Goal: Information Seeking & Learning: Learn about a topic

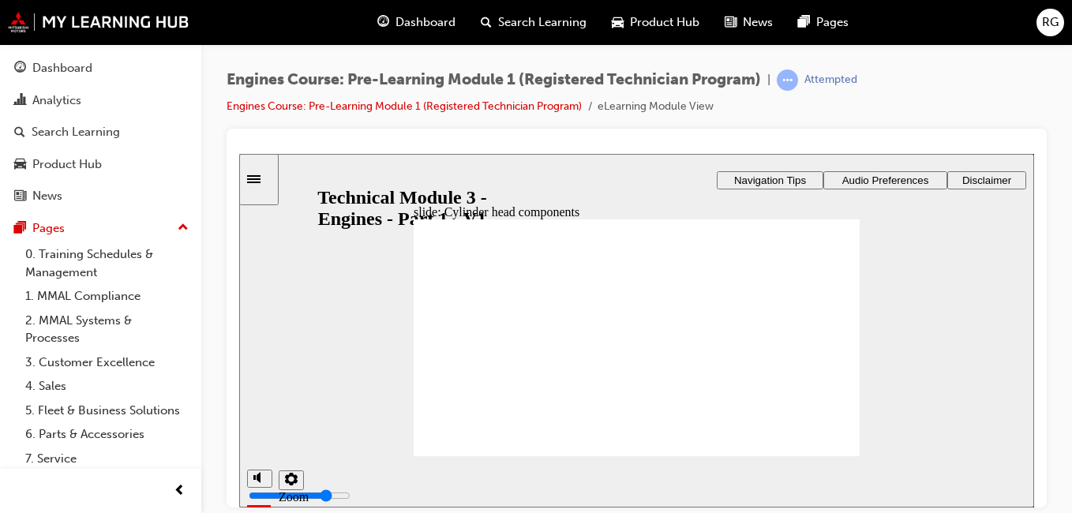
scroll to position [93, 0]
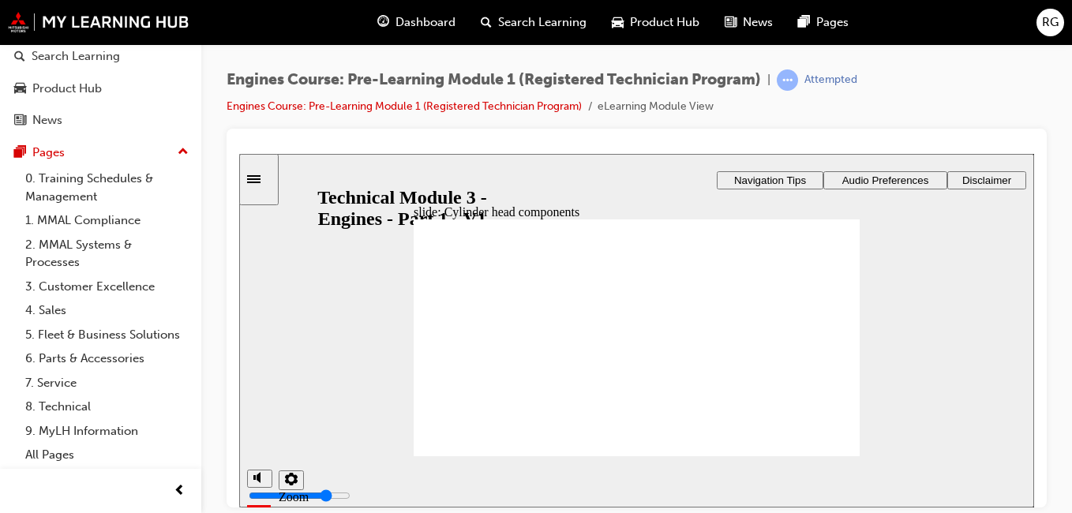
drag, startPoint x: 521, startPoint y: 307, endPoint x: 528, endPoint y: 316, distance: 11.2
click at [534, 340] on div "Oval 1 The inlet camshafts is supported by 5 bearings. The exhaust camshafts is…" at bounding box center [637, 344] width 446 height 251
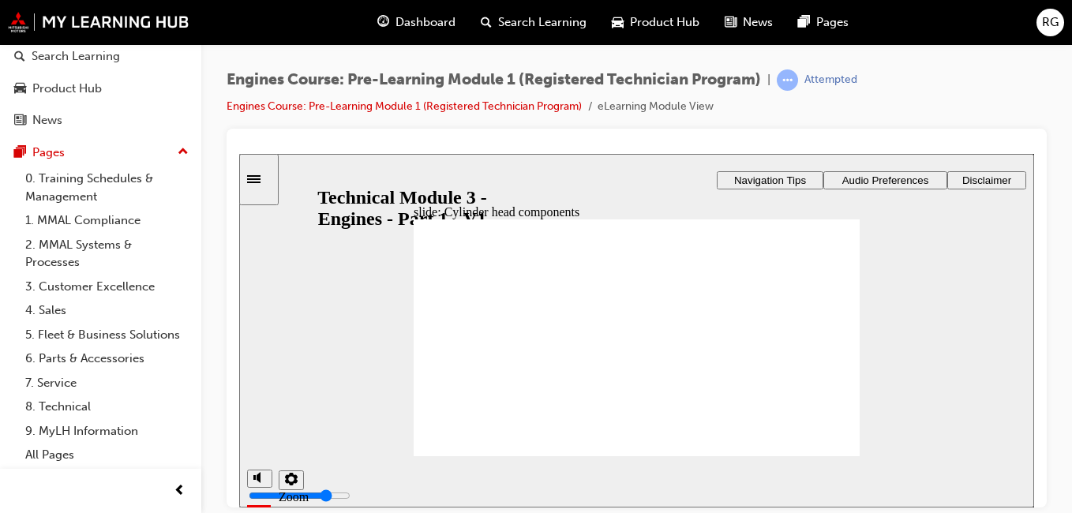
drag, startPoint x: 519, startPoint y: 350, endPoint x: 516, endPoint y: 362, distance: 13.2
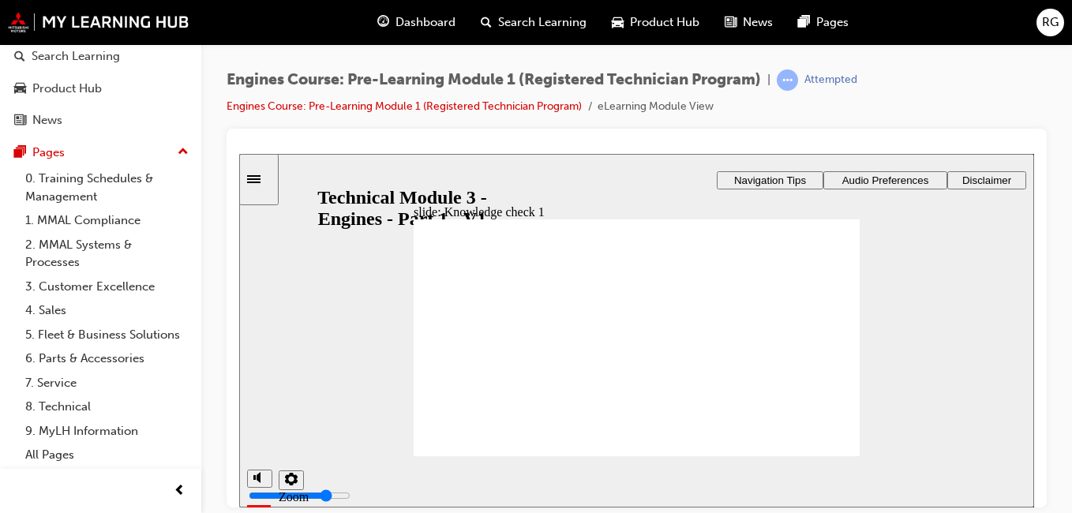
drag, startPoint x: 816, startPoint y: 448, endPoint x: 868, endPoint y: 441, distance: 52.6
click at [868, 441] on div "slide: Knowledge check 1 Rectangle 1 Rectangle 3 Rectangle 3 Knowledge check Dr…" at bounding box center [636, 330] width 795 height 354
drag, startPoint x: 576, startPoint y: 315, endPoint x: 677, endPoint y: 381, distance: 120.9
drag, startPoint x: 677, startPoint y: 381, endPoint x: 711, endPoint y: 384, distance: 33.2
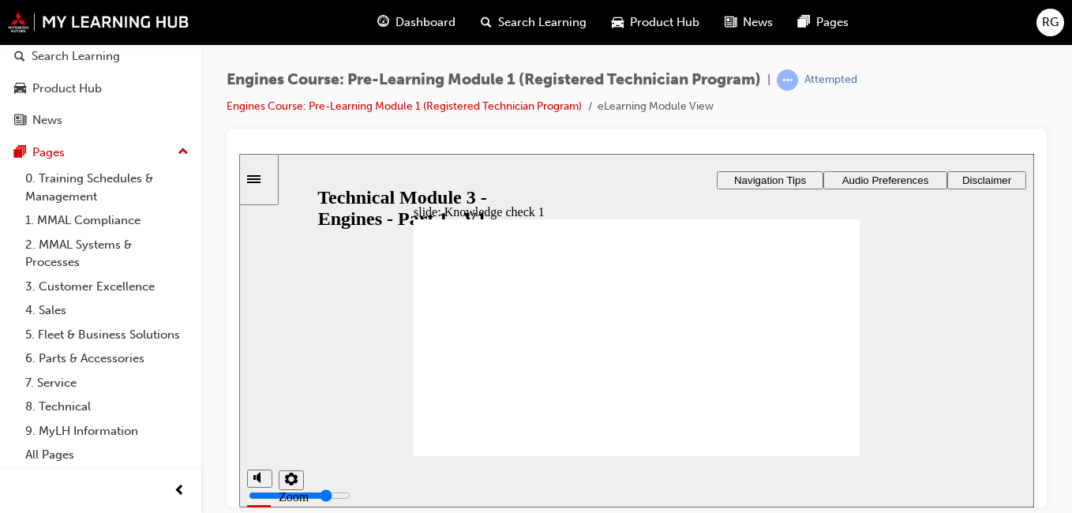
drag, startPoint x: 670, startPoint y: 402, endPoint x: 724, endPoint y: 392, distance: 54.7
drag, startPoint x: 808, startPoint y: 332, endPoint x: 559, endPoint y: 399, distance: 257.6
drag, startPoint x: 633, startPoint y: 321, endPoint x: 810, endPoint y: 398, distance: 192.7
drag, startPoint x: 728, startPoint y: 320, endPoint x: 639, endPoint y: 401, distance: 120.1
drag, startPoint x: 467, startPoint y: 331, endPoint x: 476, endPoint y: 410, distance: 79.5
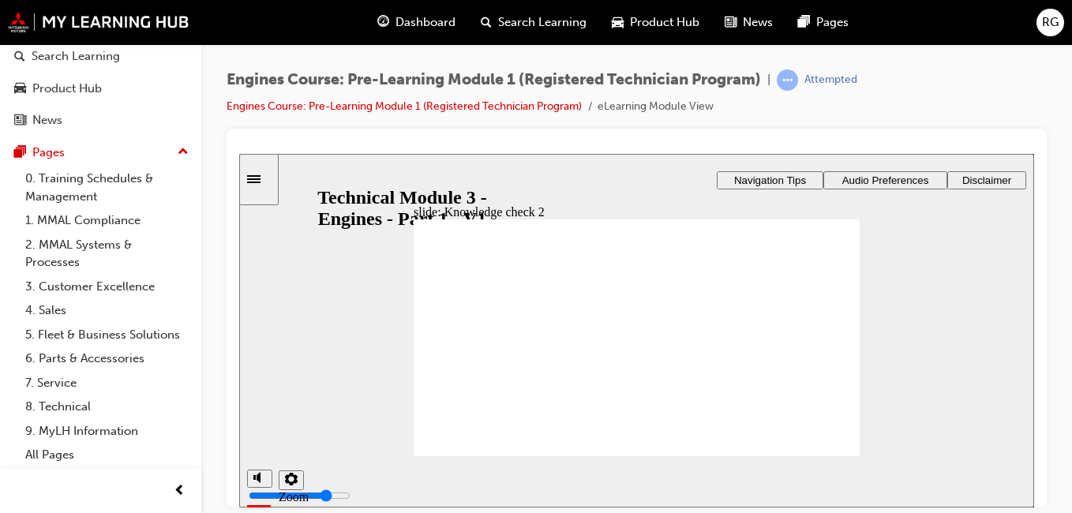
radio input "true"
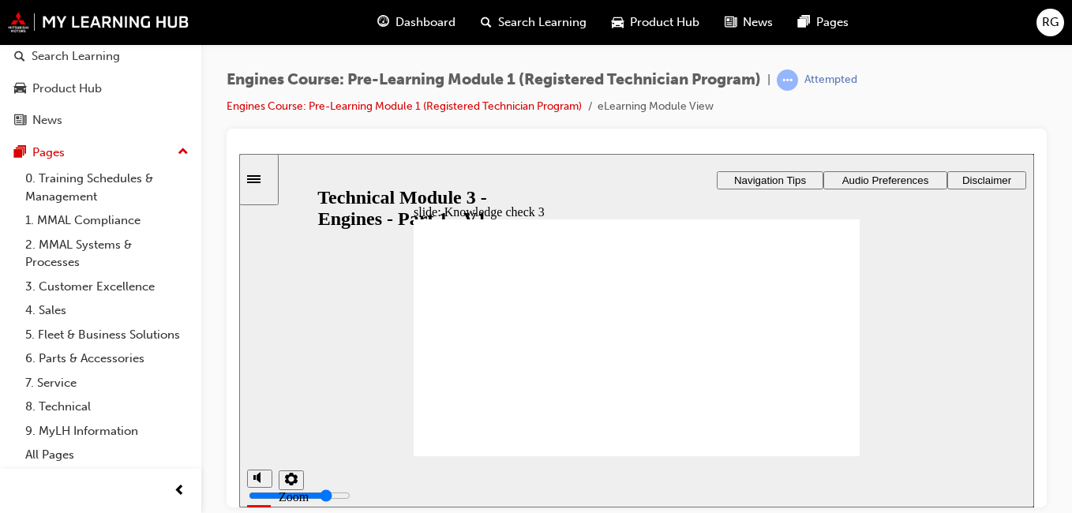
radio input "false"
radio input "true"
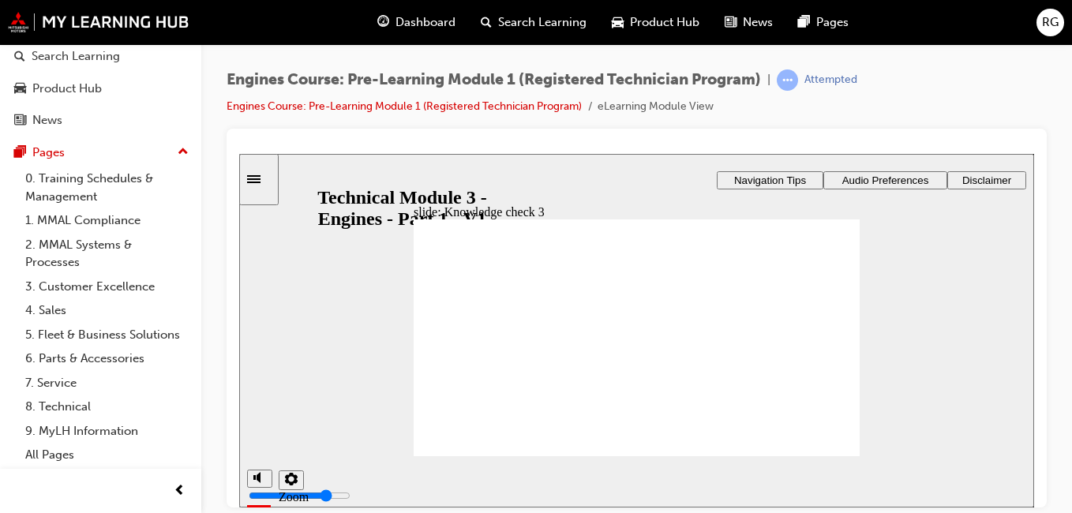
click at [994, 363] on div "slide: Combustion Process: Otto Cycle Rectangle 1 Rectangle 3 Rectangle 3 Combu…" at bounding box center [636, 330] width 795 height 354
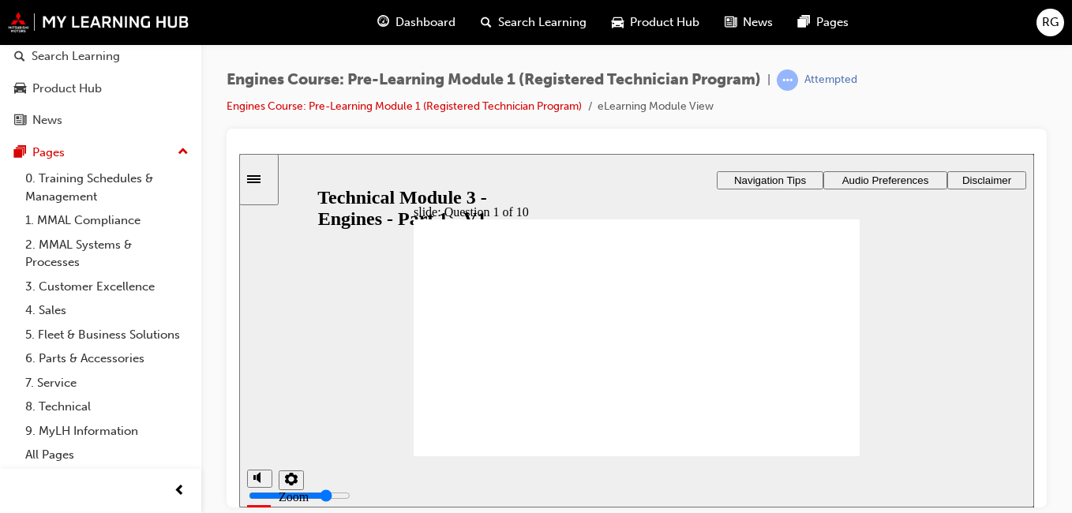
radio input "true"
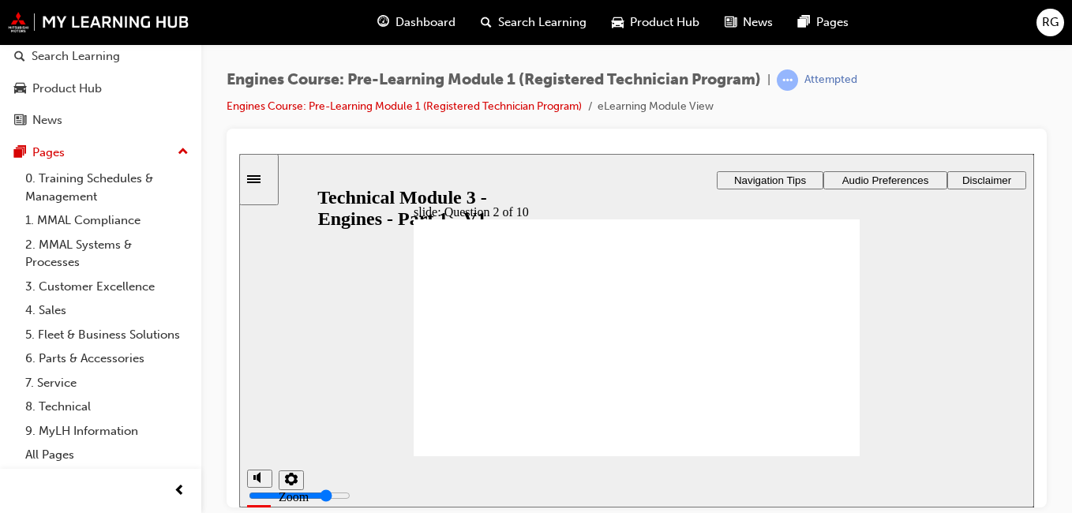
radio input "true"
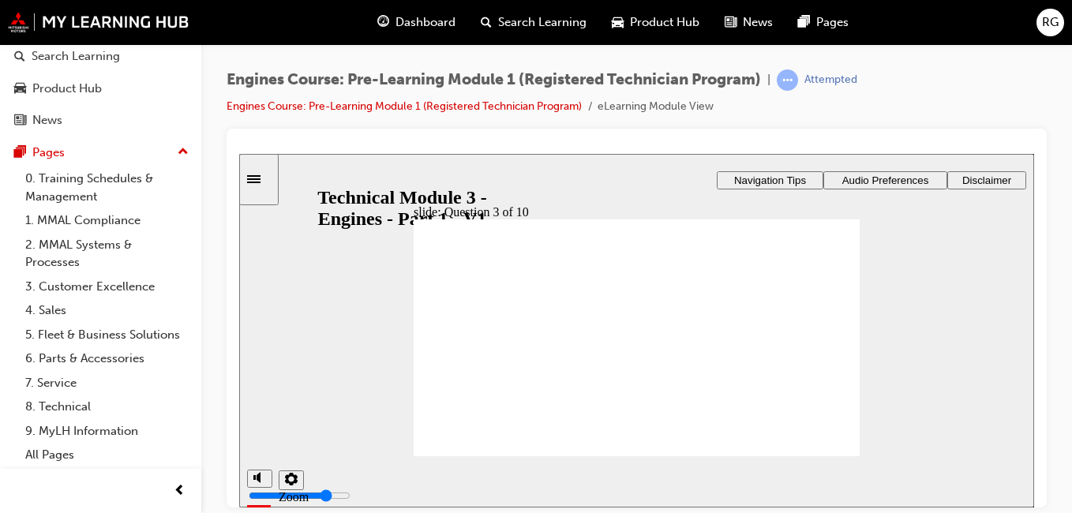
drag, startPoint x: 669, startPoint y: 383, endPoint x: 743, endPoint y: 309, distance: 103.8
drag, startPoint x: 606, startPoint y: 385, endPoint x: 658, endPoint y: 337, distance: 71.5
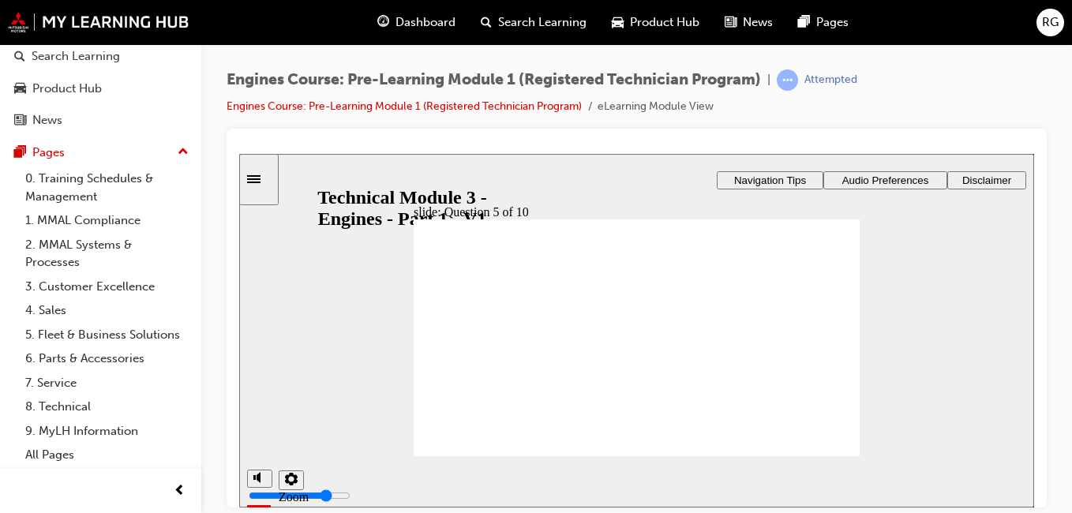
radio input "true"
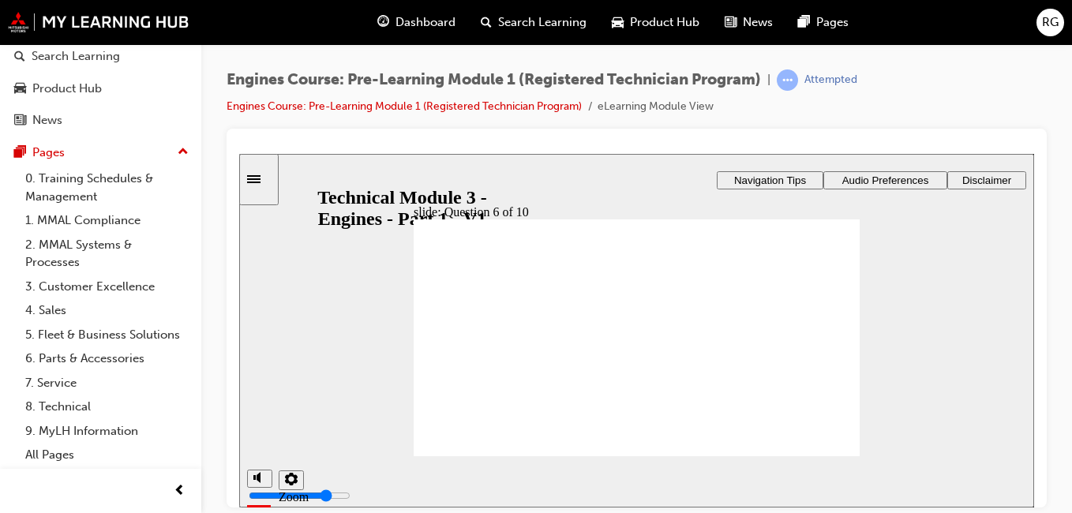
radio input "true"
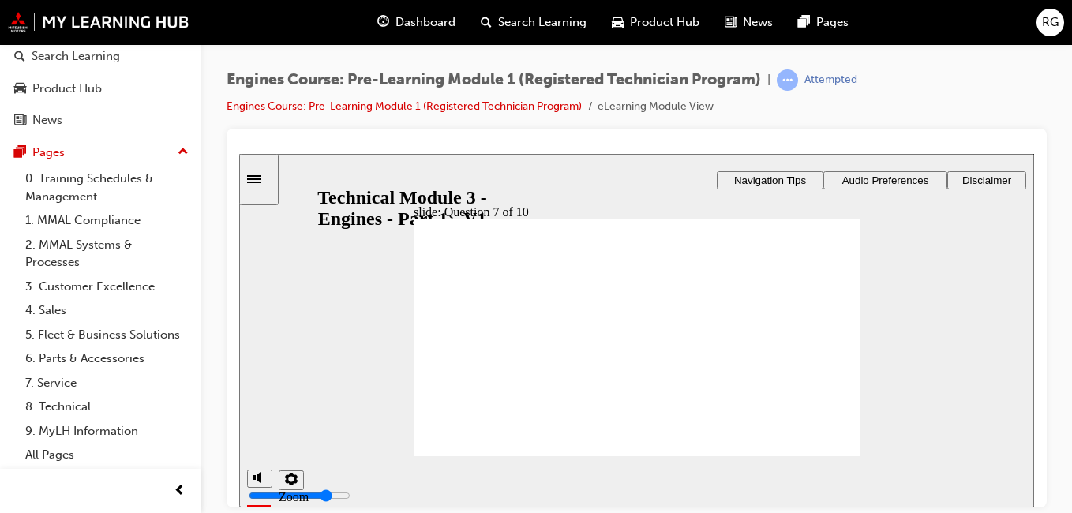
radio input "true"
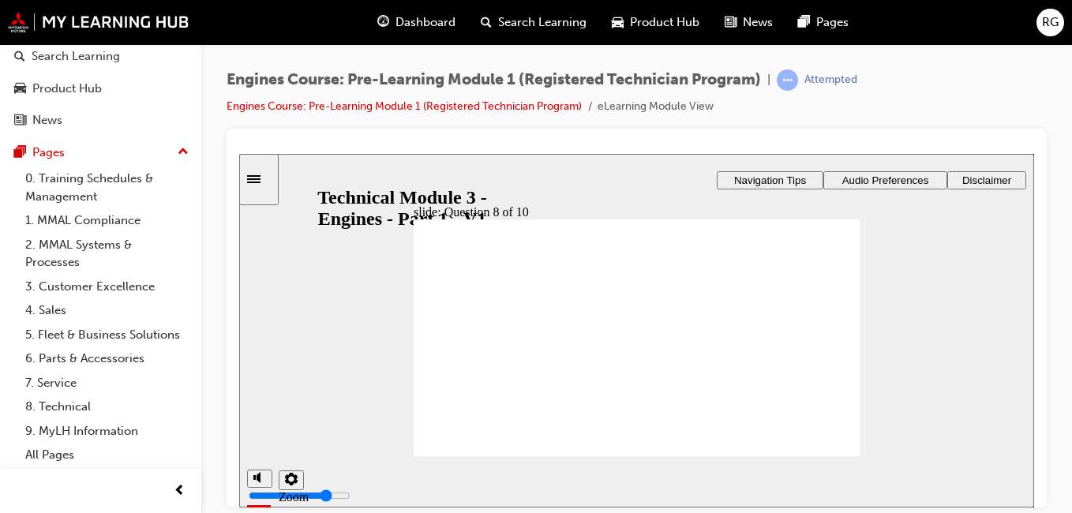
drag, startPoint x: 604, startPoint y: 358, endPoint x: 516, endPoint y: 305, distance: 102.8
drag, startPoint x: 682, startPoint y: 365, endPoint x: 721, endPoint y: 309, distance: 68.1
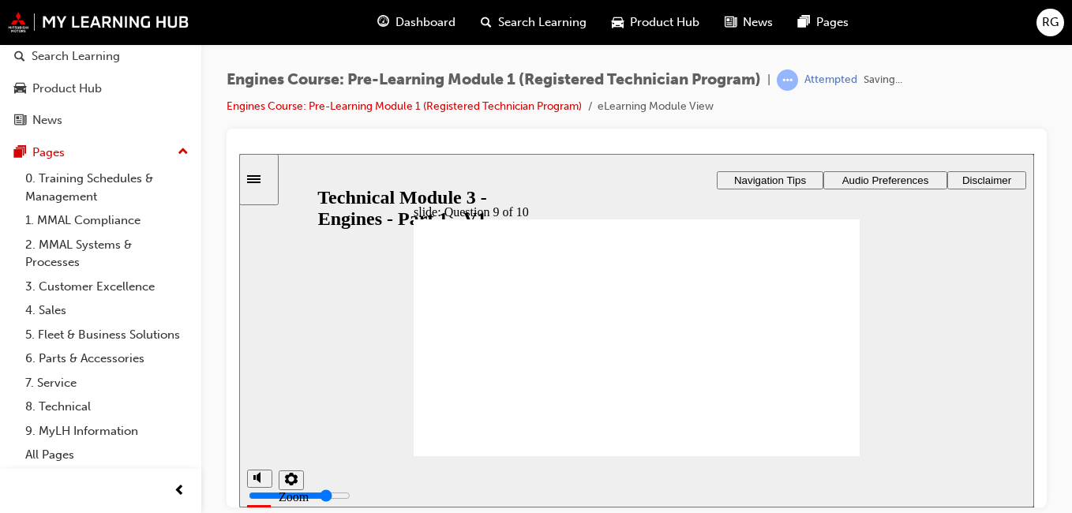
radio input "true"
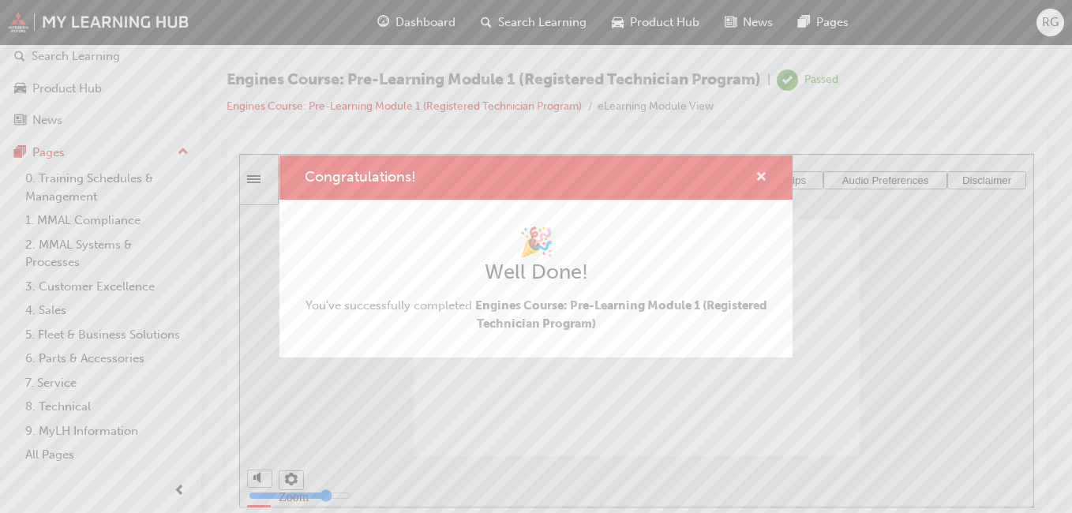
click at [766, 181] on span "cross-icon" at bounding box center [762, 178] width 12 height 14
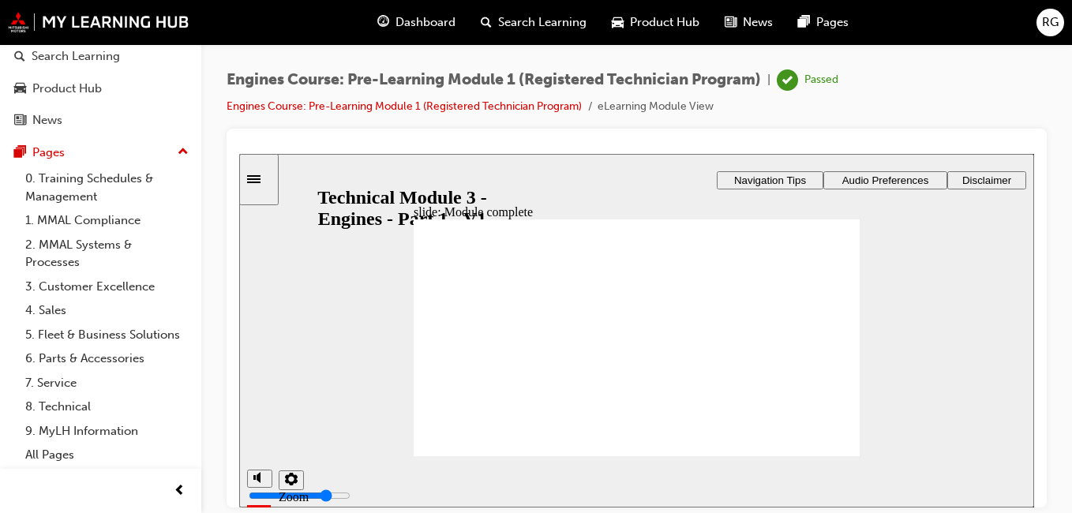
click at [418, 24] on span "Dashboard" at bounding box center [426, 22] width 60 height 18
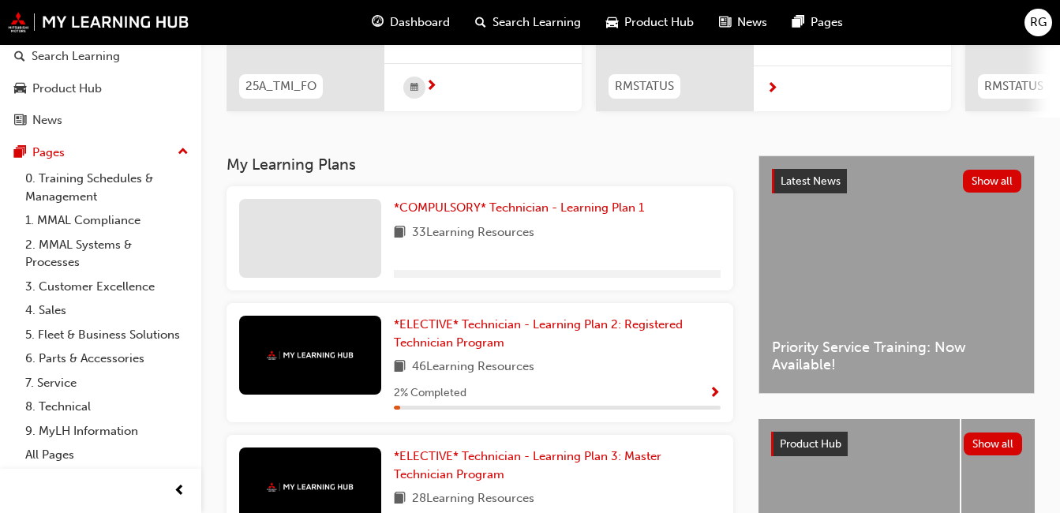
scroll to position [247, 0]
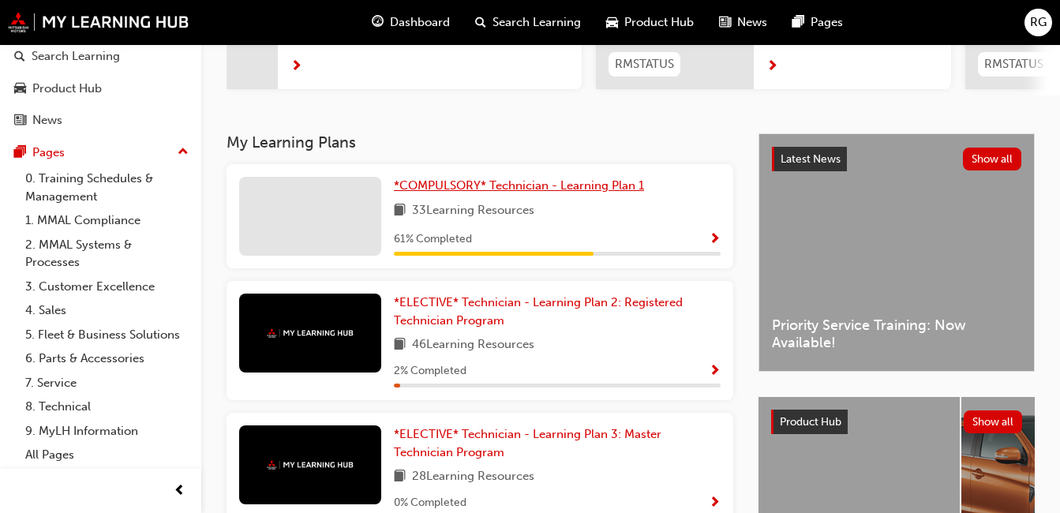
click at [570, 195] on link "*COMPULSORY* Technician - Learning Plan 1" at bounding box center [522, 186] width 257 height 18
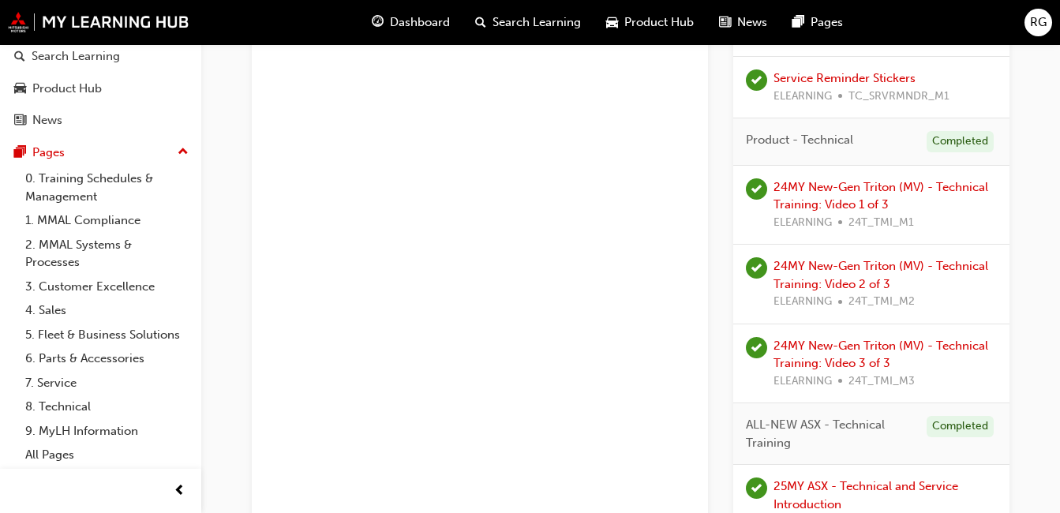
scroll to position [859, 0]
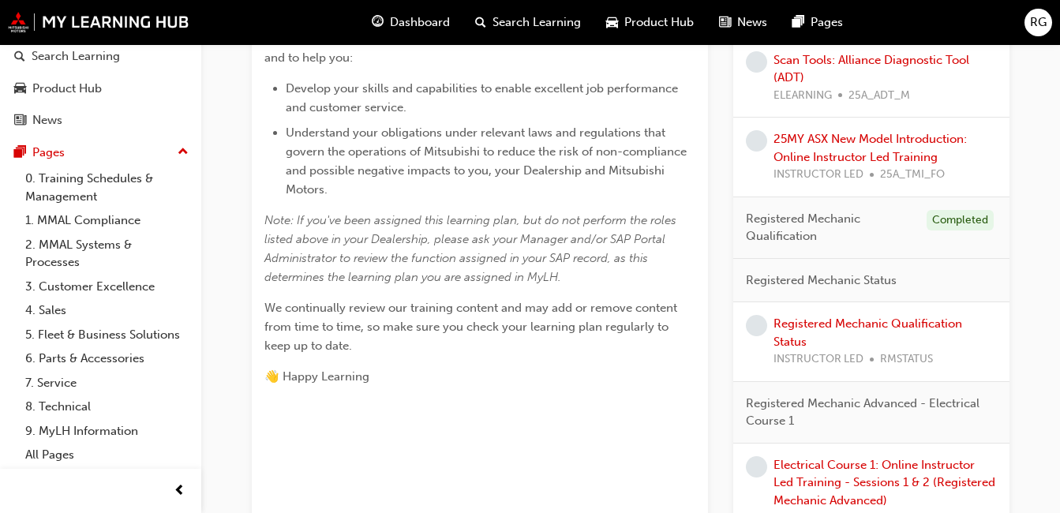
scroll to position [564, 0]
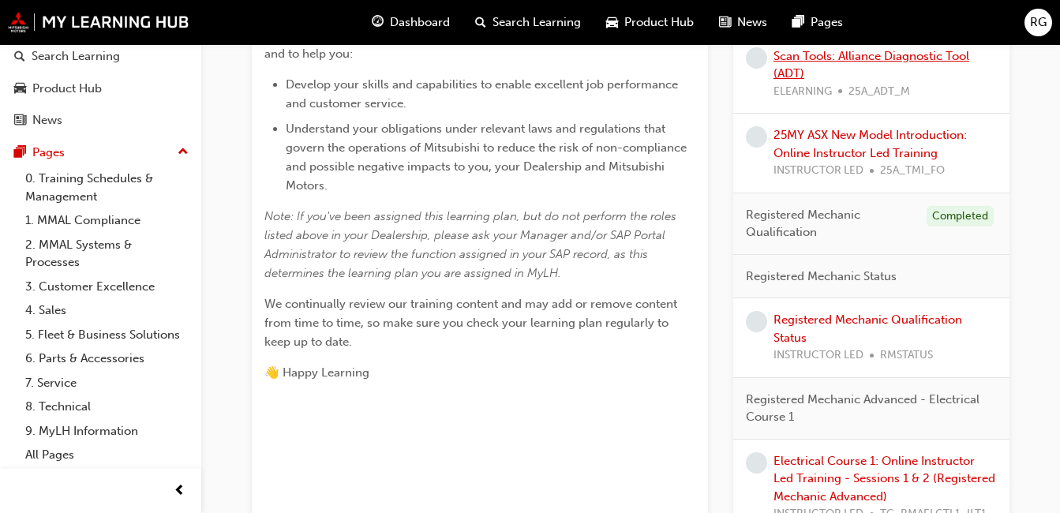
click at [797, 76] on link "Scan Tools: Alliance Diagnostic Tool (ADT)" at bounding box center [872, 65] width 196 height 32
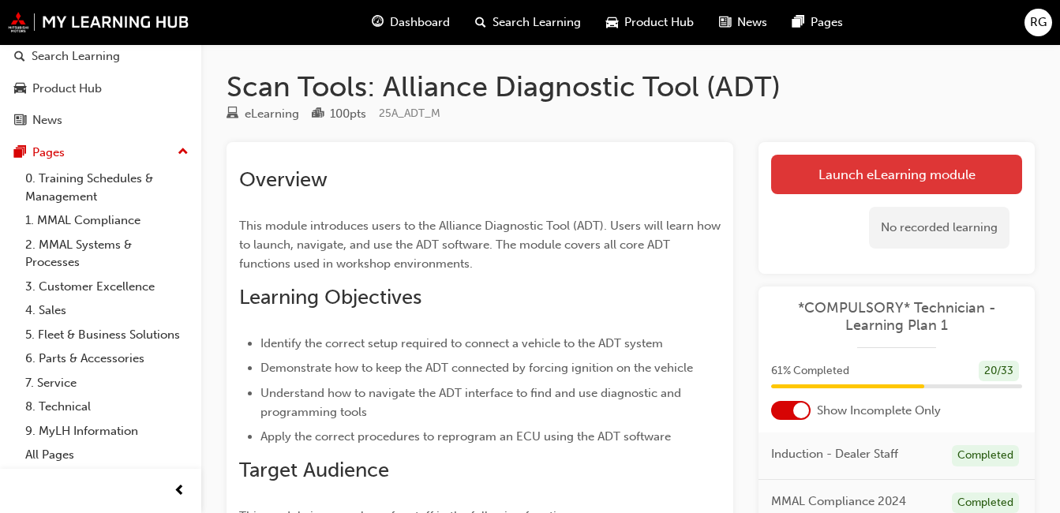
click at [812, 181] on link "Launch eLearning module" at bounding box center [896, 174] width 251 height 39
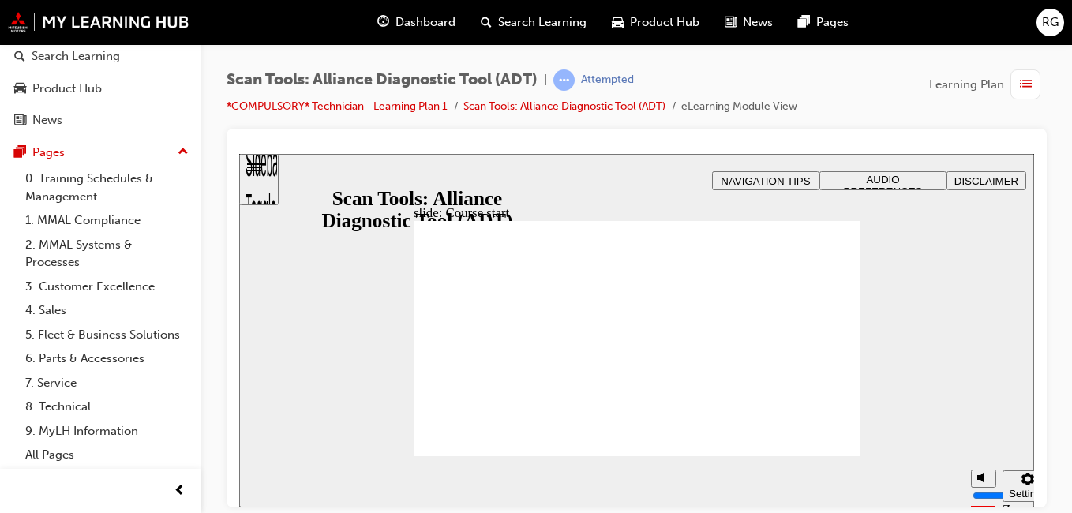
click at [850, 174] on span "AUDIO PREFERENCES" at bounding box center [883, 185] width 79 height 24
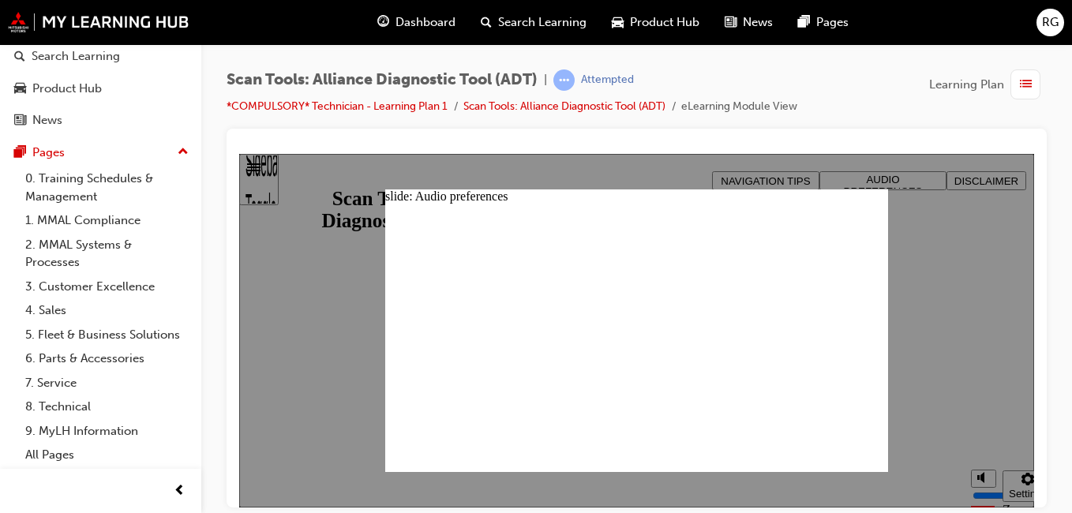
click at [1000, 338] on div at bounding box center [636, 330] width 795 height 354
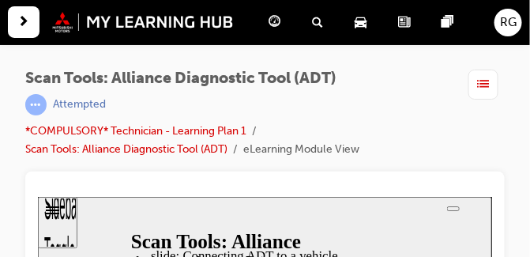
scroll to position [171, 0]
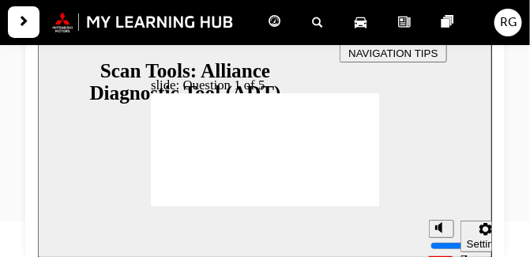
radio input "true"
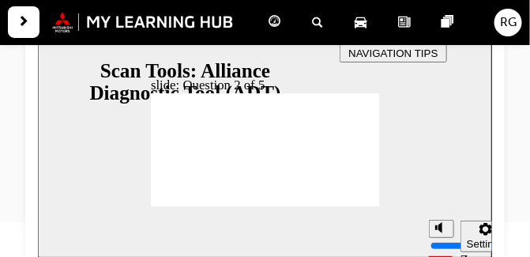
radio input "false"
radio input "true"
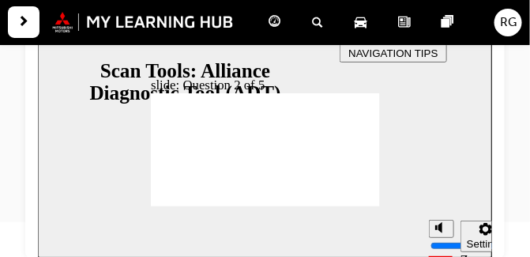
radio input "true"
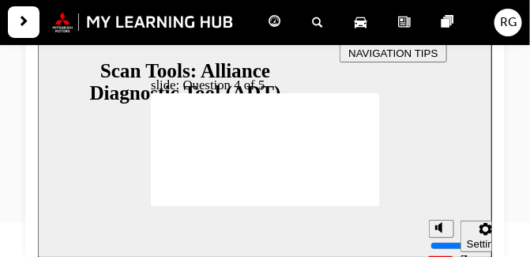
radio input "true"
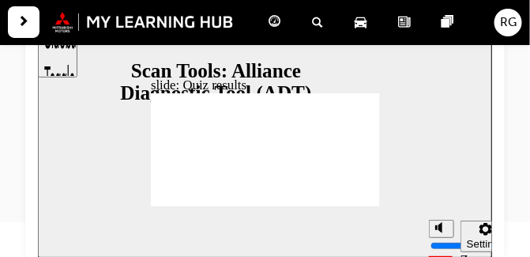
drag, startPoint x: 308, startPoint y: 167, endPoint x: 385, endPoint y: 127, distance: 86.9
click at [385, 127] on div "slide: ADT interface: Part 1 Rectangle 2 Rectangle Freeform 2 Oval 1 Oval 1 Ova…" at bounding box center [264, 140] width 454 height 231
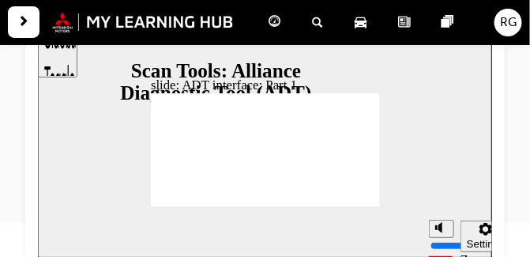
drag, startPoint x: 265, startPoint y: 138, endPoint x: 231, endPoint y: 192, distance: 63.5
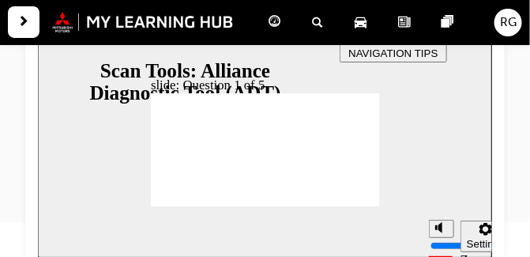
radio input "true"
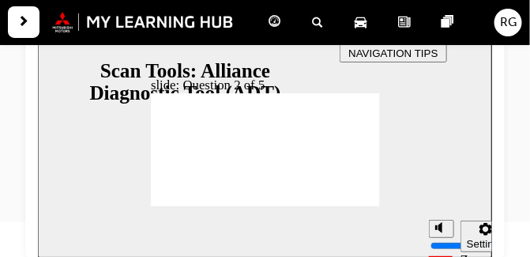
radio input "true"
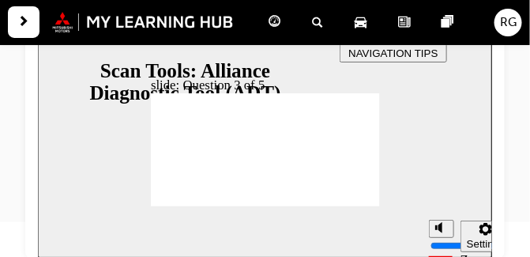
radio input "true"
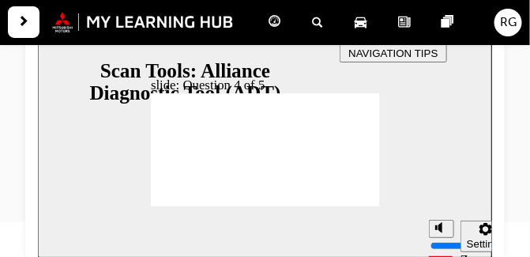
radio input "true"
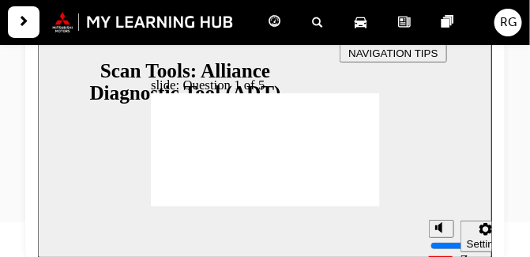
radio input "true"
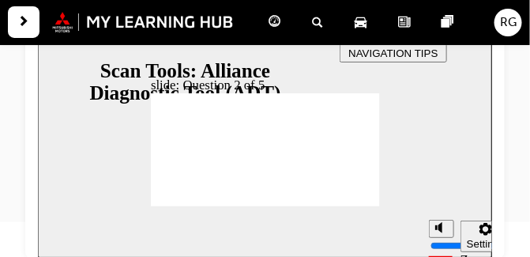
radio input "true"
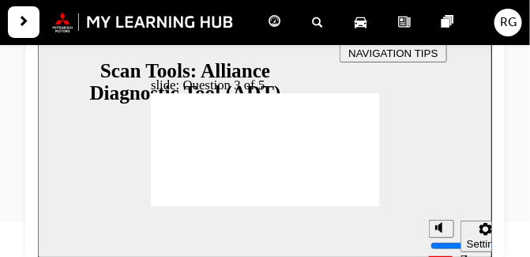
radio input "true"
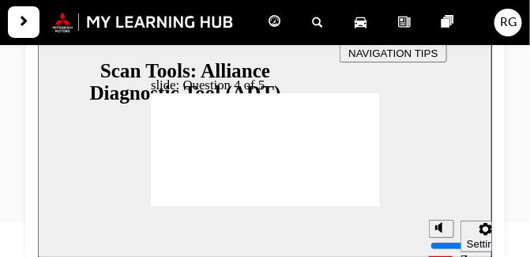
radio input "true"
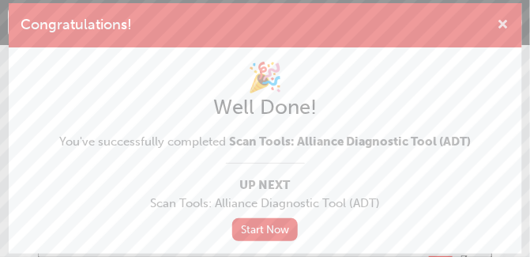
click at [507, 24] on span "cross-icon" at bounding box center [503, 26] width 12 height 14
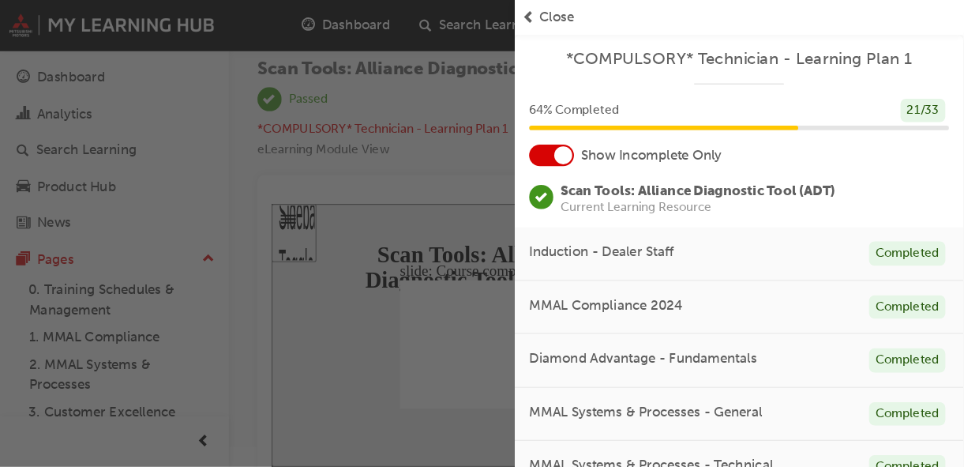
scroll to position [0, 0]
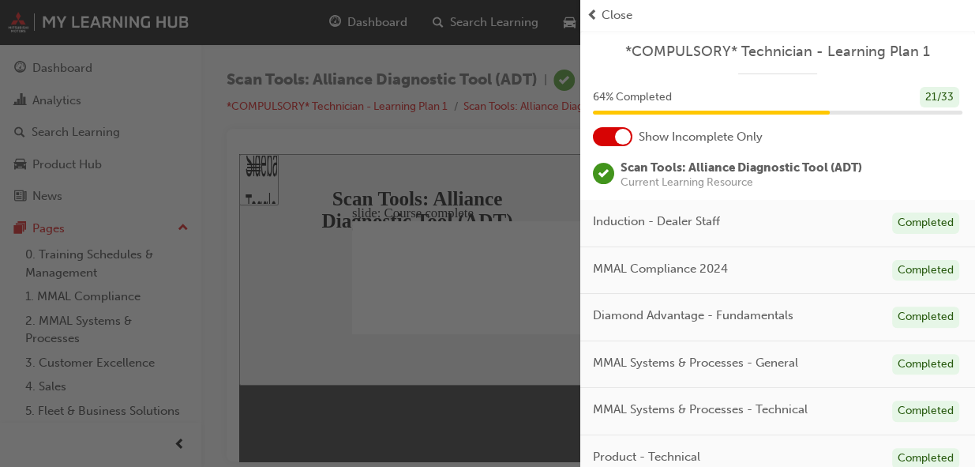
drag, startPoint x: 512, startPoint y: 0, endPoint x: 402, endPoint y: 237, distance: 261.4
click at [402, 237] on div "button" at bounding box center [290, 233] width 580 height 467
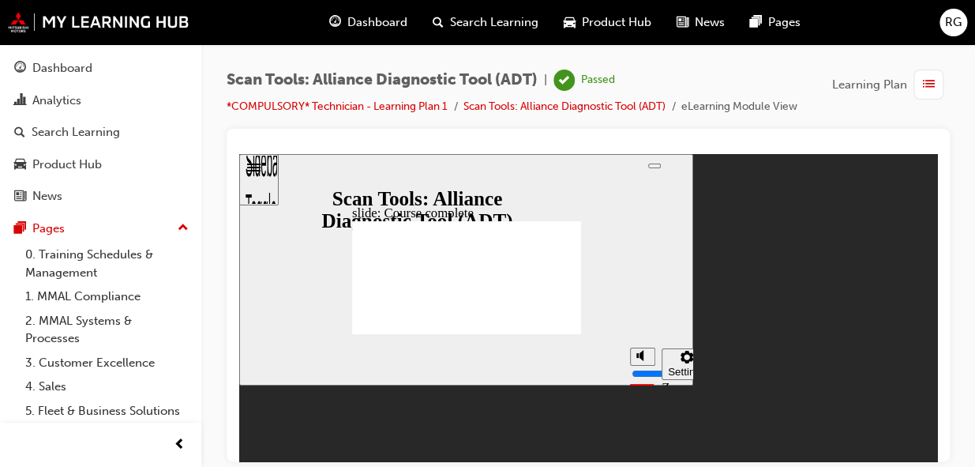
click at [366, 12] on div "Dashboard" at bounding box center [368, 22] width 103 height 32
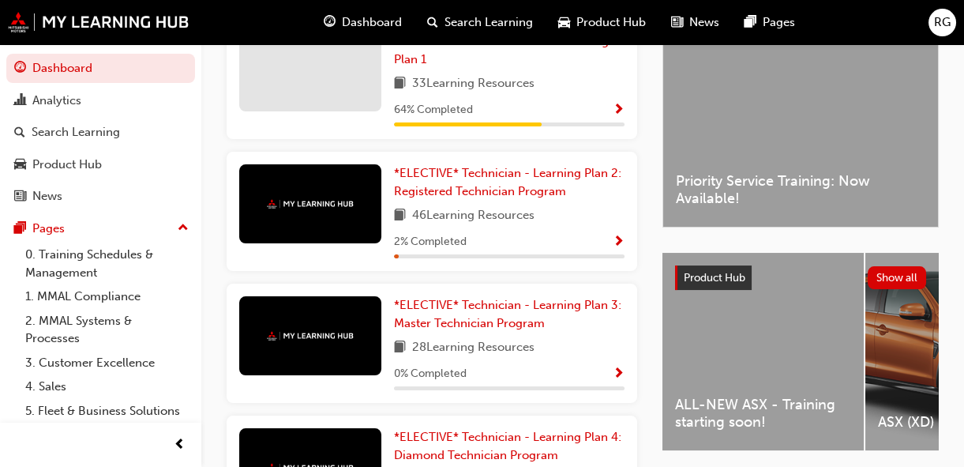
scroll to position [406, 0]
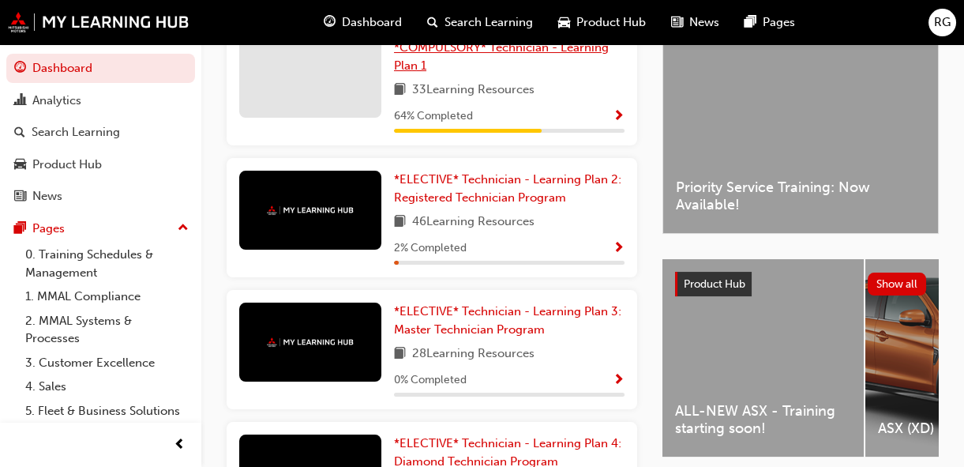
click at [418, 73] on span "*COMPULSORY* Technician - Learning Plan 1" at bounding box center [501, 56] width 215 height 32
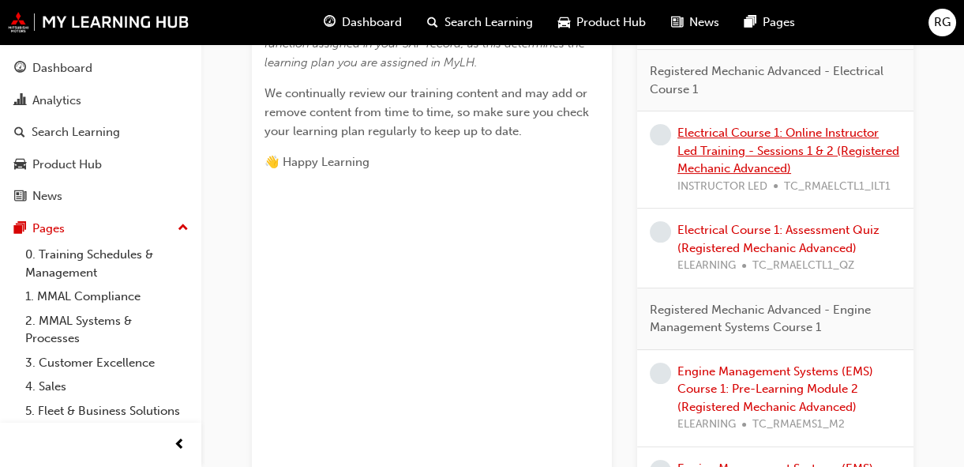
scroll to position [813, 0]
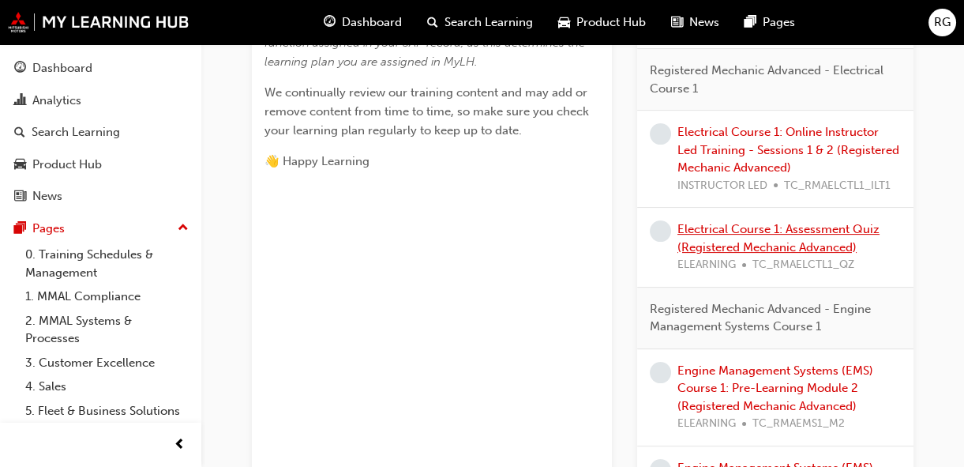
click at [529, 247] on link "Electrical Course 1: Assessment Quiz (Registered Mechanic Advanced)" at bounding box center [778, 238] width 202 height 32
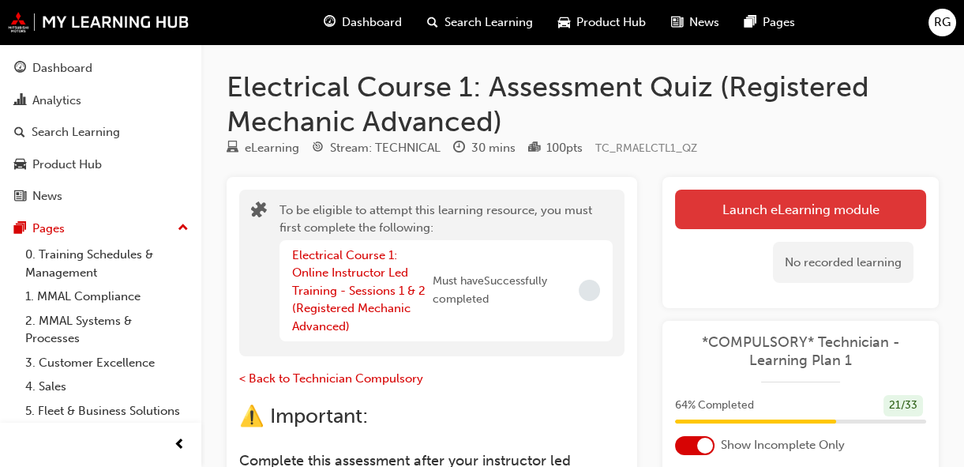
click at [529, 219] on button "Launch eLearning module" at bounding box center [800, 208] width 251 height 39
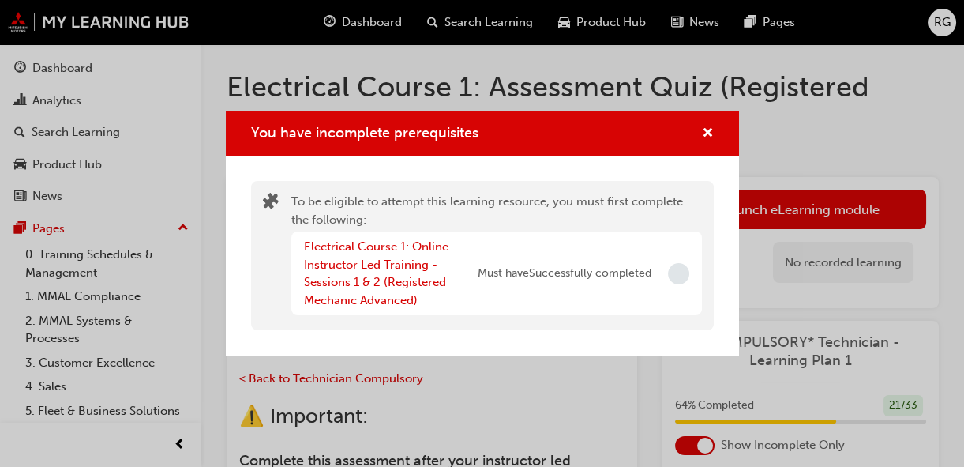
click at [529, 143] on div "You have incomplete prerequisites" at bounding box center [482, 133] width 513 height 45
click at [529, 141] on span "cross-icon" at bounding box center [708, 134] width 12 height 14
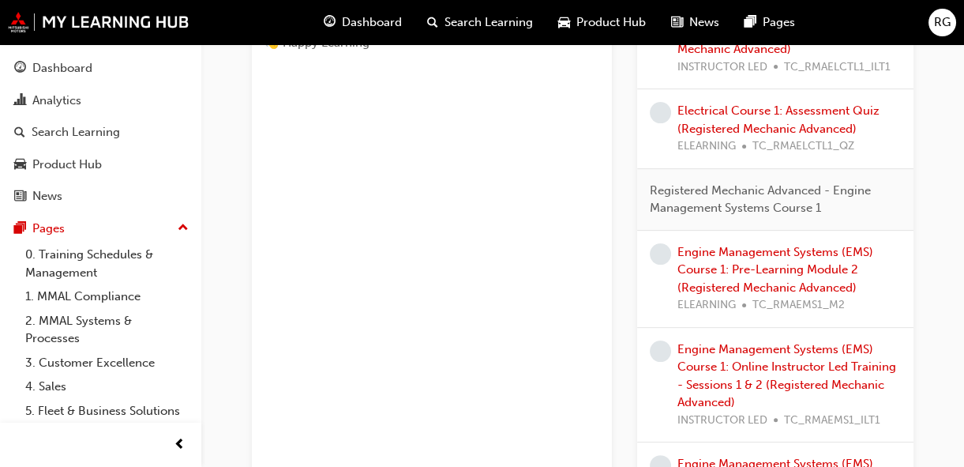
scroll to position [936, 0]
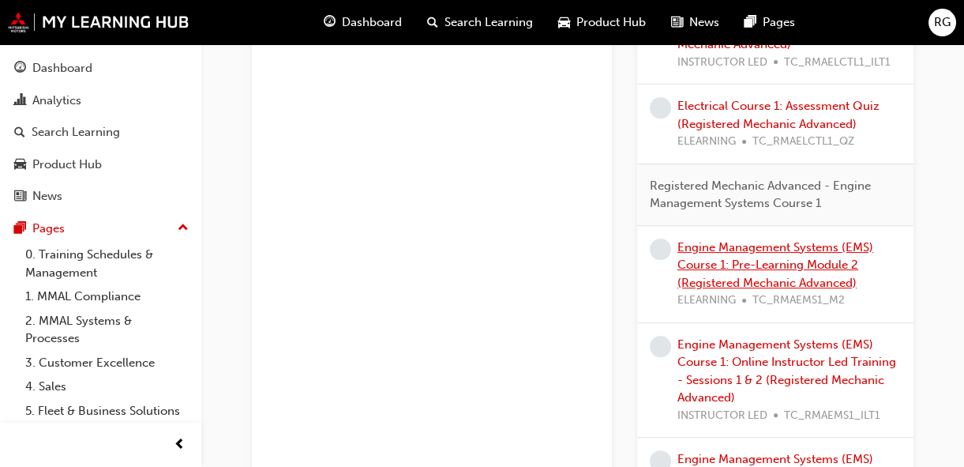
click at [529, 256] on link "Engine Management Systems (EMS) Course 1: Pre-Learning Module 2 (Registered Mec…" at bounding box center [775, 265] width 196 height 50
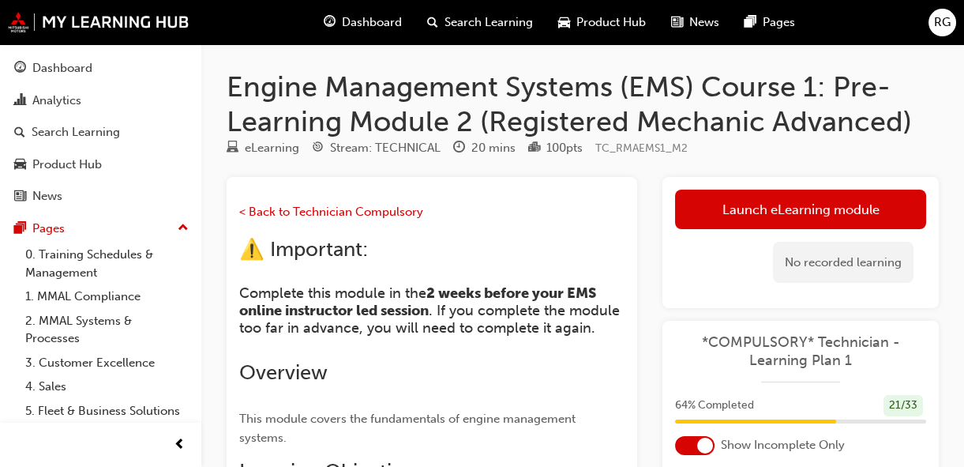
click at [529, 215] on link "Launch eLearning module" at bounding box center [800, 208] width 251 height 39
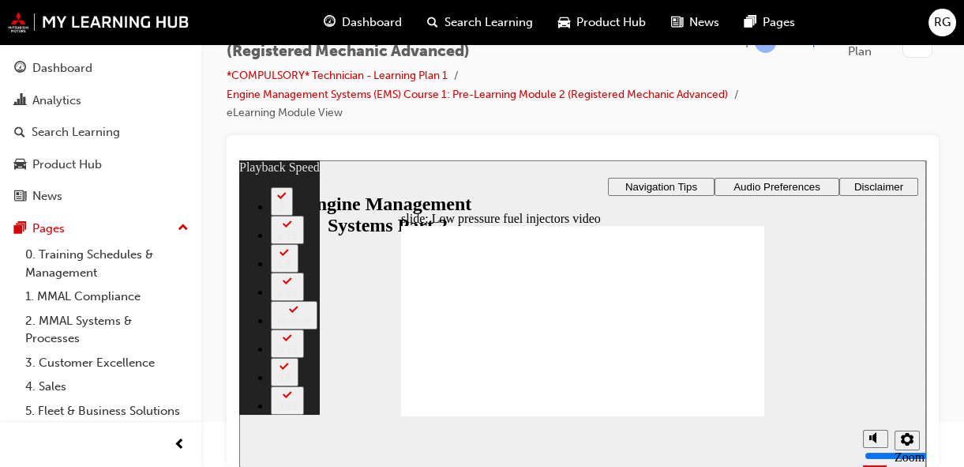
type input "8"
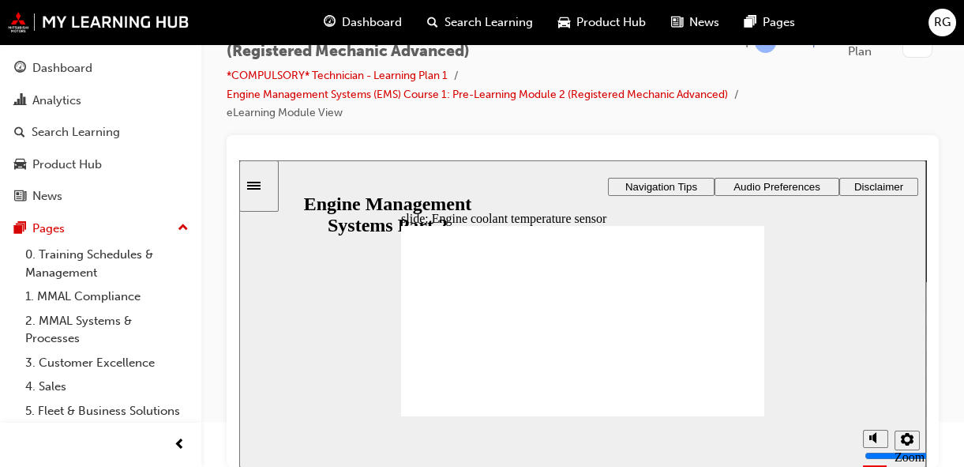
radio input "true"
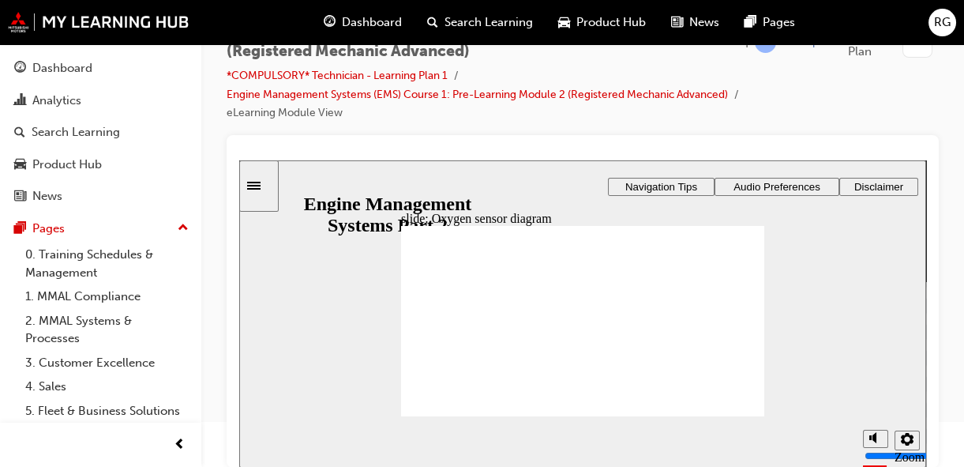
checkbox input "true"
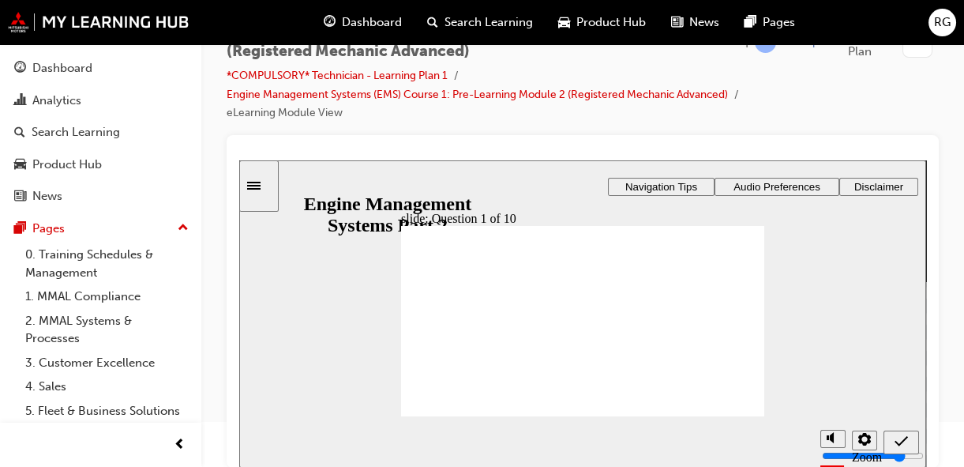
checkbox input "true"
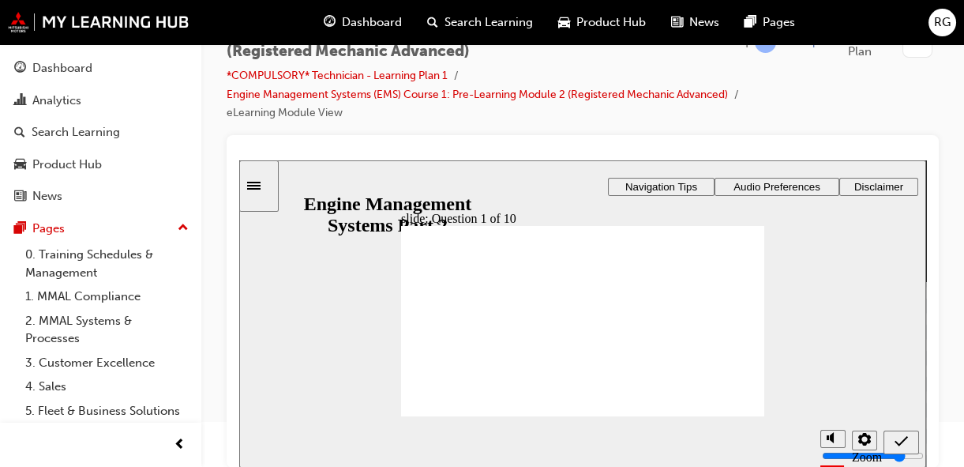
radio input "true"
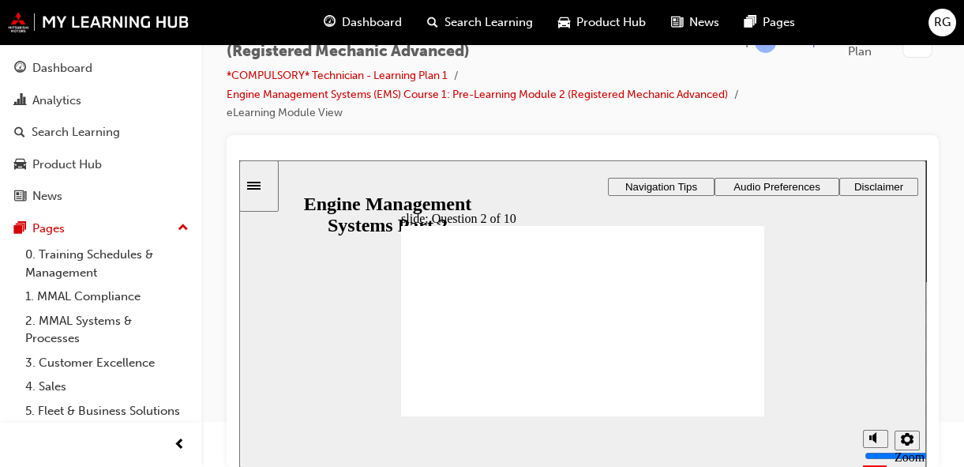
radio input "true"
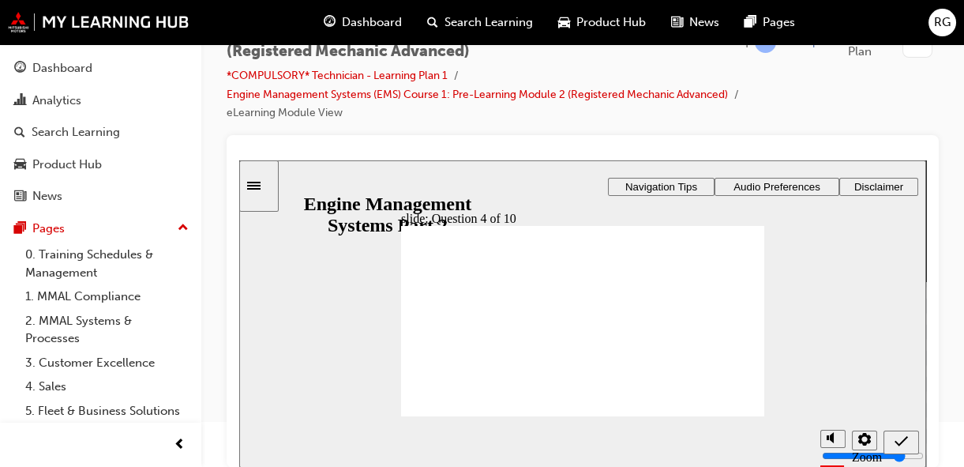
radio input "true"
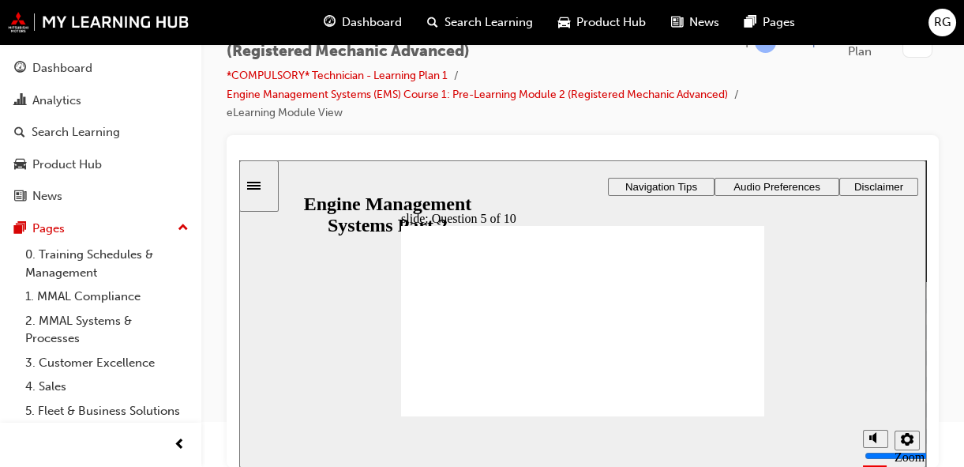
radio input "true"
click at [529, 256] on div "Rectangle 1 Rectangle 3 Question 5 of 10 When fuel pressure increases in the de…" at bounding box center [582, 327] width 363 height 204
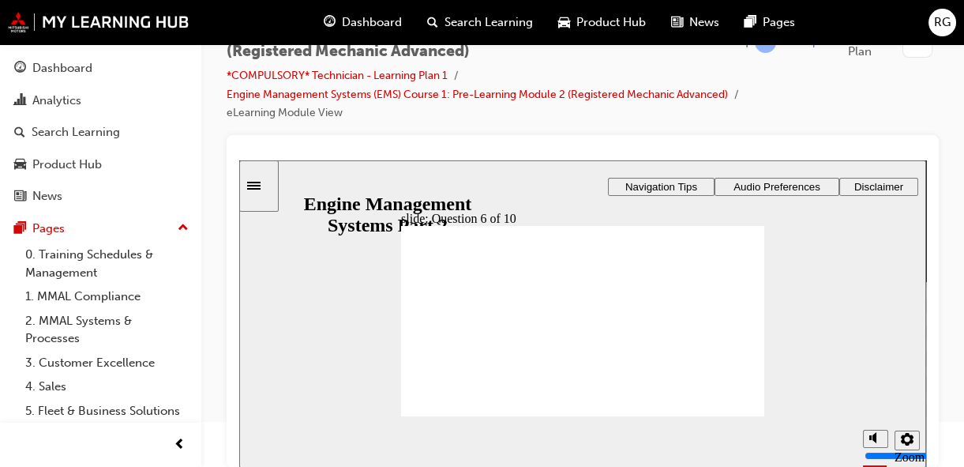
checkbox input "true"
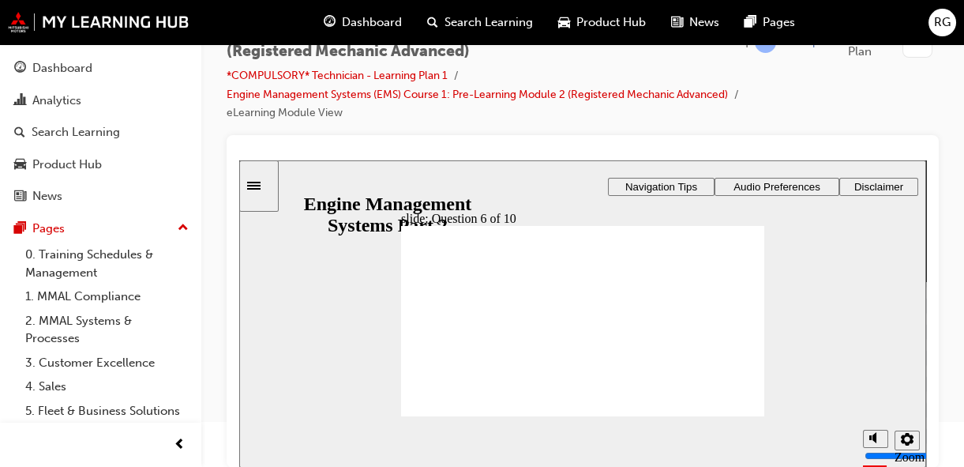
radio input "true"
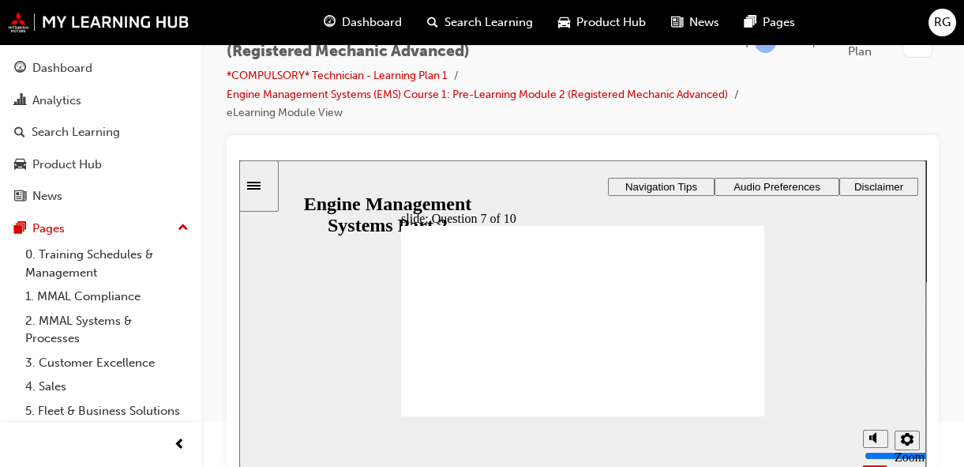
checkbox input "true"
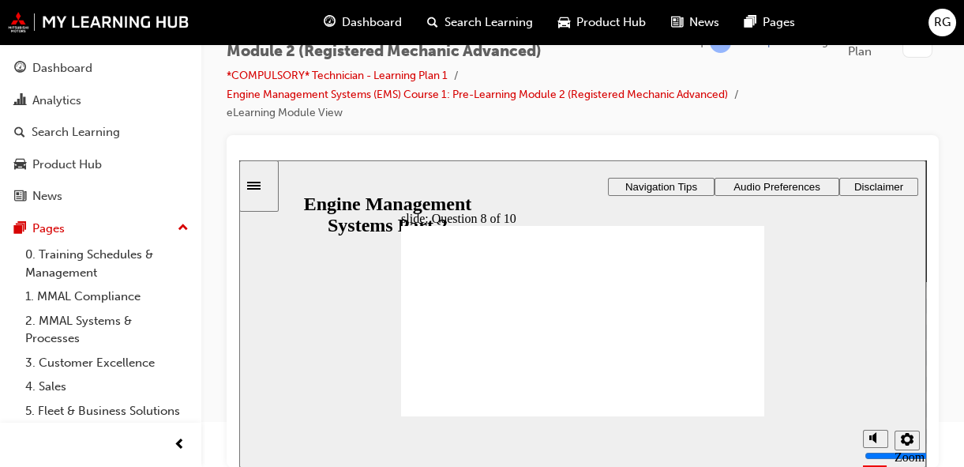
radio input "true"
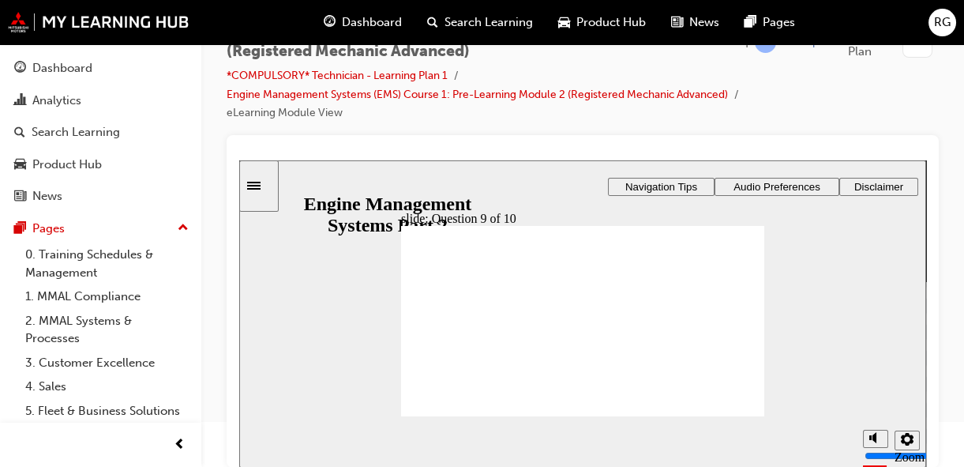
radio input "true"
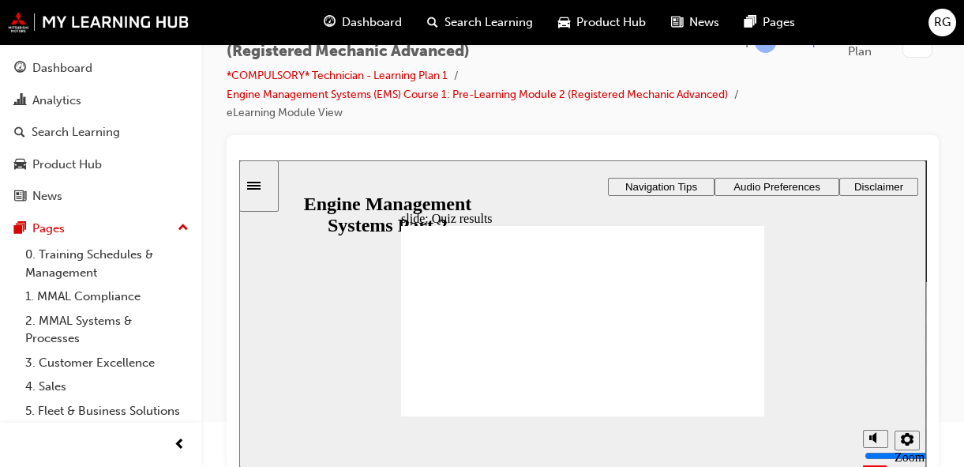
checkbox input "true"
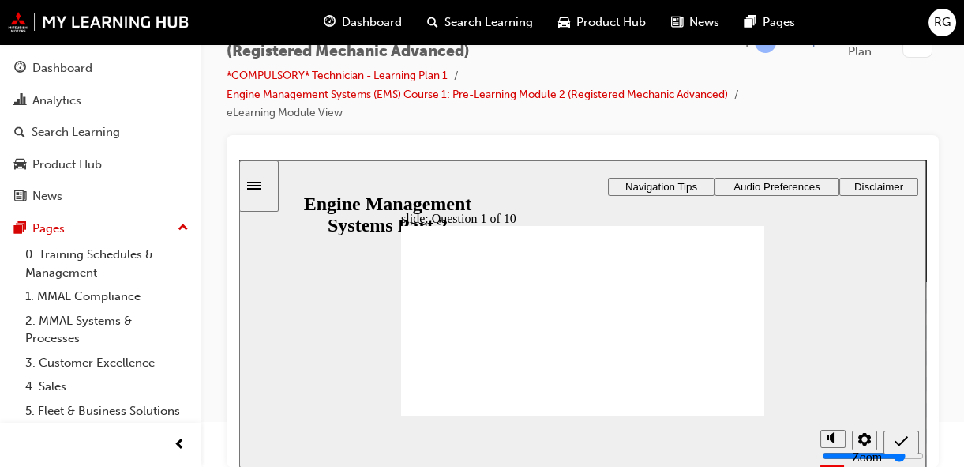
checkbox input "true"
radio input "true"
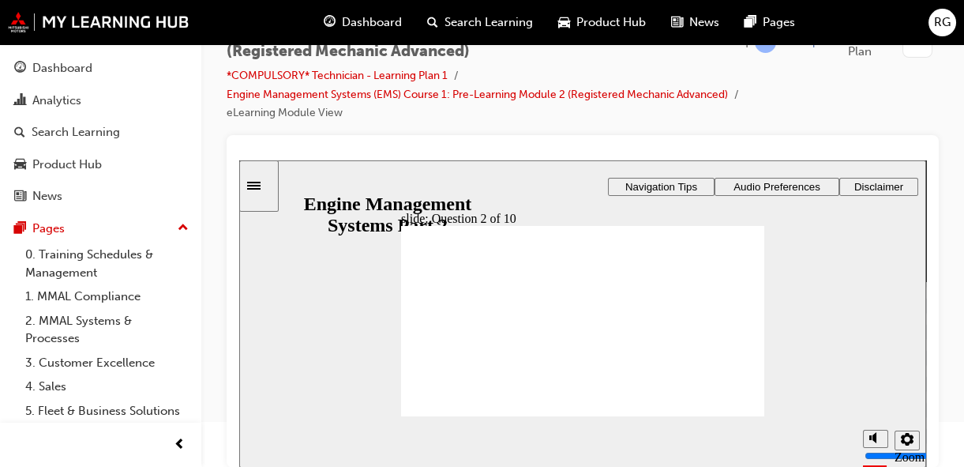
radio input "true"
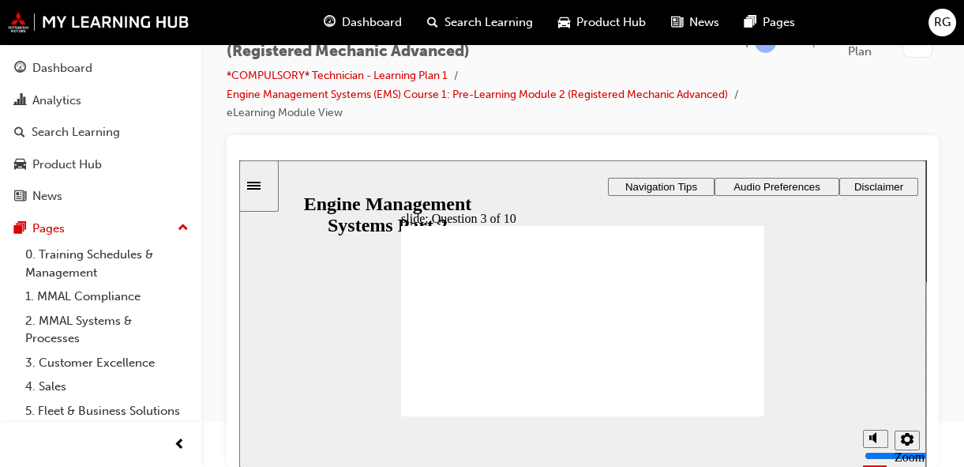
radio input "true"
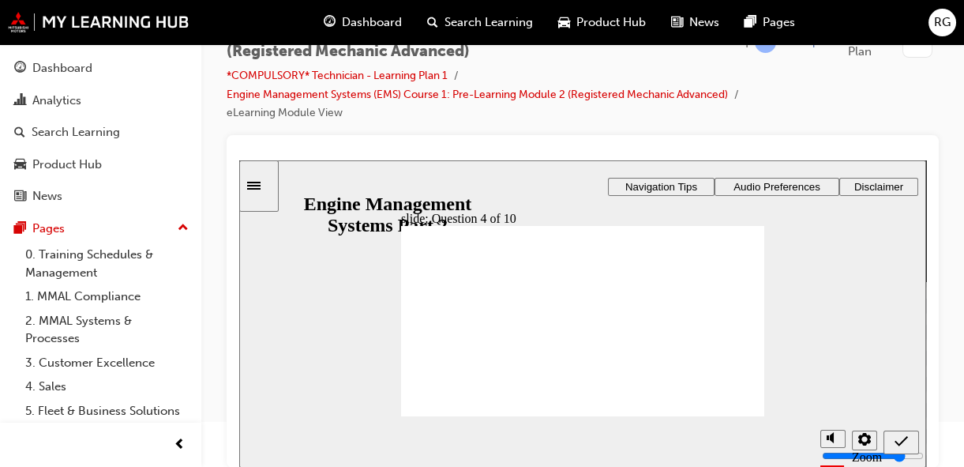
radio input "true"
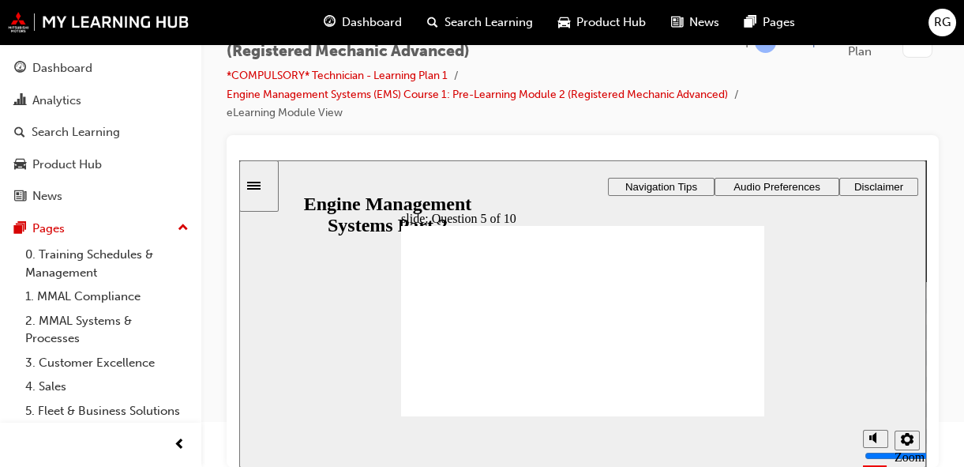
checkbox input "true"
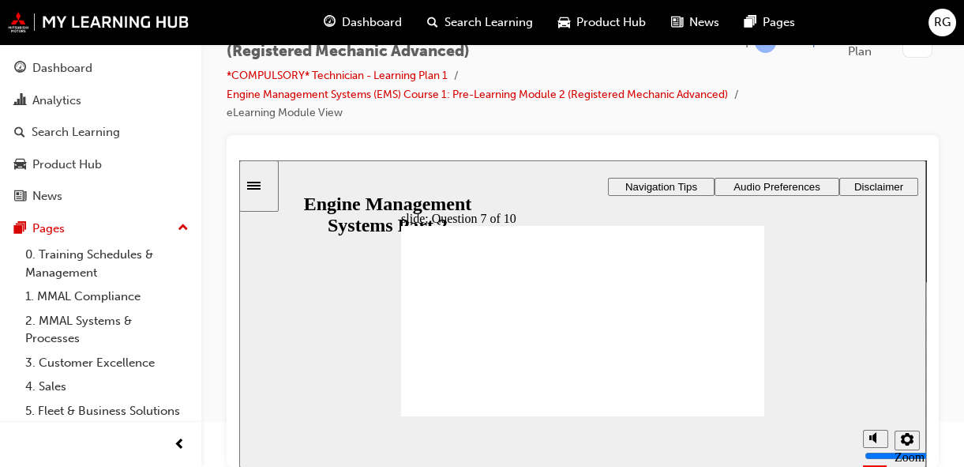
radio input "true"
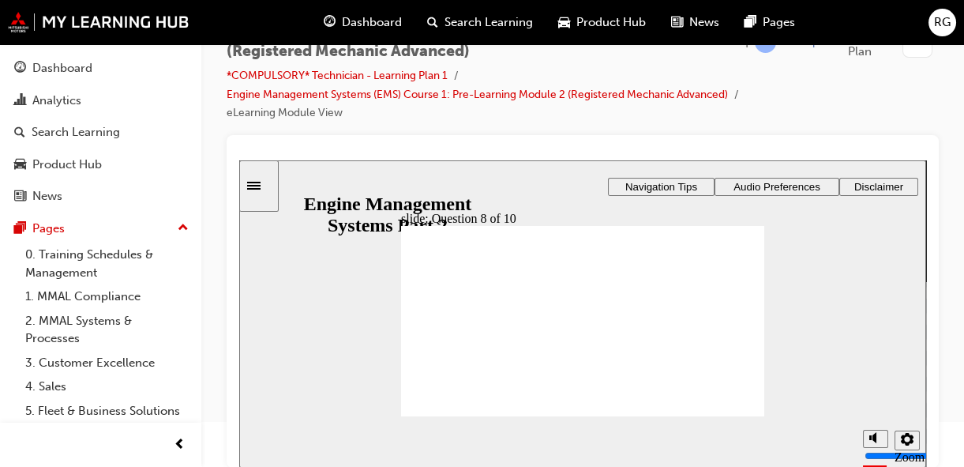
checkbox input "true"
radio input "true"
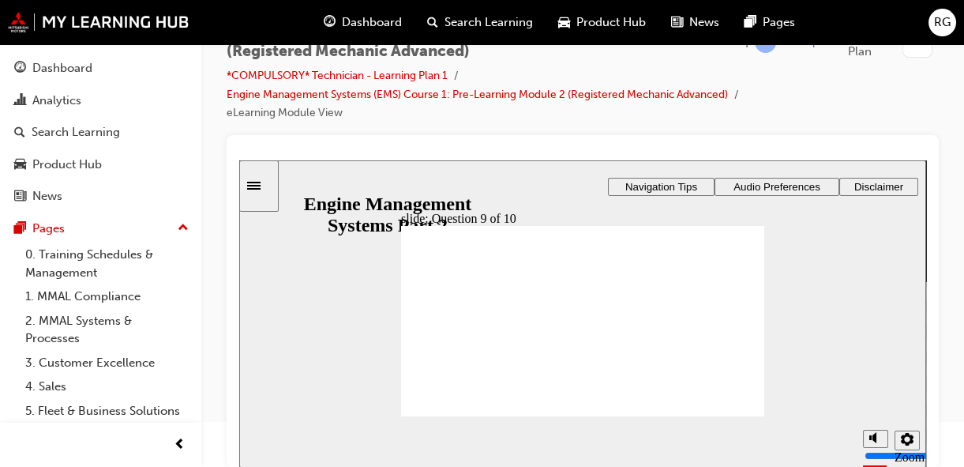
drag, startPoint x: 431, startPoint y: 283, endPoint x: 449, endPoint y: 283, distance: 18.2
radio input "true"
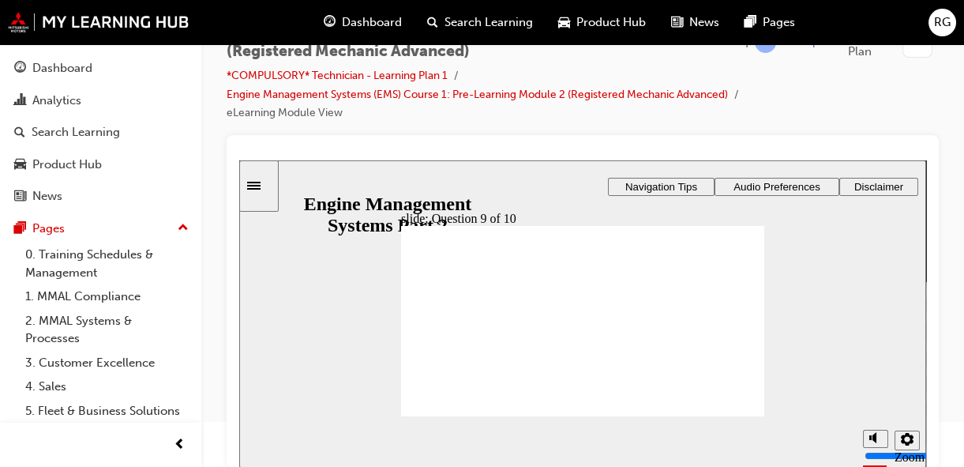
radio input "true"
click at [573, 394] on div "Rectangle 1 Rectangle 3 Question 10 of 10 Select true or false for the followin…" at bounding box center [582, 327] width 363 height 204
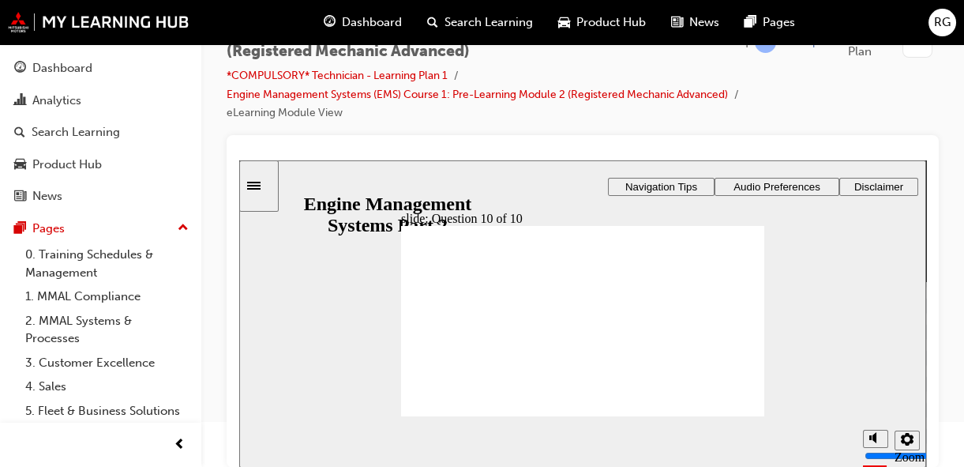
checkbox input "true"
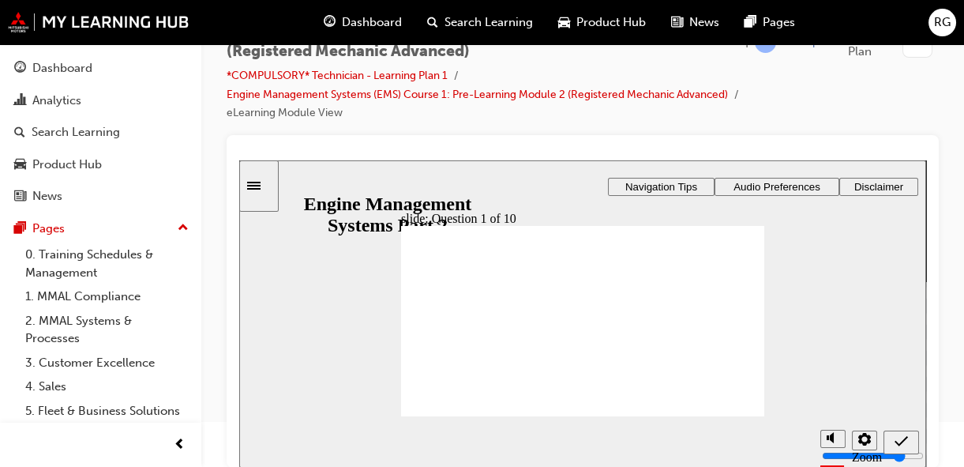
checkbox input "true"
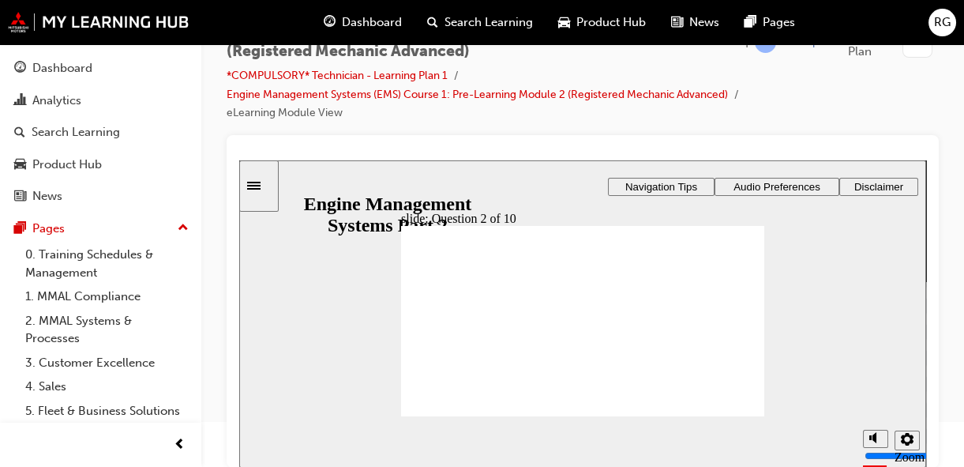
radio input "false"
radio input "true"
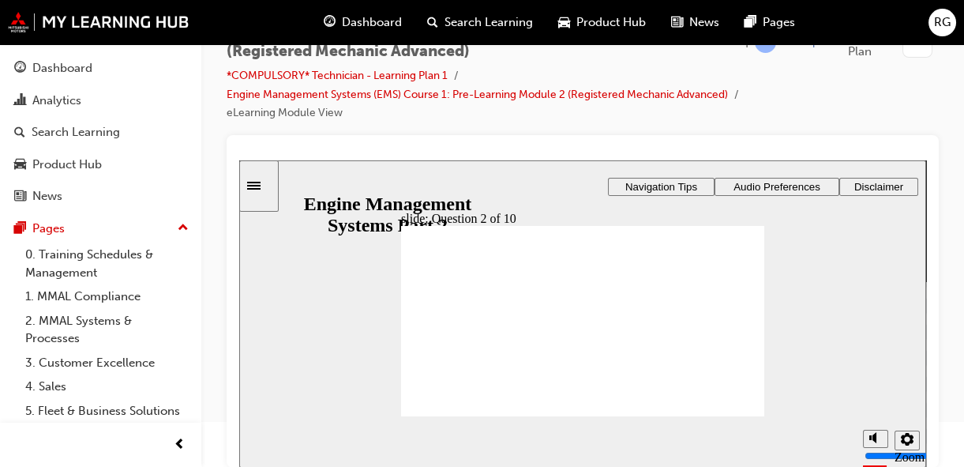
radio input "true"
click at [580, 391] on div "Rectangle 1 Rectangle 3 Question 3 of 10 Select true or false for the following…" at bounding box center [582, 327] width 363 height 204
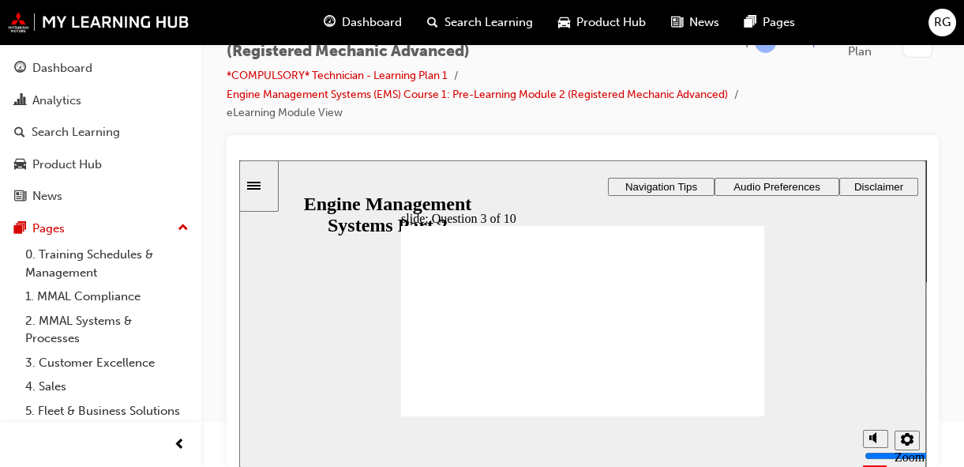
radio input "true"
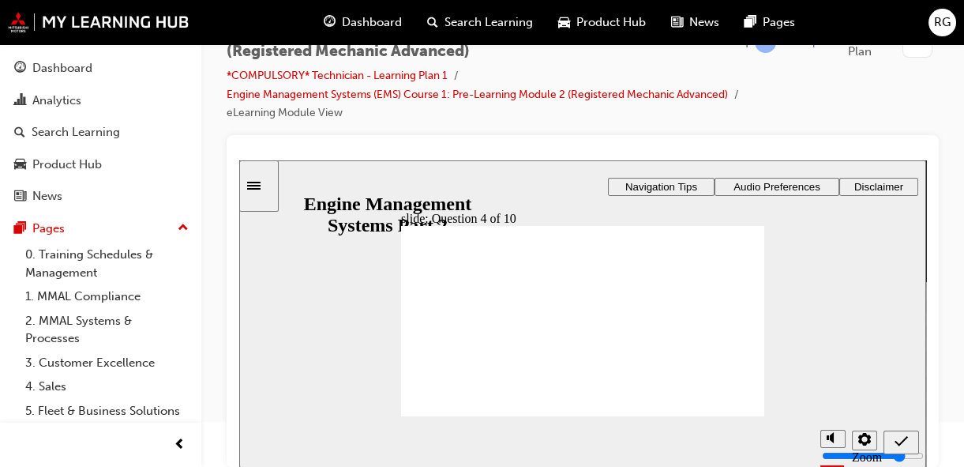
radio input "true"
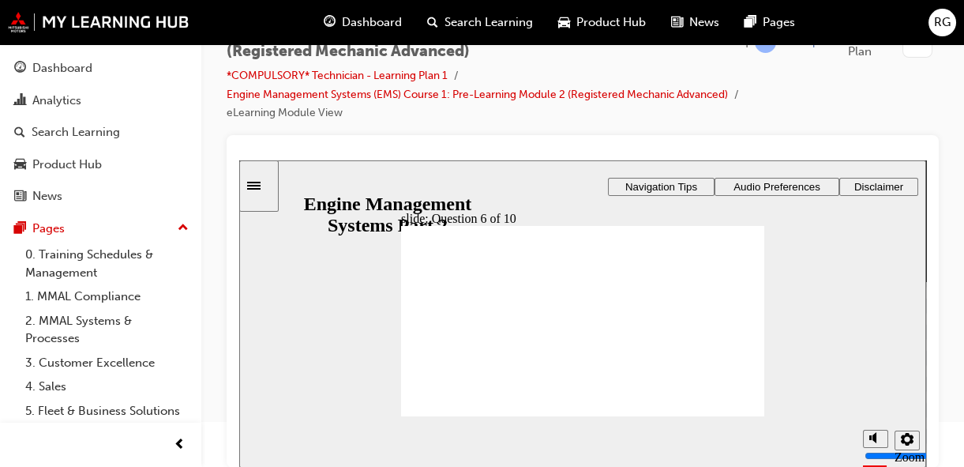
checkbox input "true"
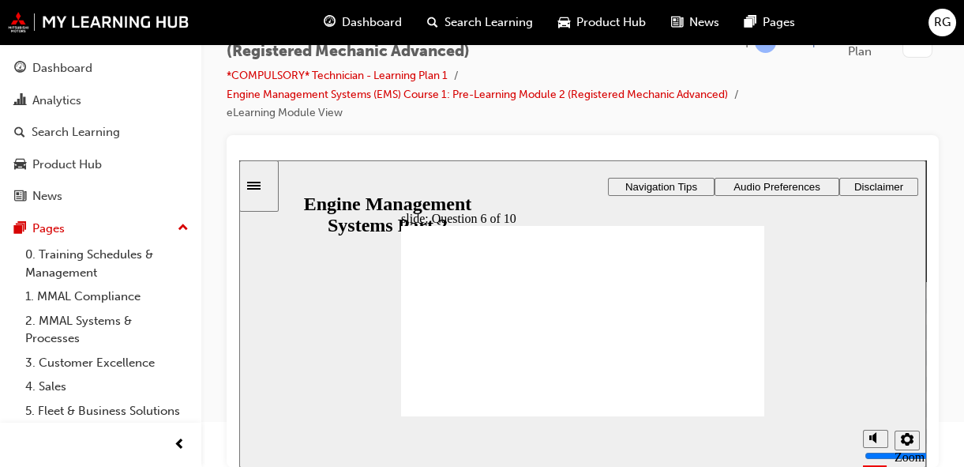
checkbox input "true"
drag, startPoint x: 588, startPoint y: 355, endPoint x: 526, endPoint y: 309, distance: 77.8
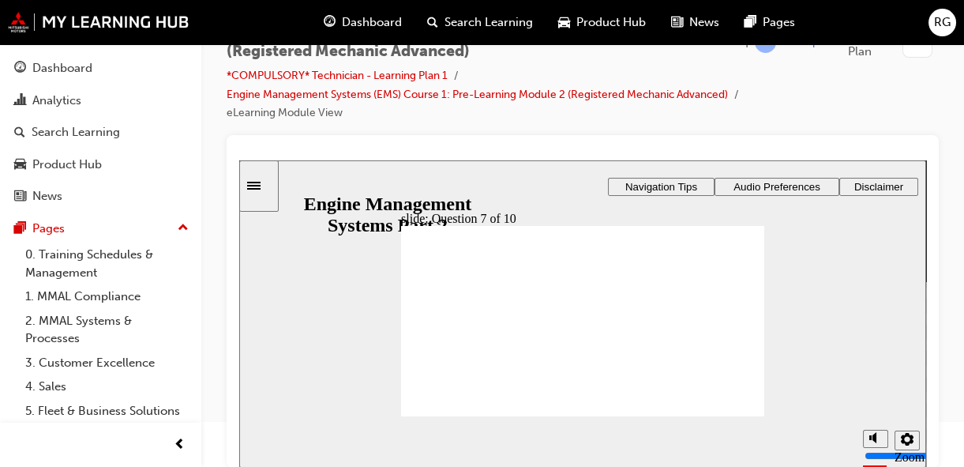
radio input "true"
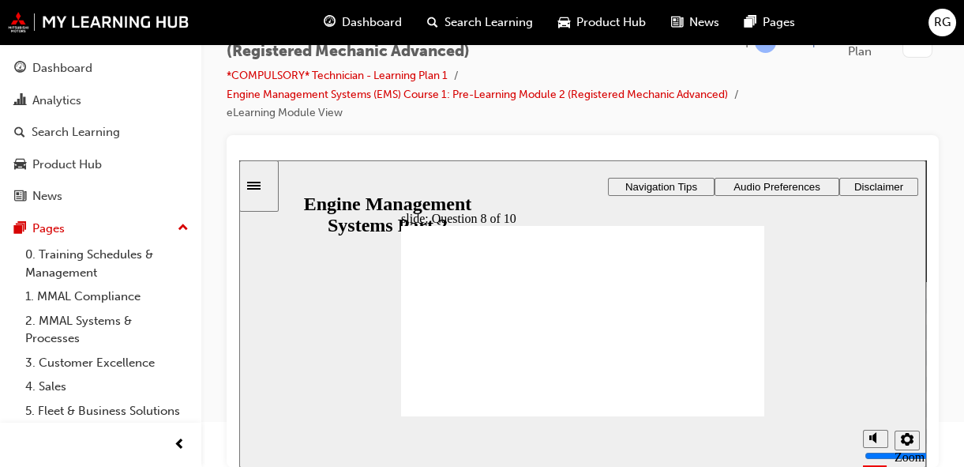
checkbox input "true"
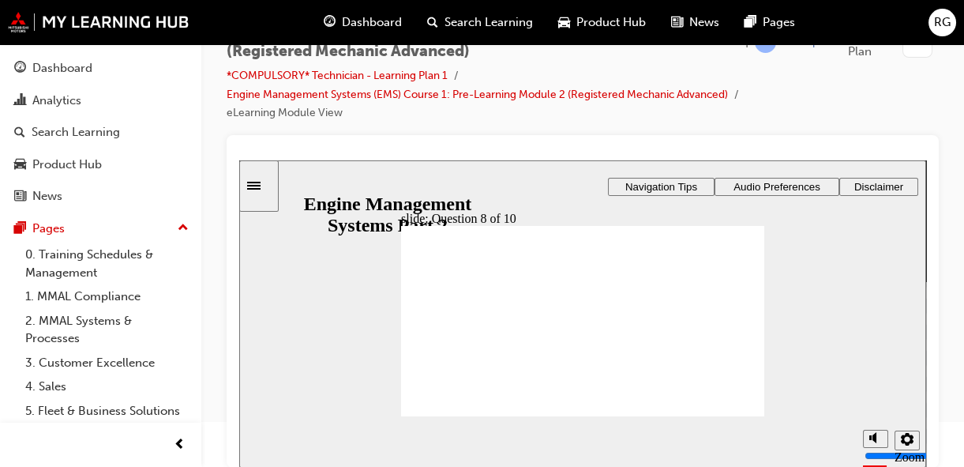
radio input "true"
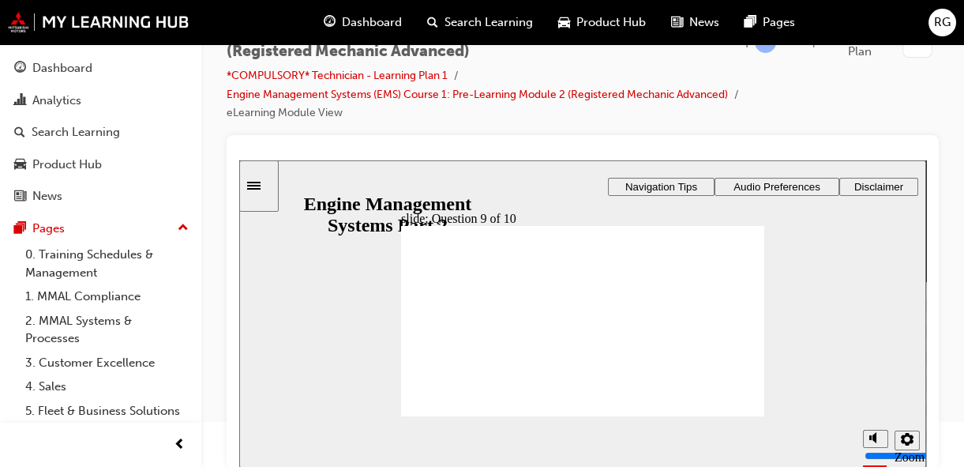
radio input "true"
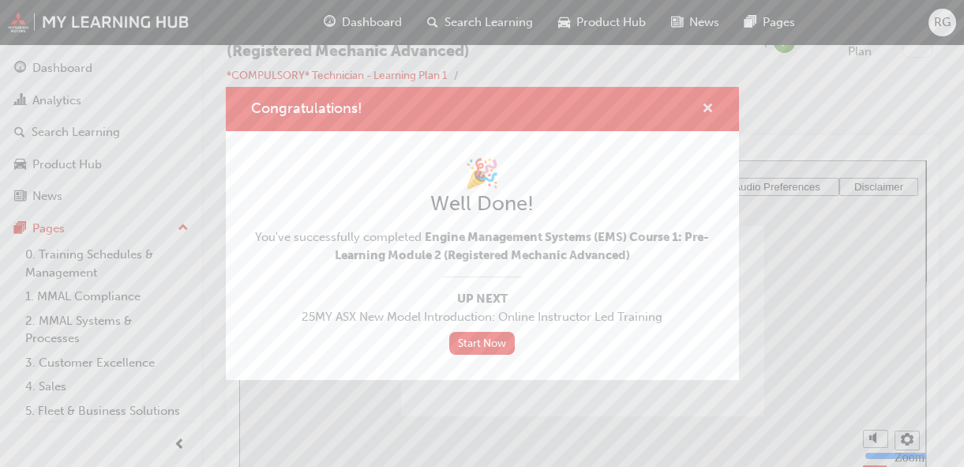
click at [707, 110] on span "cross-icon" at bounding box center [708, 110] width 12 height 14
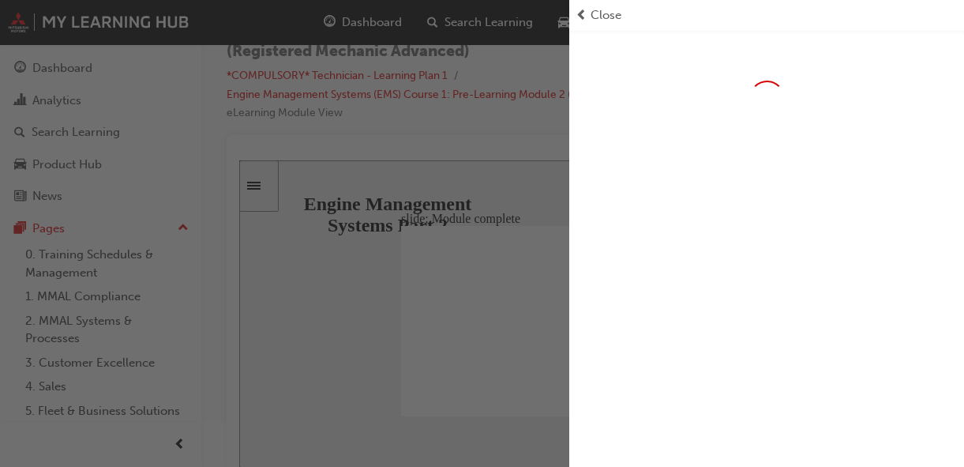
click at [395, 28] on div "button" at bounding box center [284, 233] width 569 height 467
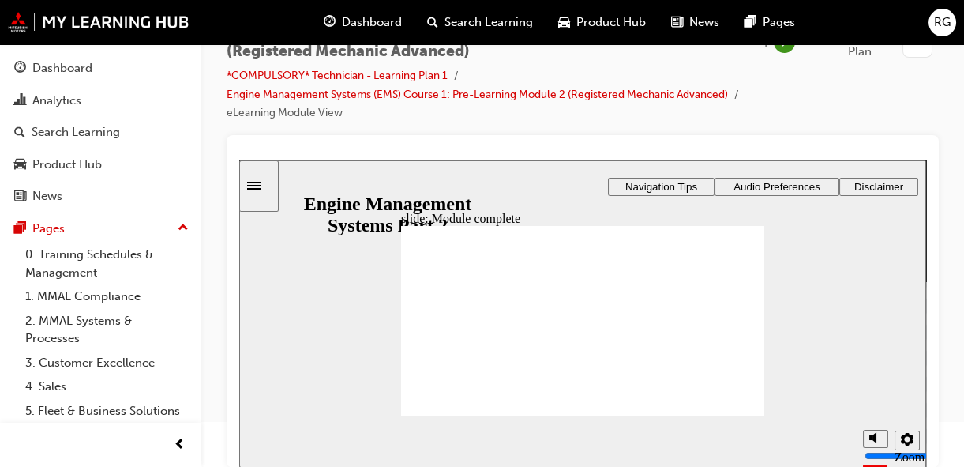
click at [395, 28] on span "Dashboard" at bounding box center [372, 22] width 60 height 18
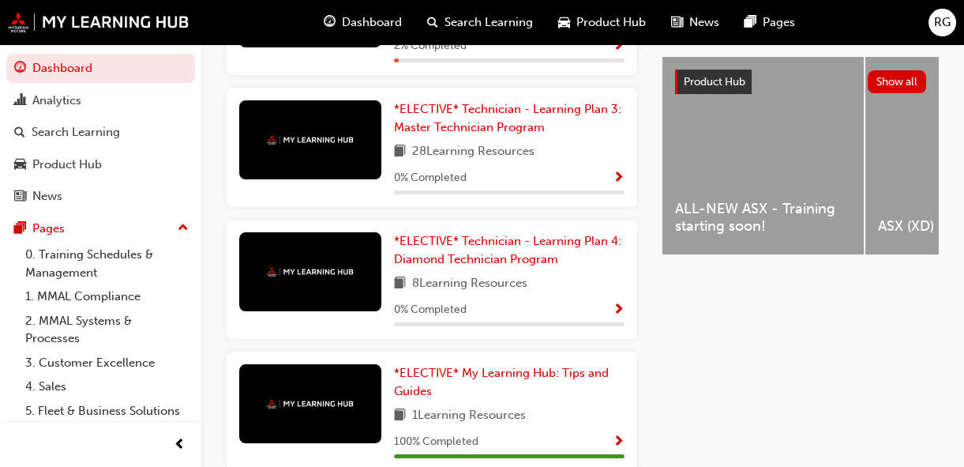
scroll to position [394, 0]
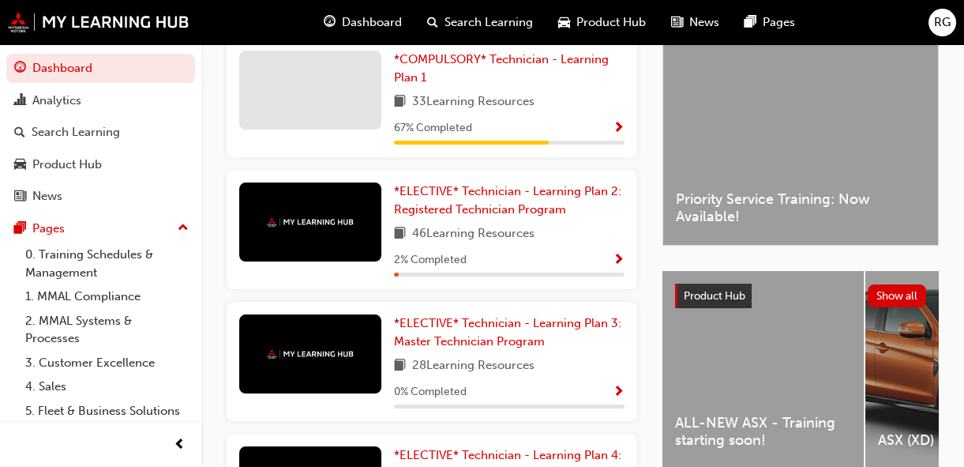
click at [527, 98] on span "33 Learning Resources" at bounding box center [473, 102] width 122 height 20
click at [523, 84] on link "*COMPULSORY* Technician - Learning Plan 1" at bounding box center [509, 69] width 231 height 36
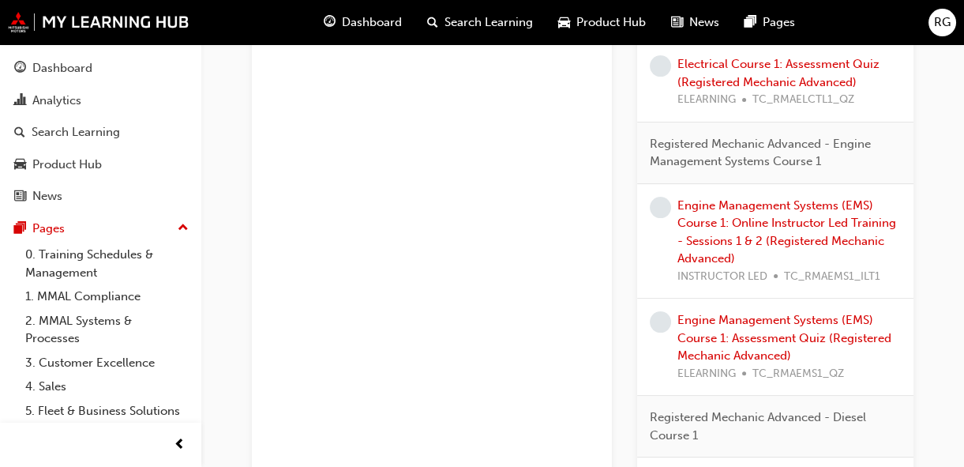
scroll to position [992, 0]
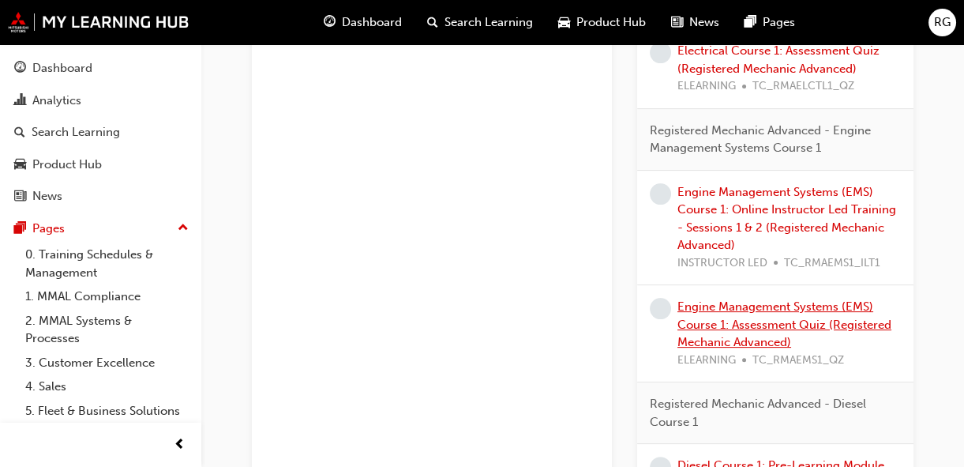
click at [789, 310] on link "Engine Management Systems (EMS) Course 1: Assessment Quiz (Registered Mechanic …" at bounding box center [784, 324] width 214 height 50
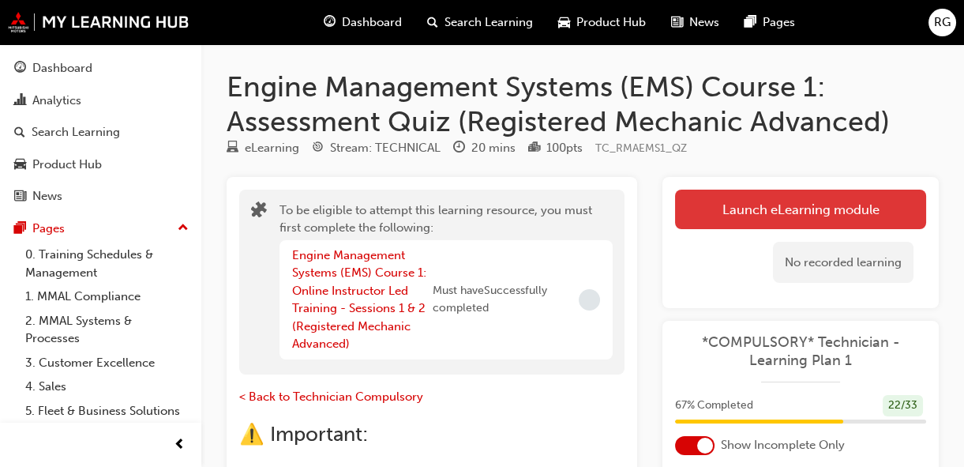
click at [764, 201] on button "Launch eLearning module" at bounding box center [800, 208] width 251 height 39
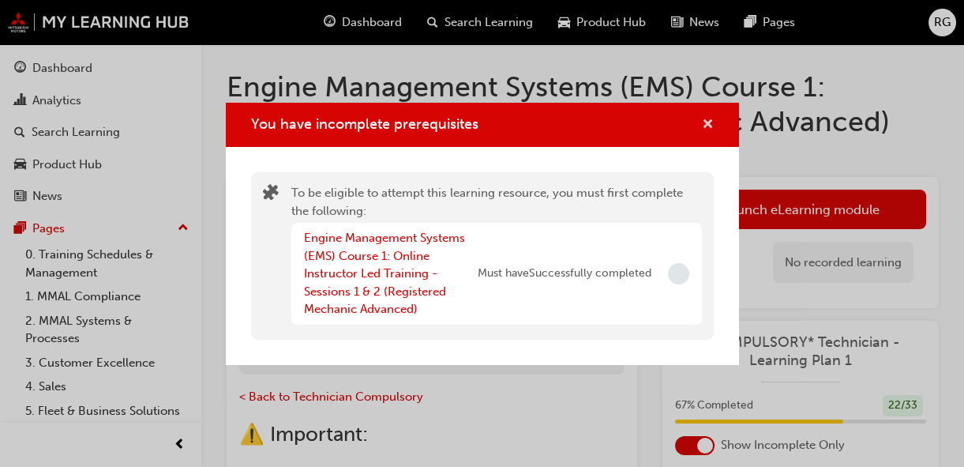
click at [706, 127] on span "cross-icon" at bounding box center [708, 125] width 12 height 14
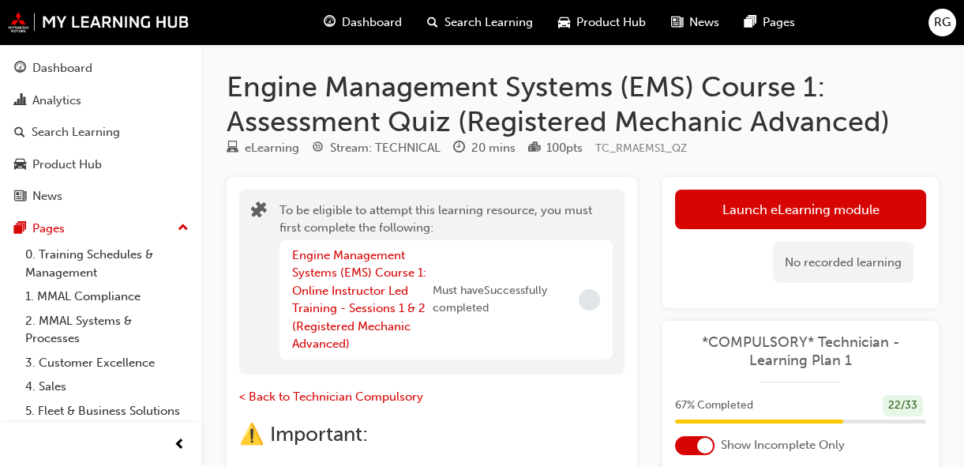
click at [362, 36] on div "Dashboard" at bounding box center [362, 22] width 103 height 32
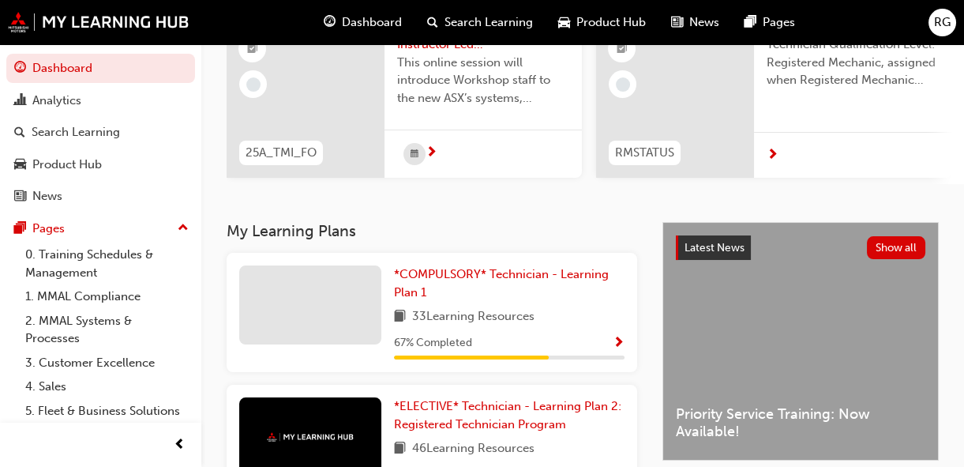
scroll to position [222, 0]
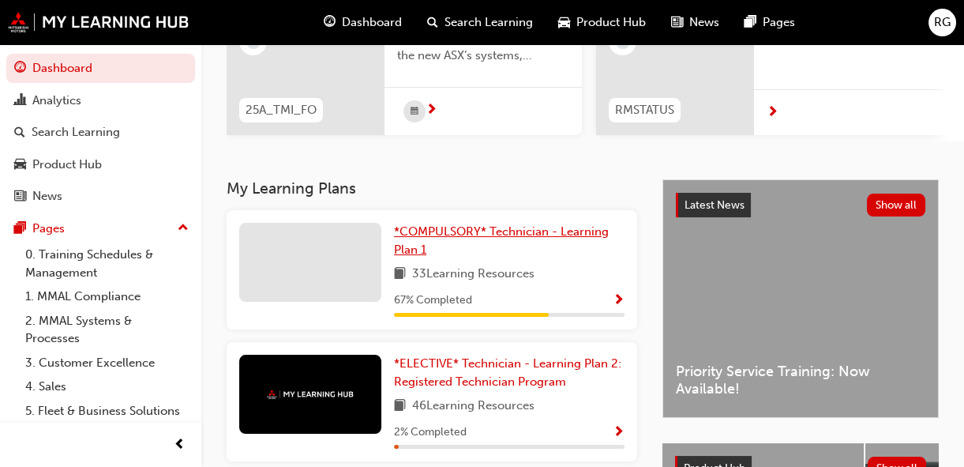
click at [460, 247] on link "*COMPULSORY* Technician - Learning Plan 1" at bounding box center [509, 241] width 231 height 36
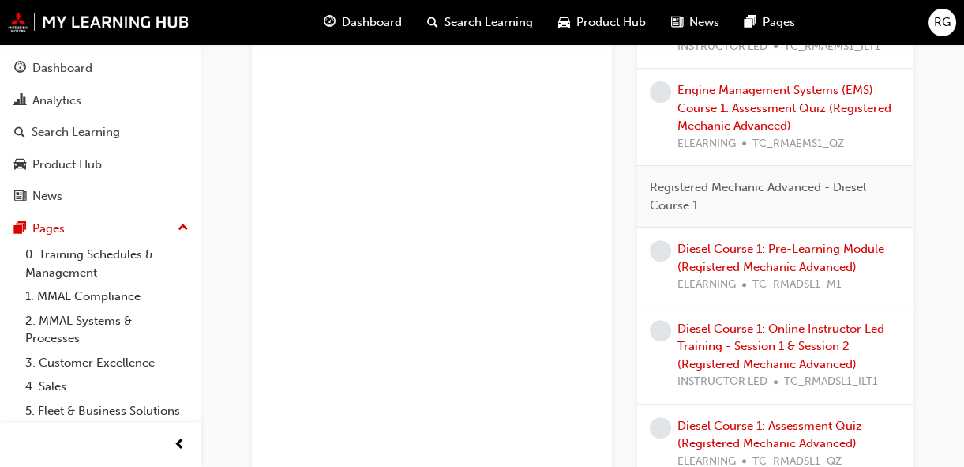
scroll to position [1215, 0]
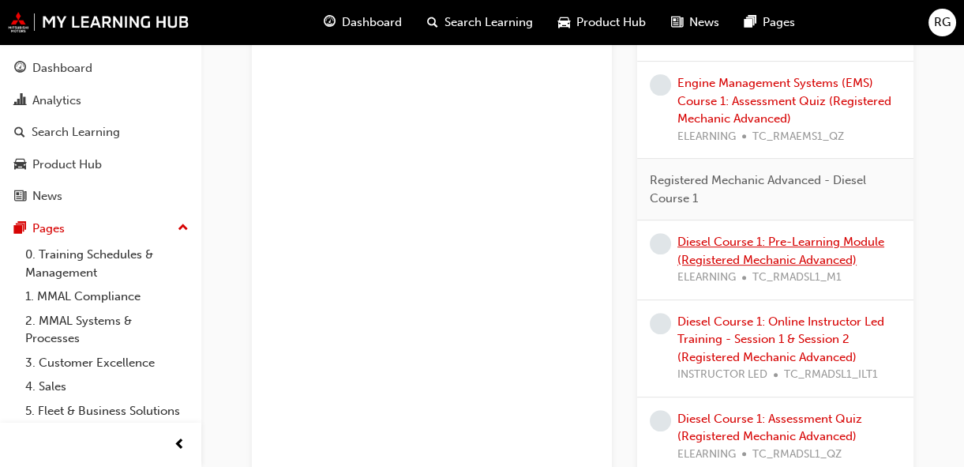
click at [763, 256] on link "Diesel Course 1: Pre-Learning Module (Registered Mechanic Advanced)" at bounding box center [780, 250] width 207 height 32
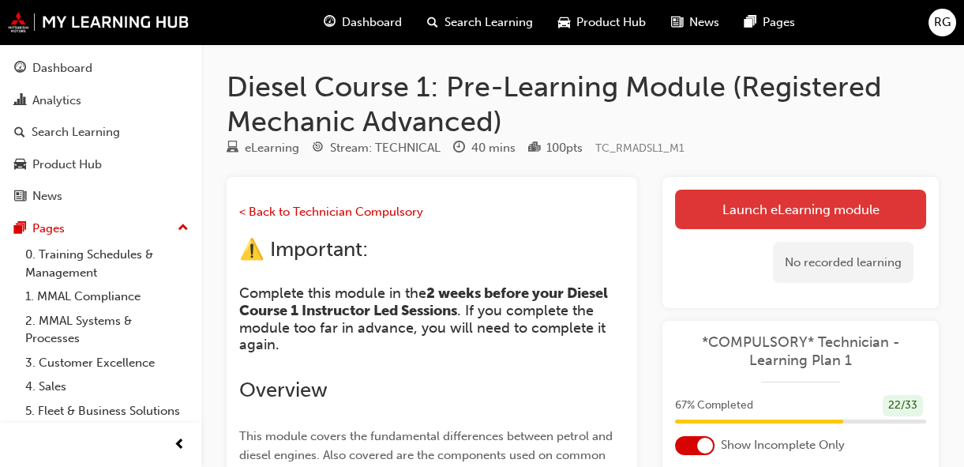
click at [781, 224] on link "Launch eLearning module" at bounding box center [800, 208] width 251 height 39
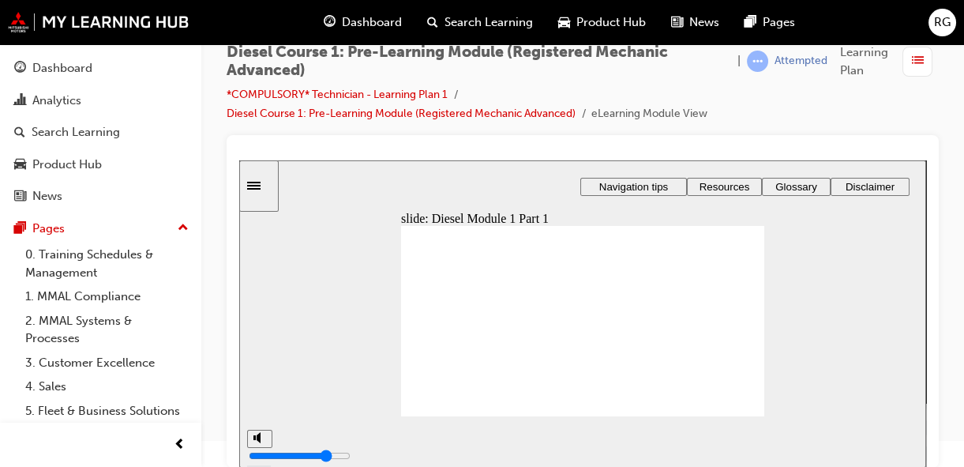
type input "1"
click at [737, 185] on span "Resources" at bounding box center [724, 187] width 51 height 12
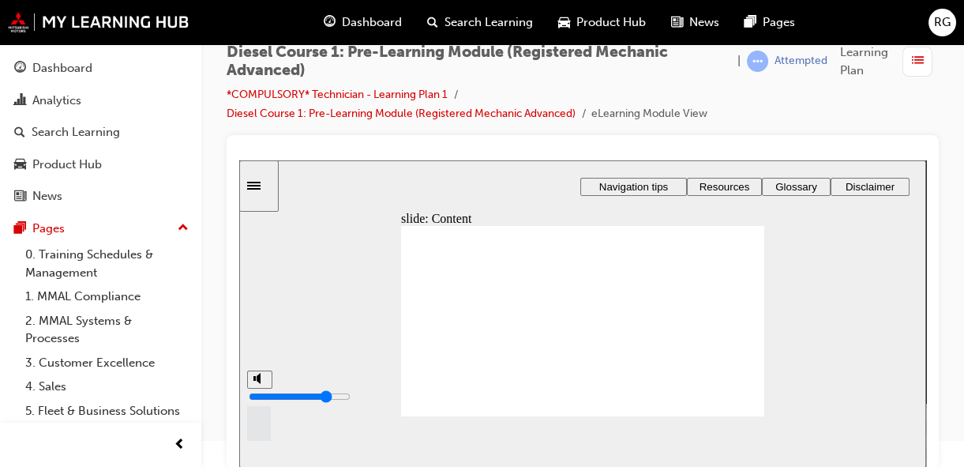
click at [250, 388] on button "volume" at bounding box center [259, 379] width 25 height 18
type input "8"
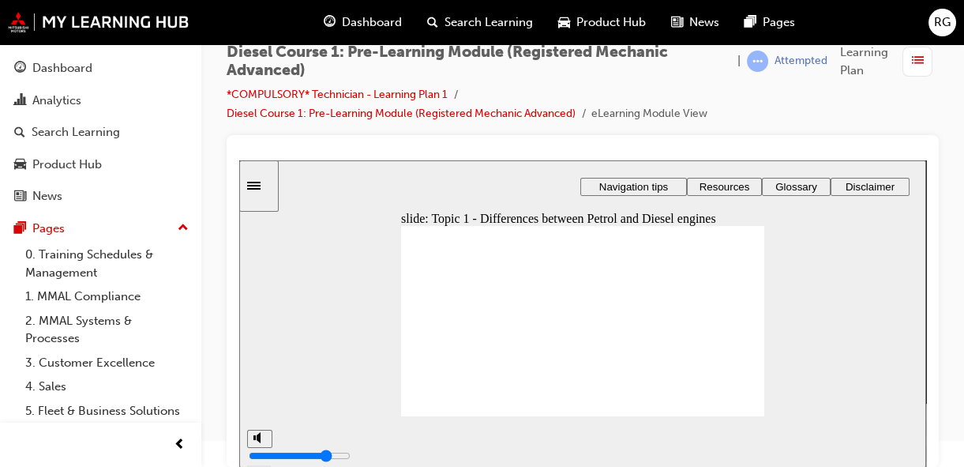
type input "7"
type input "8"
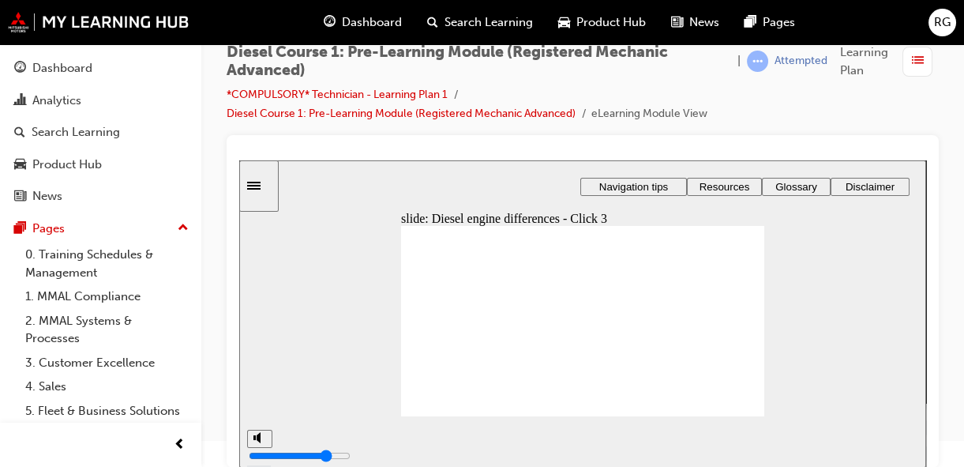
type input "9"
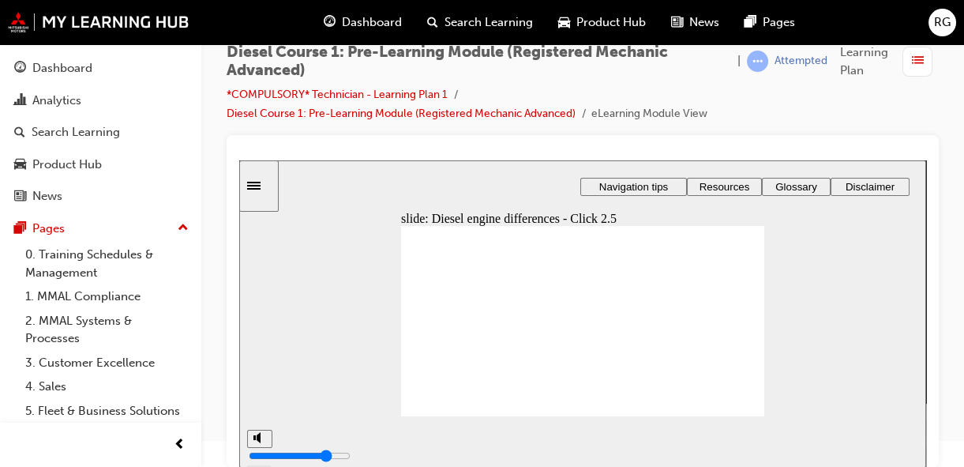
type input "15"
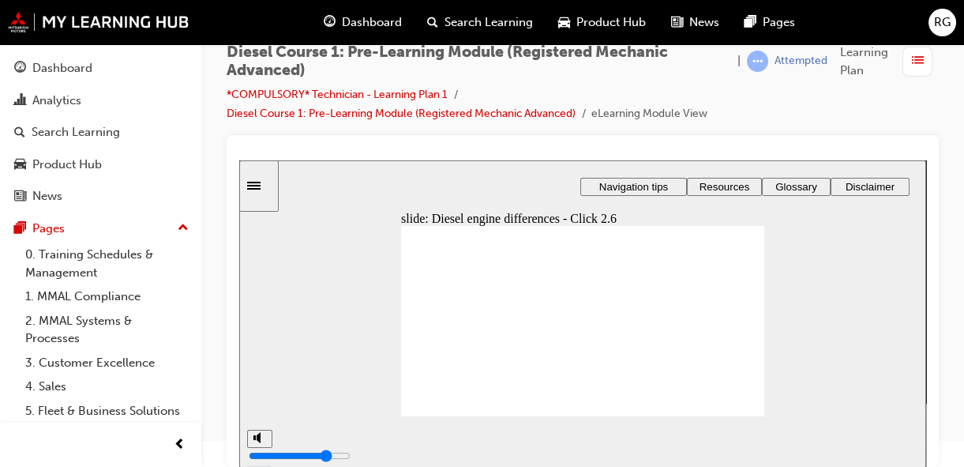
drag, startPoint x: 740, startPoint y: 403, endPoint x: 748, endPoint y: 407, distance: 8.8
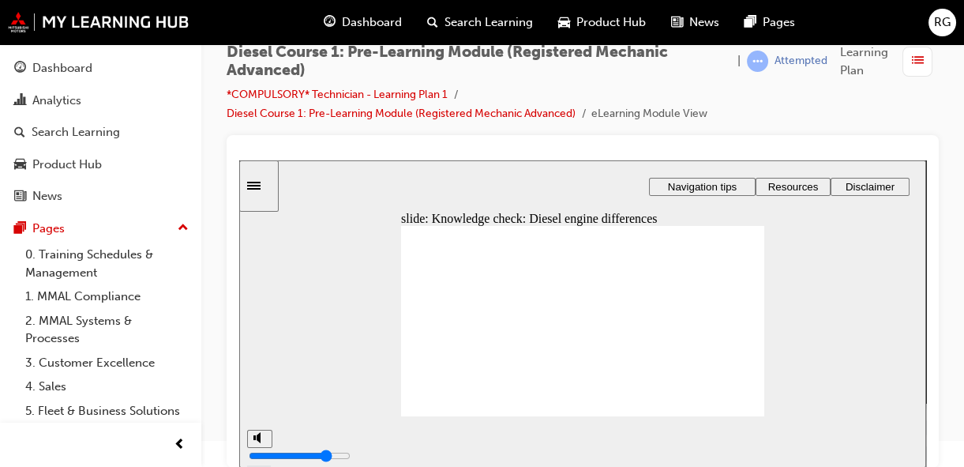
type input "26"
drag, startPoint x: 703, startPoint y: 337, endPoint x: 616, endPoint y: 339, distance: 87.7
drag, startPoint x: 726, startPoint y: 313, endPoint x: 645, endPoint y: 283, distance: 85.7
drag, startPoint x: 717, startPoint y: 291, endPoint x: 639, endPoint y: 317, distance: 81.6
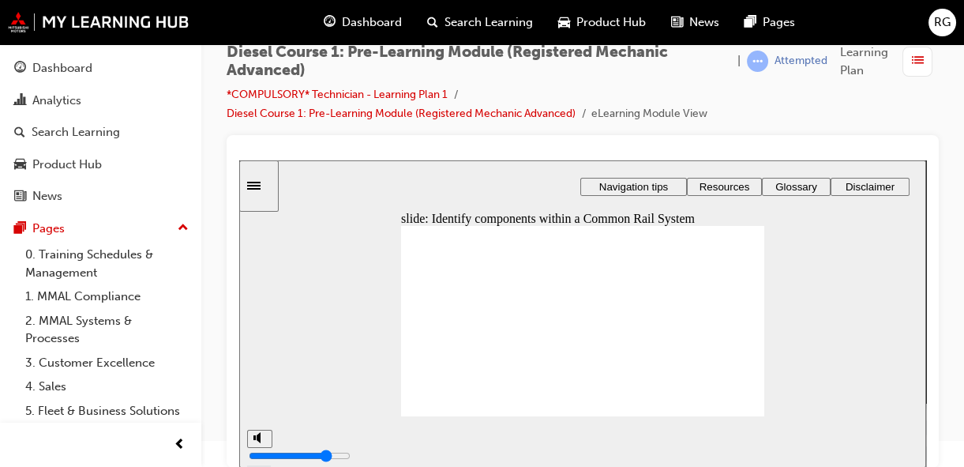
type input "31"
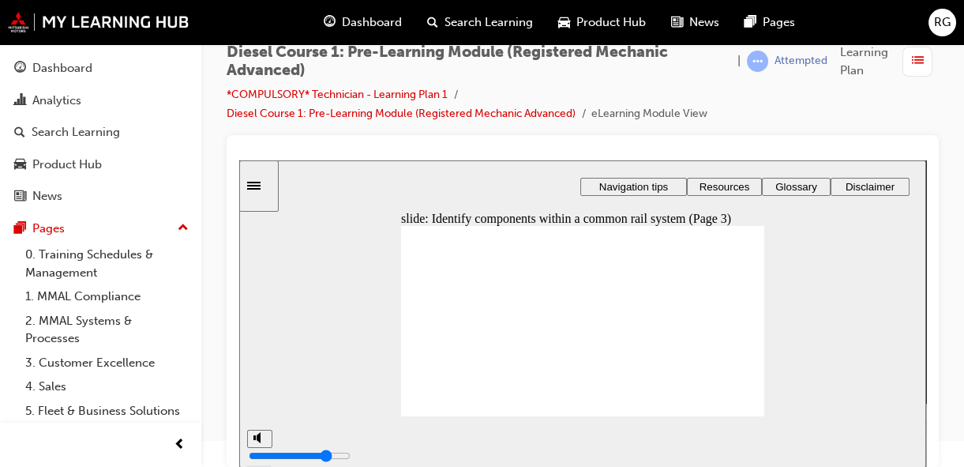
type input "32"
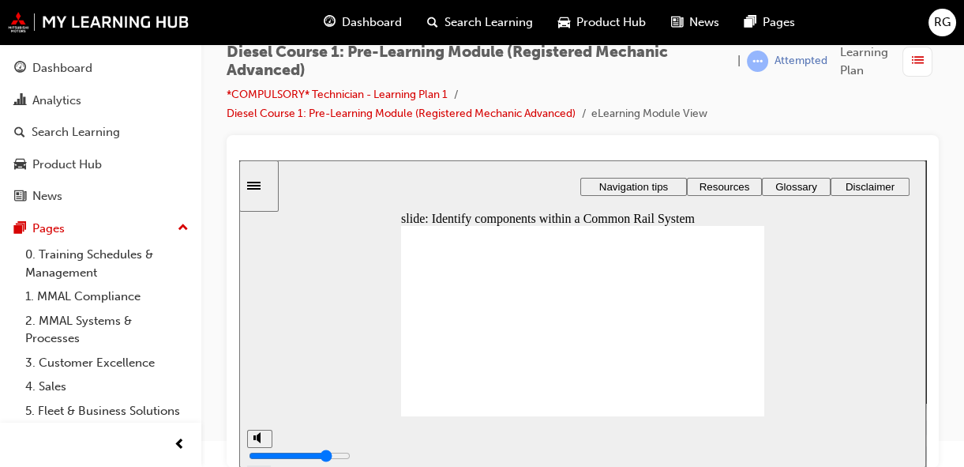
type input "34"
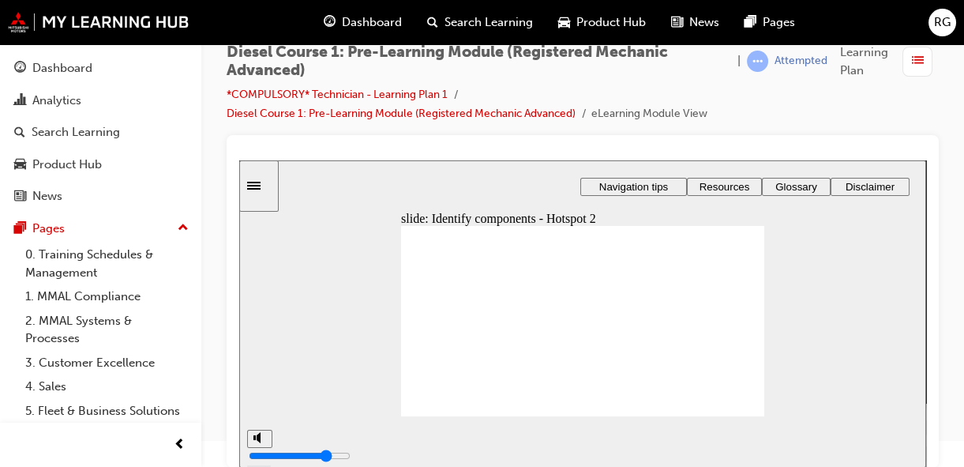
type input "36"
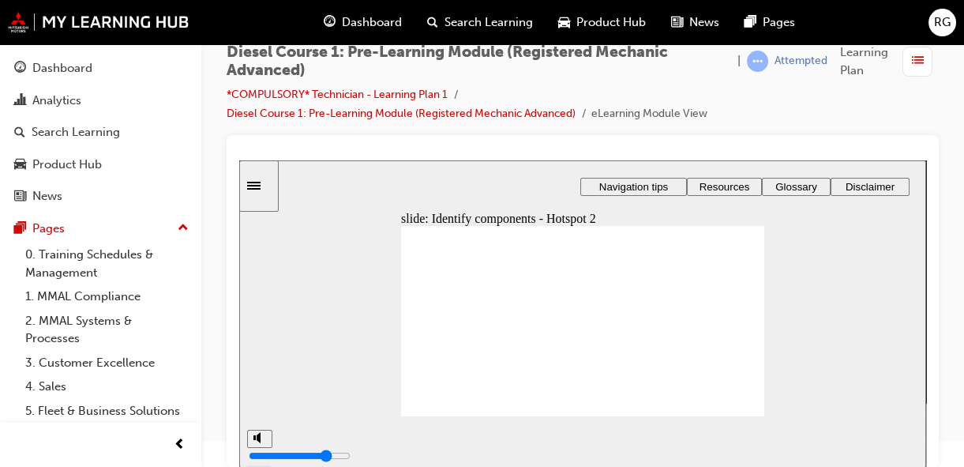
click at [737, 423] on section at bounding box center [582, 441] width 687 height 51
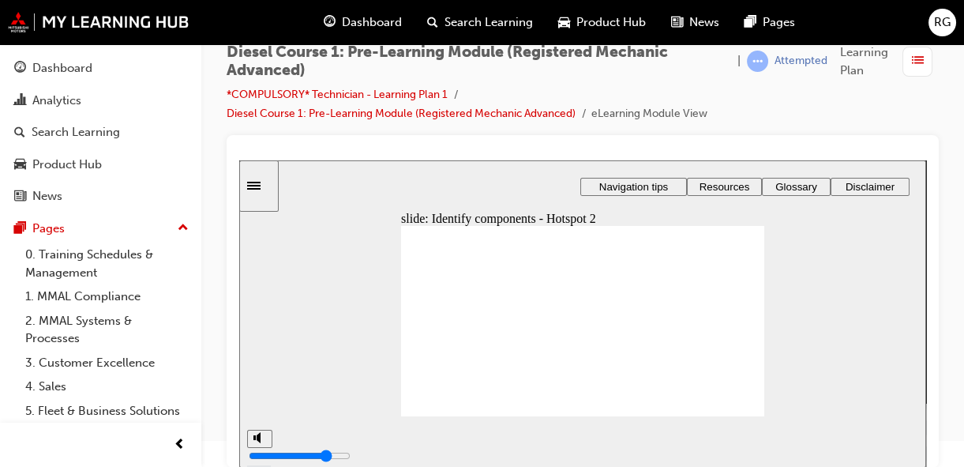
type input "38"
drag, startPoint x: 611, startPoint y: 262, endPoint x: 606, endPoint y: 283, distance: 22.0
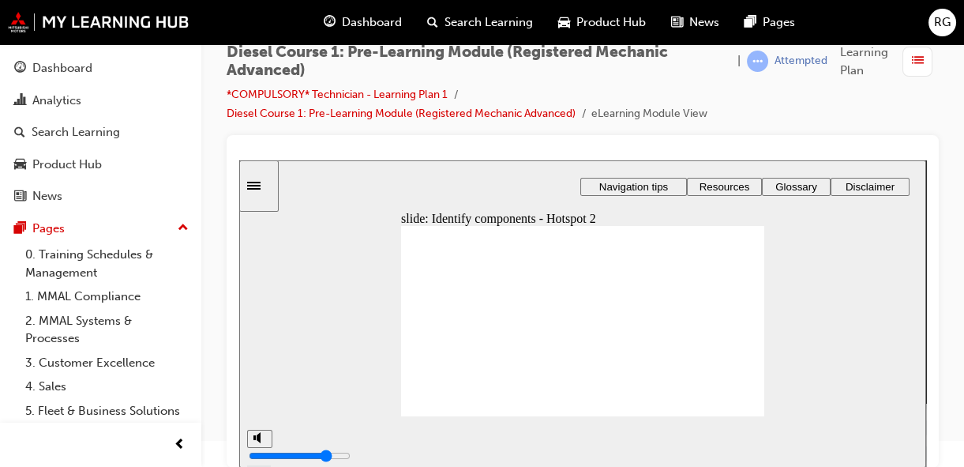
drag, startPoint x: 599, startPoint y: 296, endPoint x: 591, endPoint y: 303, distance: 10.6
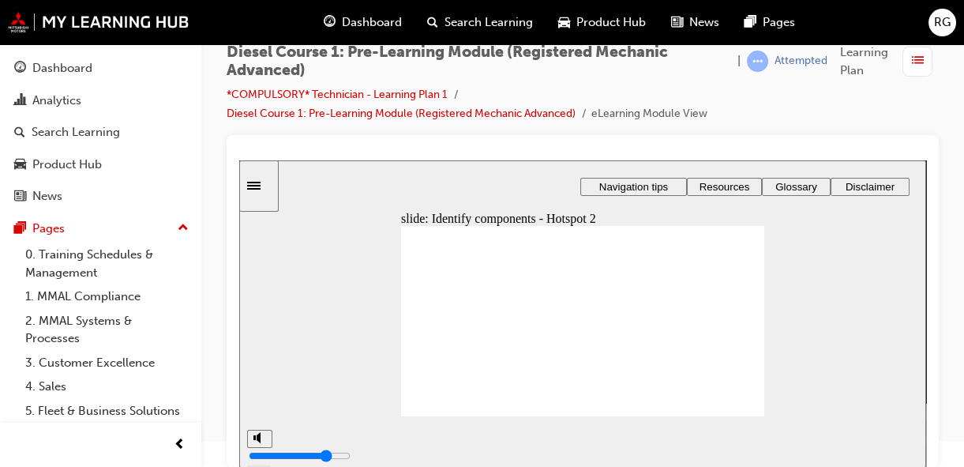
click at [745, 416] on section at bounding box center [582, 441] width 687 height 51
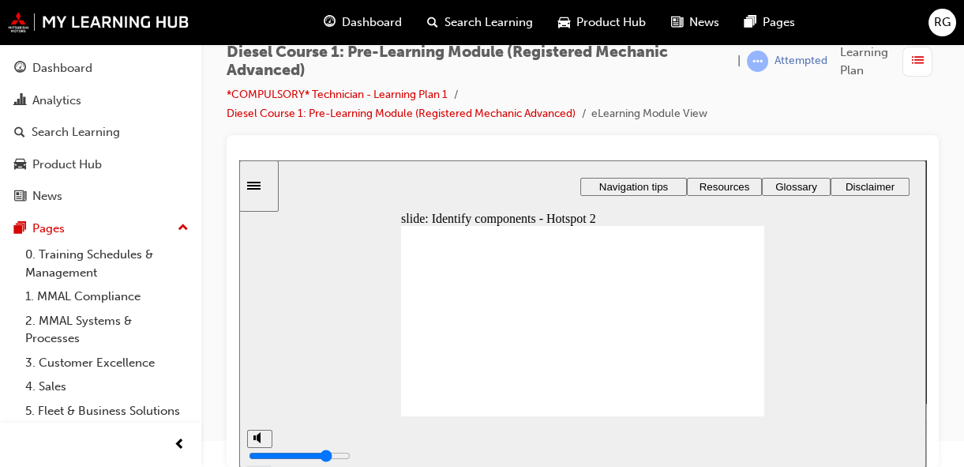
type input "39"
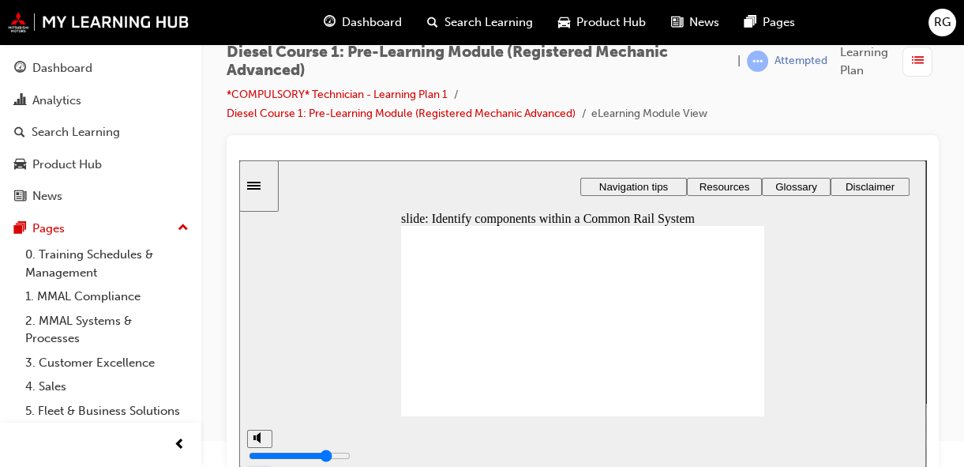
type input "41"
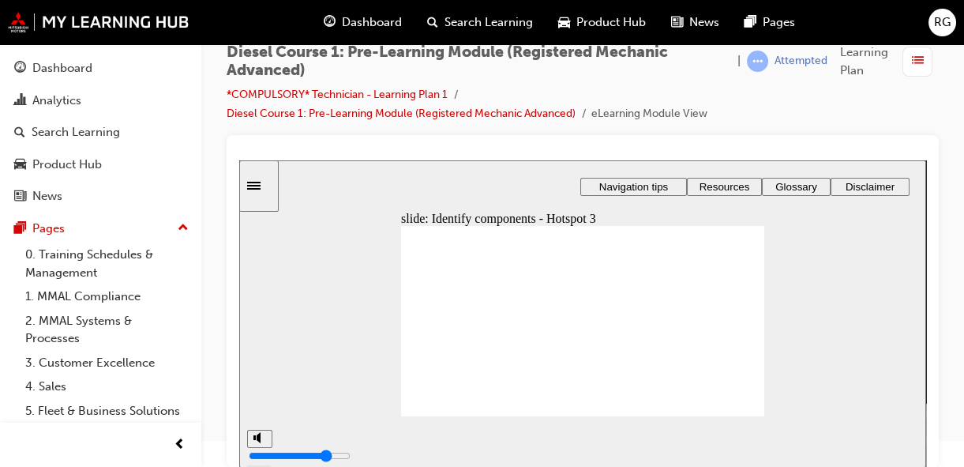
type input "42"
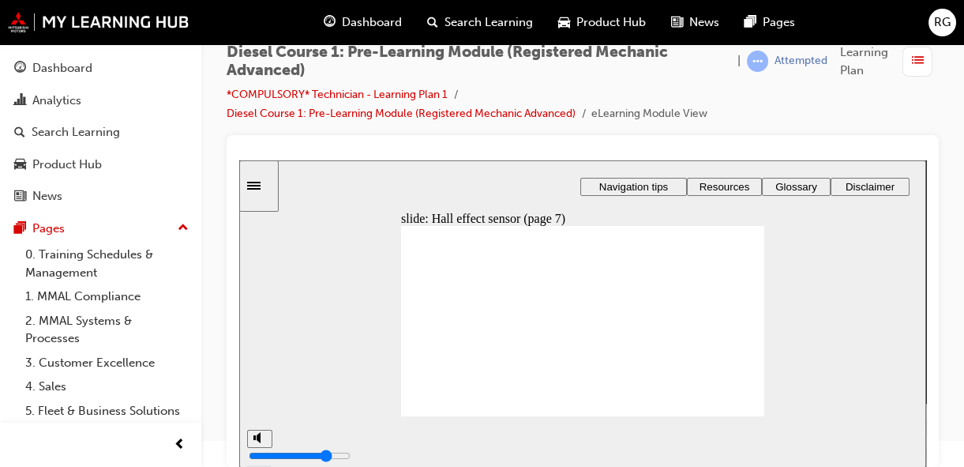
type input "45"
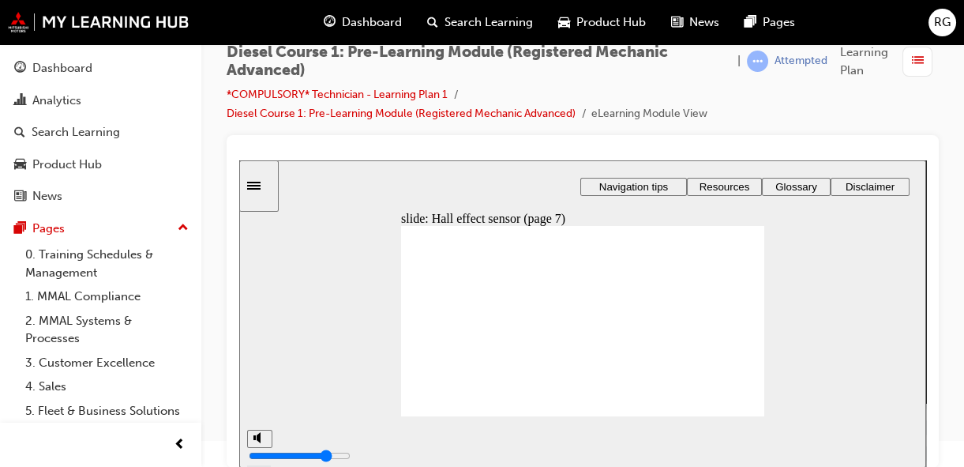
type input "46"
type input "47"
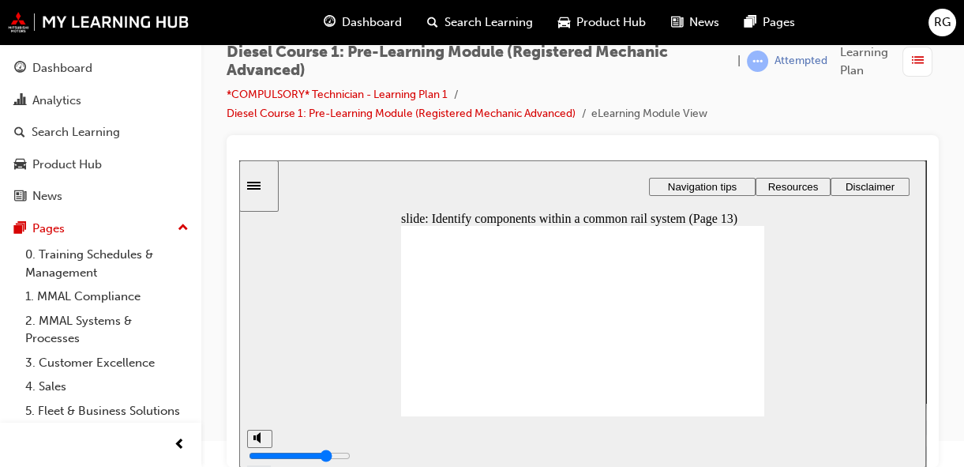
type input "62"
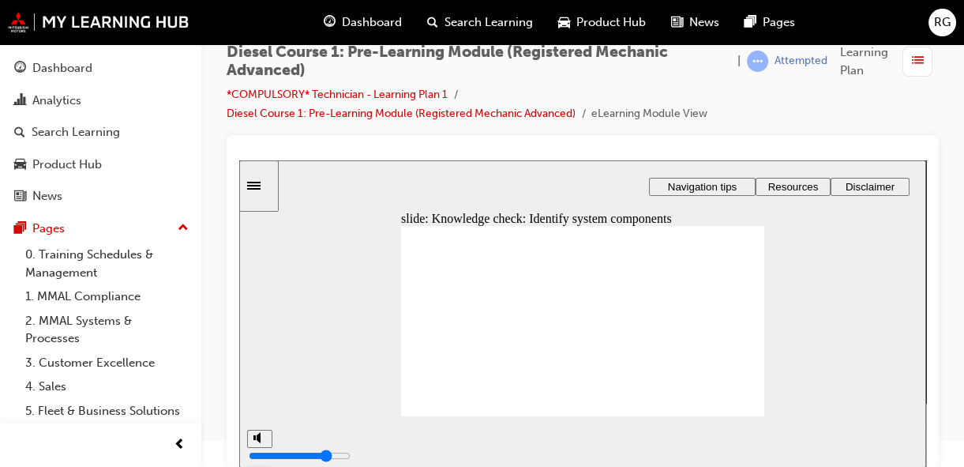
drag, startPoint x: 699, startPoint y: 291, endPoint x: 452, endPoint y: 313, distance: 248.8
drag, startPoint x: 633, startPoint y: 317, endPoint x: 448, endPoint y: 319, distance: 185.5
drag, startPoint x: 717, startPoint y: 309, endPoint x: 452, endPoint y: 339, distance: 267.0
drag, startPoint x: 625, startPoint y: 362, endPoint x: 457, endPoint y: 351, distance: 168.5
drag, startPoint x: 647, startPoint y: 339, endPoint x: 539, endPoint y: 309, distance: 111.3
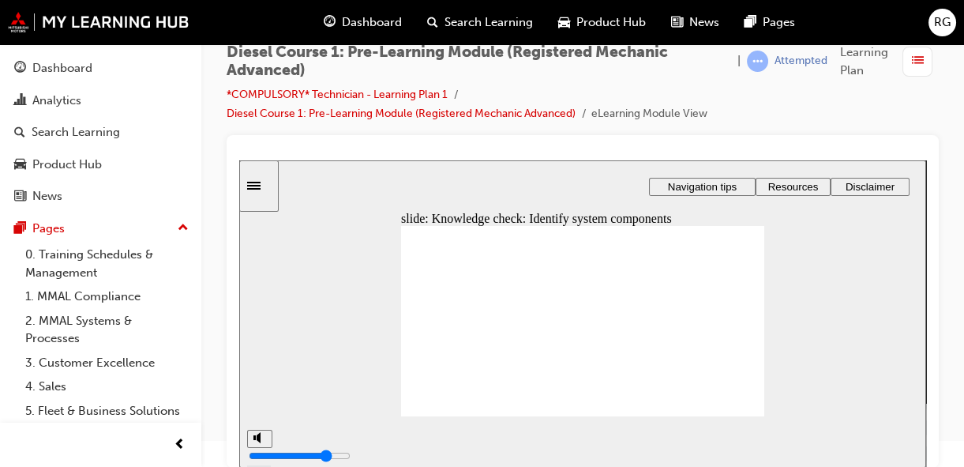
drag, startPoint x: 627, startPoint y: 300, endPoint x: 546, endPoint y: 329, distance: 86.4
drag, startPoint x: 707, startPoint y: 335, endPoint x: 546, endPoint y: 331, distance: 160.3
drag, startPoint x: 714, startPoint y: 354, endPoint x: 550, endPoint y: 339, distance: 165.0
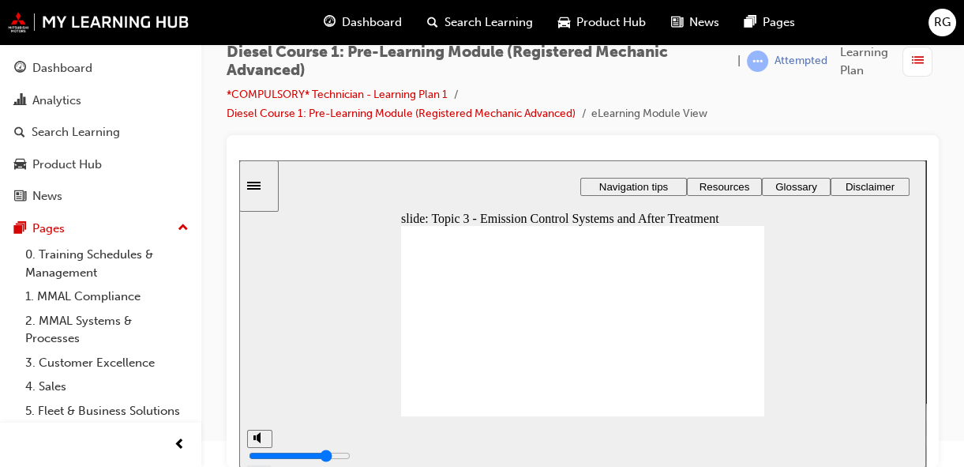
type input "65"
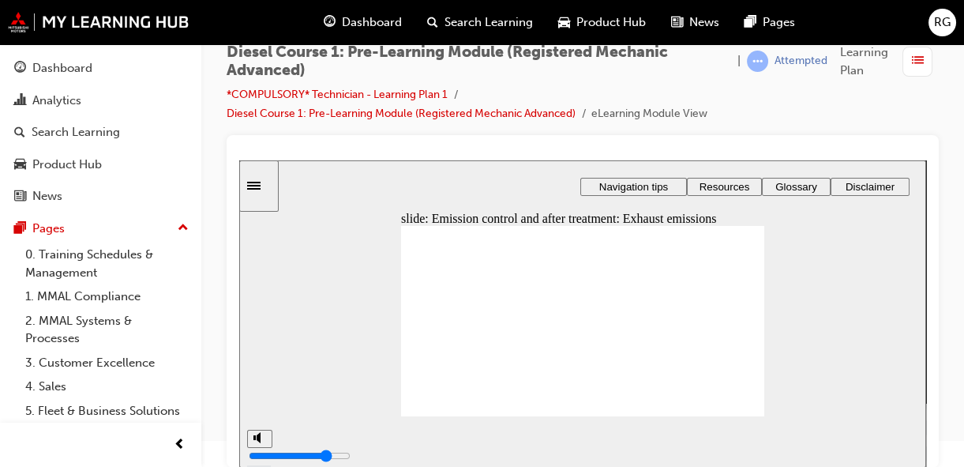
type input "66"
type input "68"
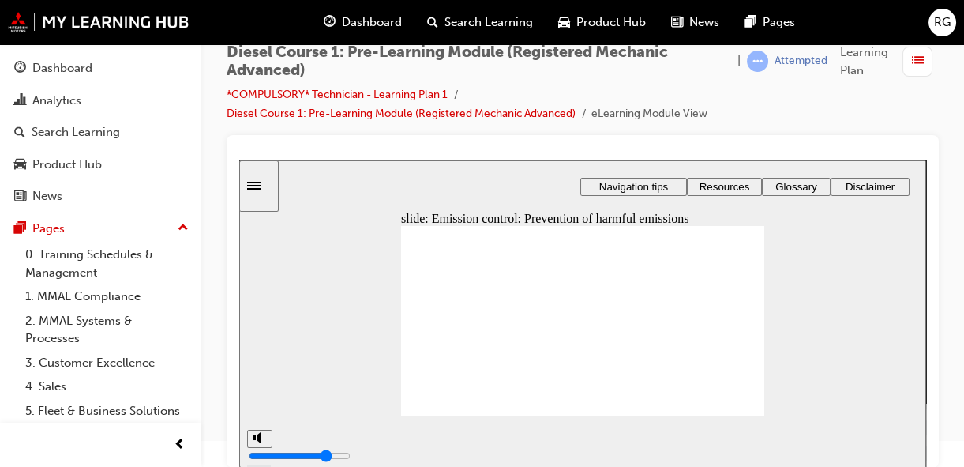
drag, startPoint x: 588, startPoint y: 324, endPoint x: 729, endPoint y: 392, distance: 156.1
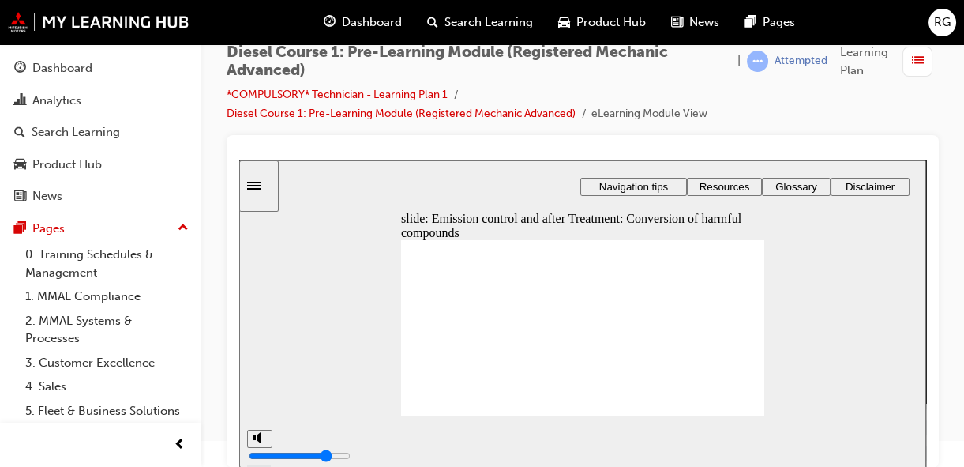
type input "69"
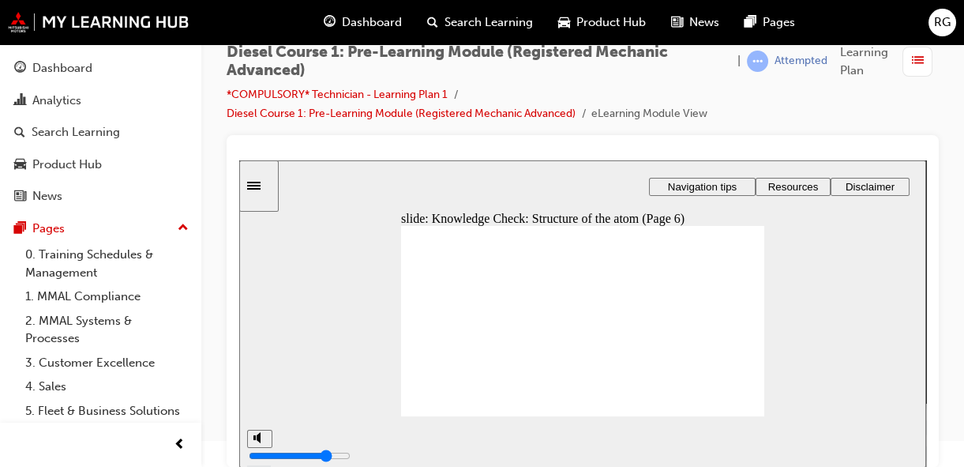
type input "77"
drag, startPoint x: 707, startPoint y: 321, endPoint x: 631, endPoint y: 287, distance: 83.8
drag, startPoint x: 690, startPoint y: 286, endPoint x: 609, endPoint y: 318, distance: 87.5
drag, startPoint x: 718, startPoint y: 352, endPoint x: 647, endPoint y: 351, distance: 71.1
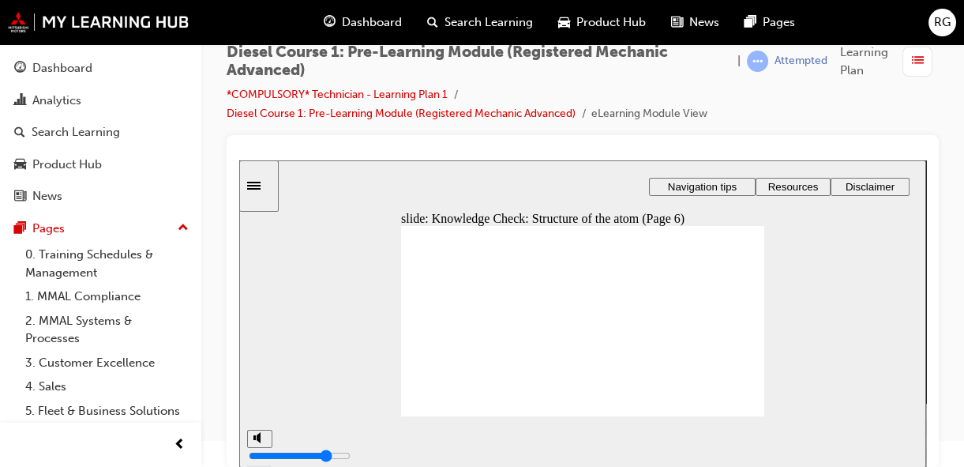
drag, startPoint x: 643, startPoint y: 316, endPoint x: 632, endPoint y: 356, distance: 42.0
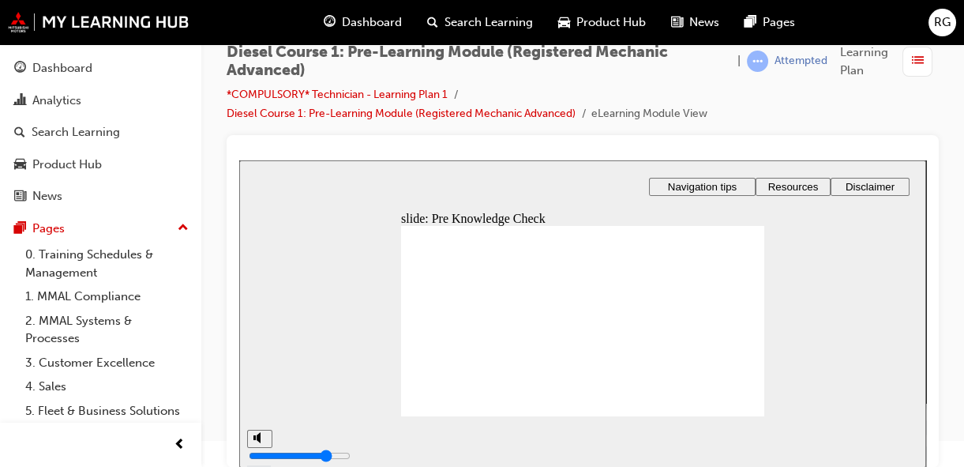
radio input "true"
radio input "false"
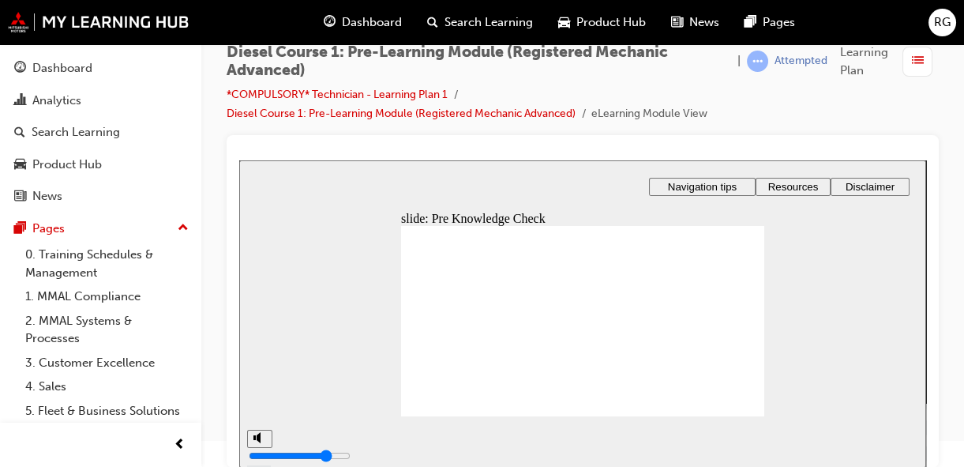
radio input "true"
type input "85"
radio input "true"
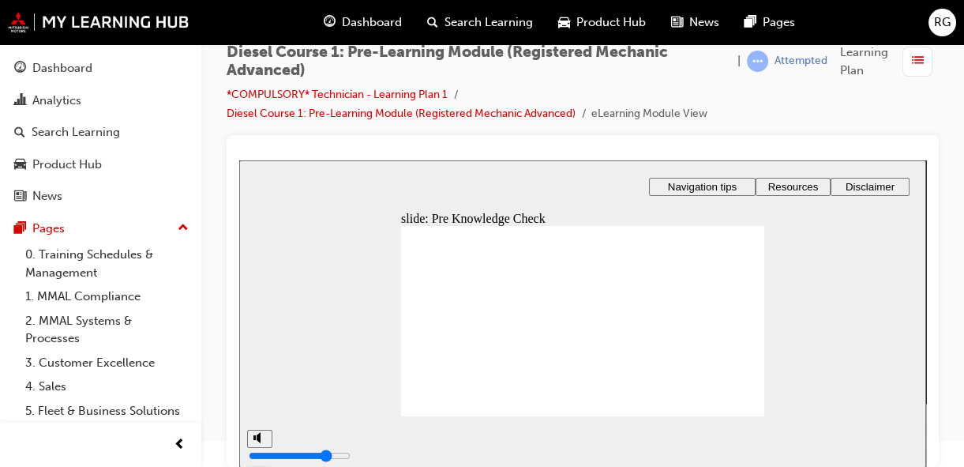
radio input "true"
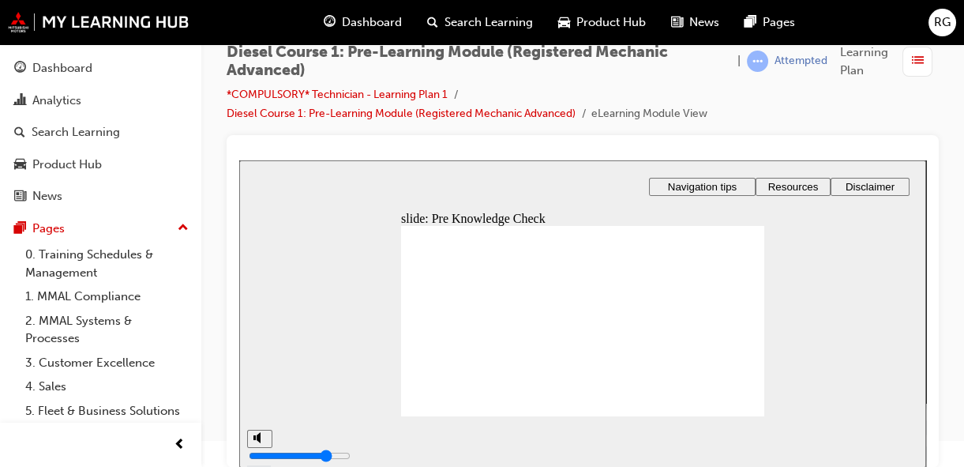
radio input "true"
type input "89"
radio input "true"
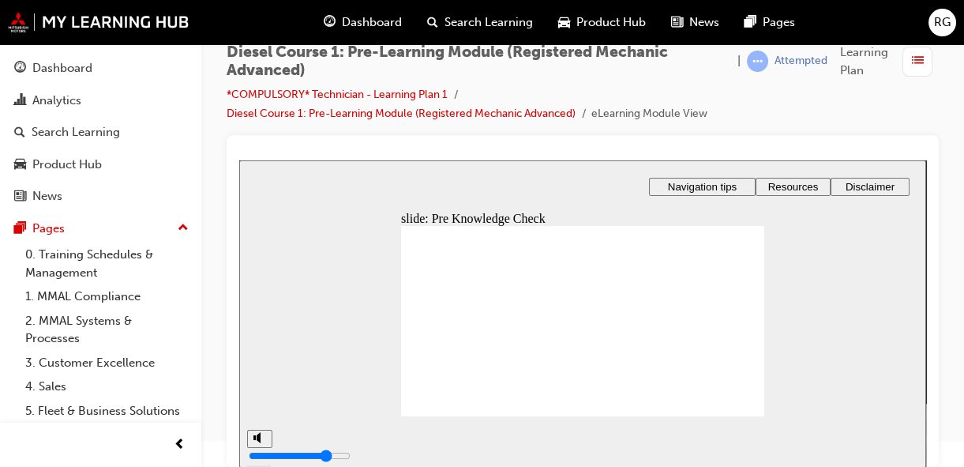
checkbox input "true"
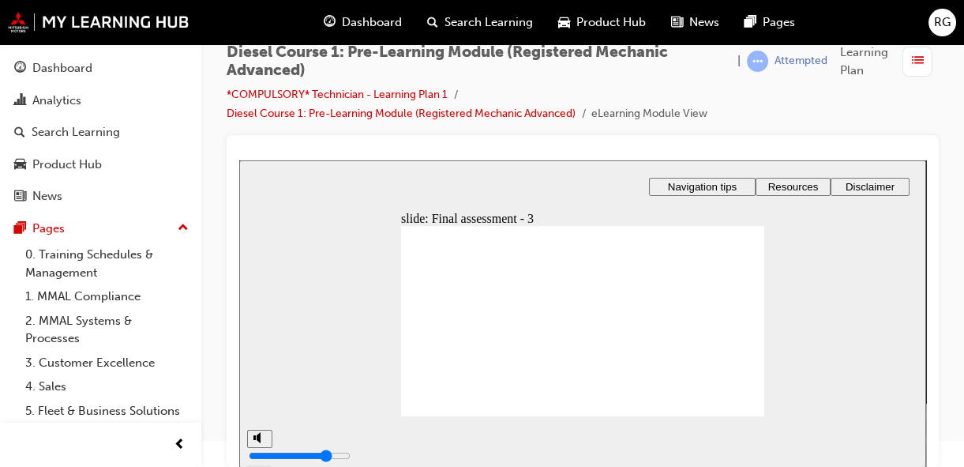
type input "92"
radio input "true"
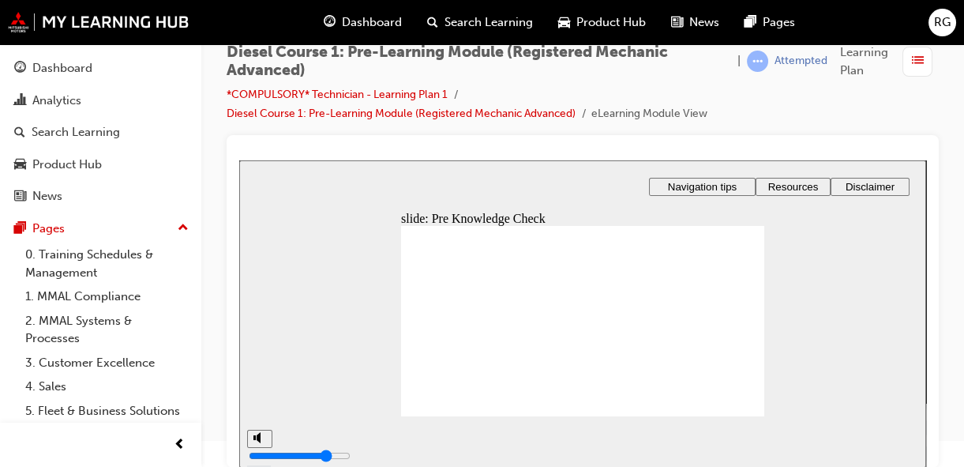
radio input "true"
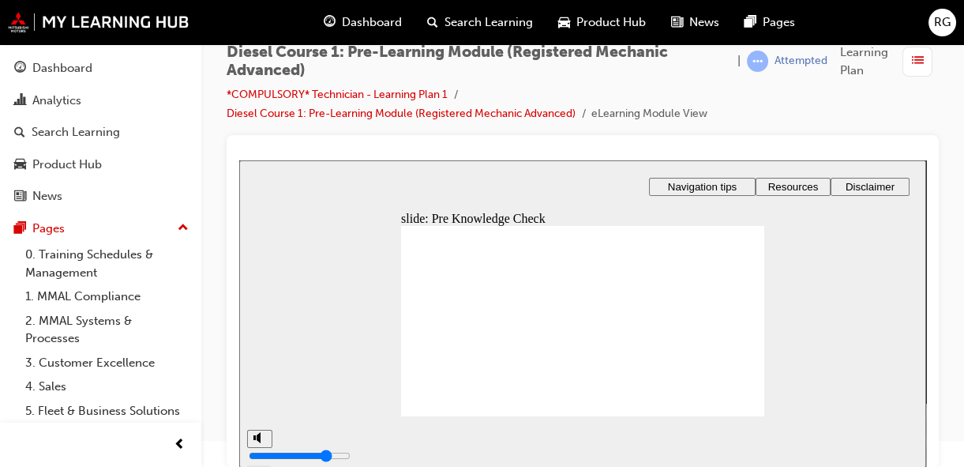
radio input "true"
type input "96"
checkbox input "true"
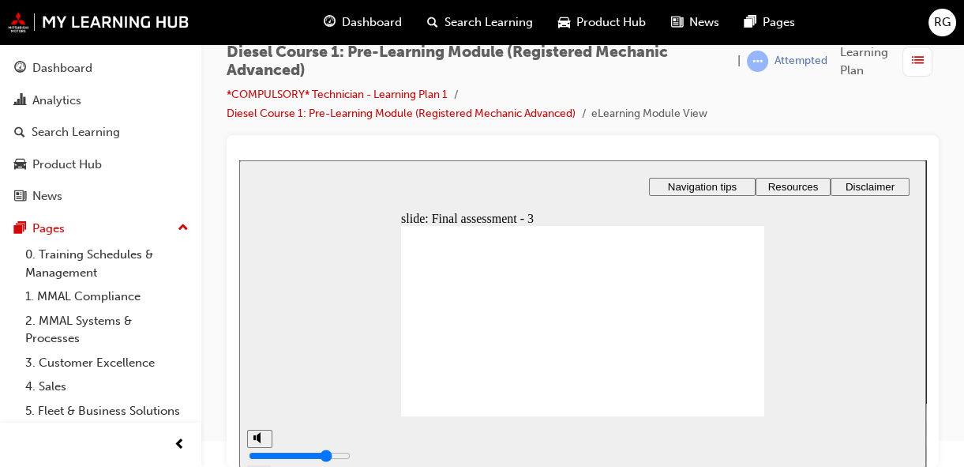
checkbox input "true"
radio input "true"
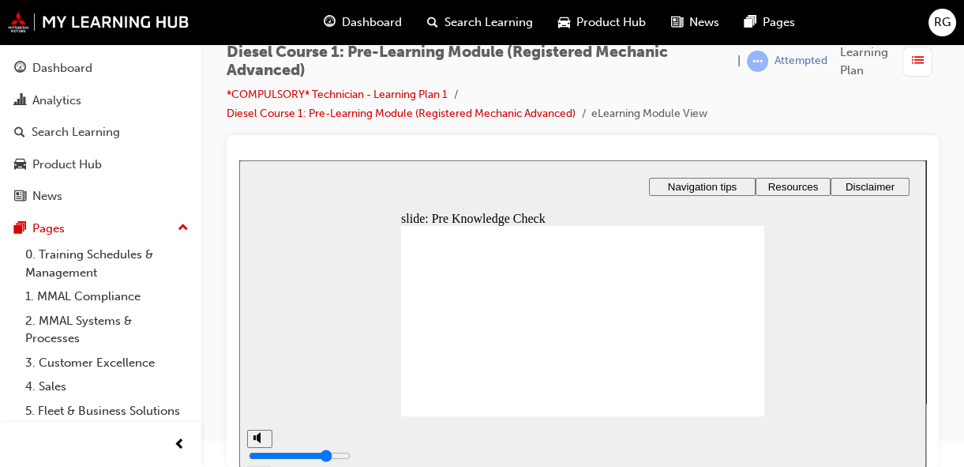
type input "99"
type input "82"
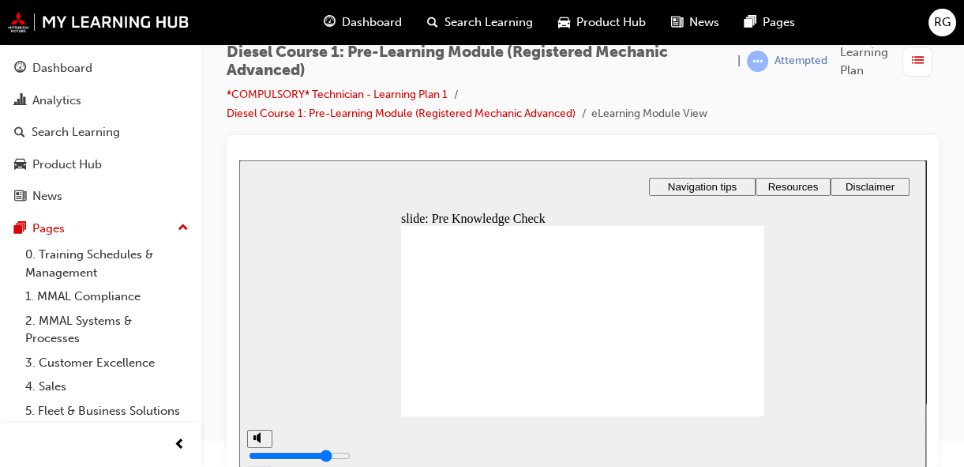
radio input "true"
type input "85"
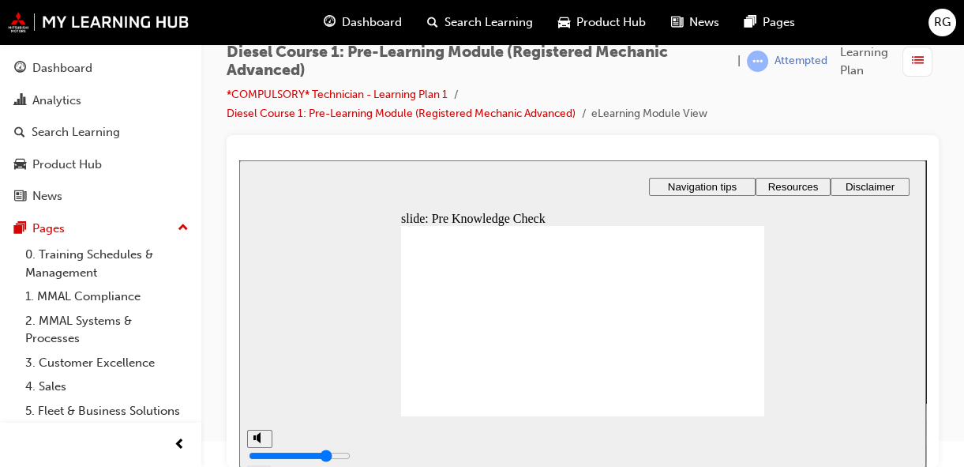
radio input "true"
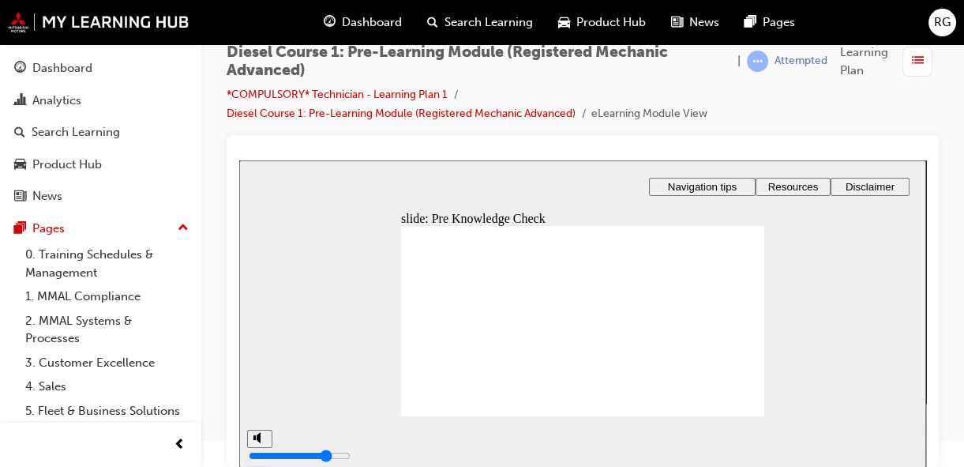
radio input "true"
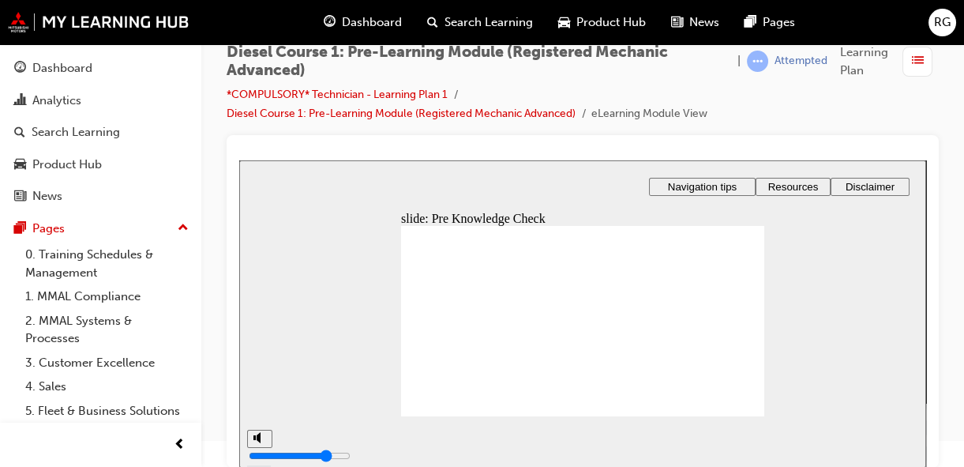
radio input "false"
radio input "true"
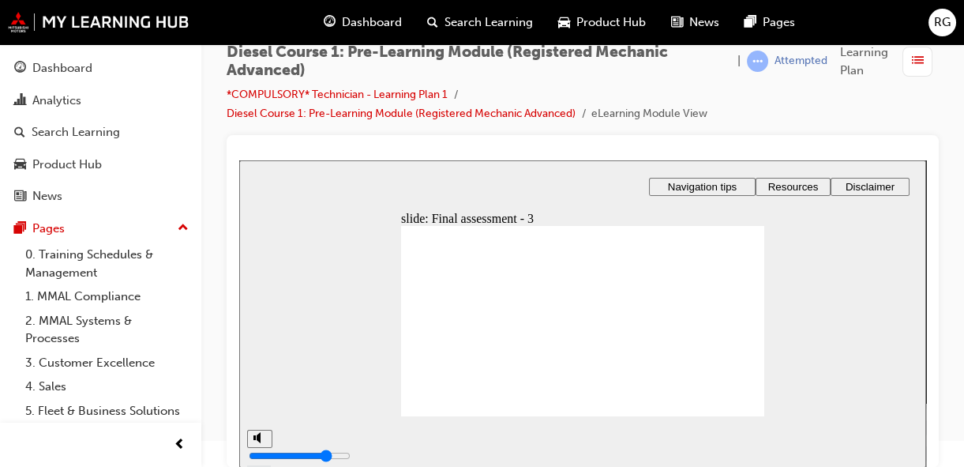
checkbox input "true"
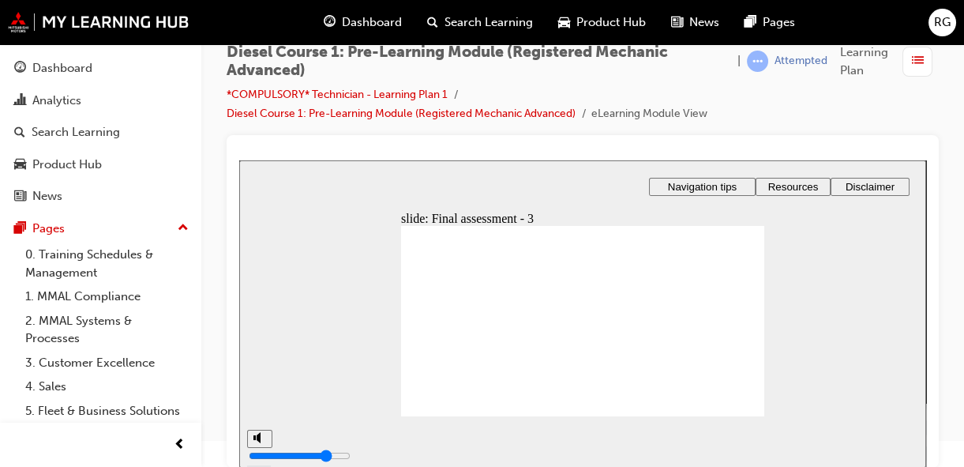
checkbox input "true"
checkbox input "false"
drag, startPoint x: 436, startPoint y: 373, endPoint x: 458, endPoint y: 353, distance: 29.6
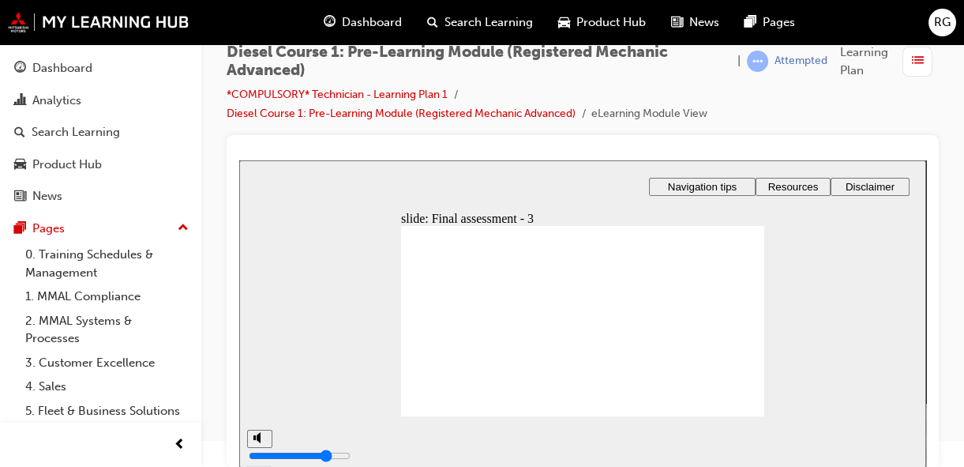
radio input "true"
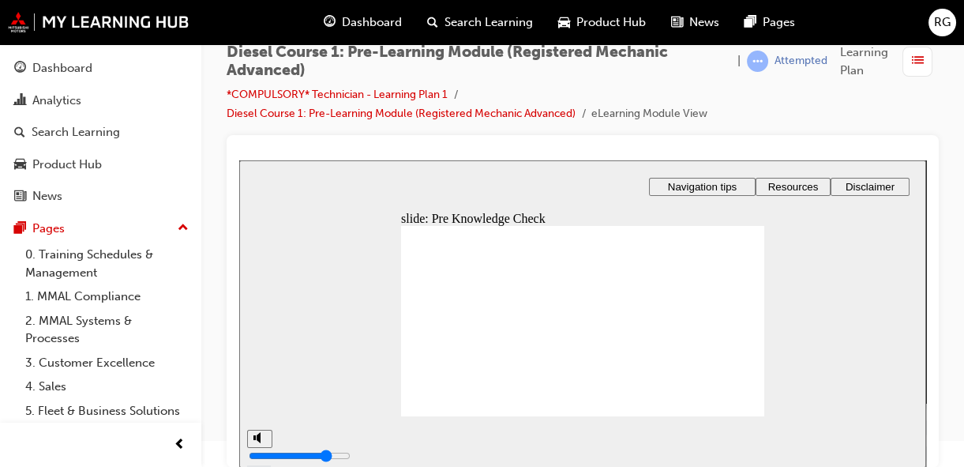
type input "92"
radio input "false"
radio input "true"
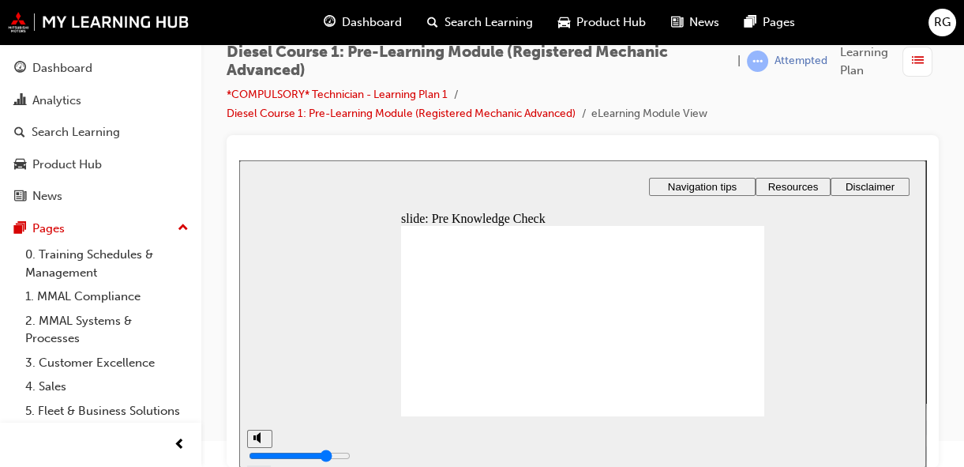
checkbox input "false"
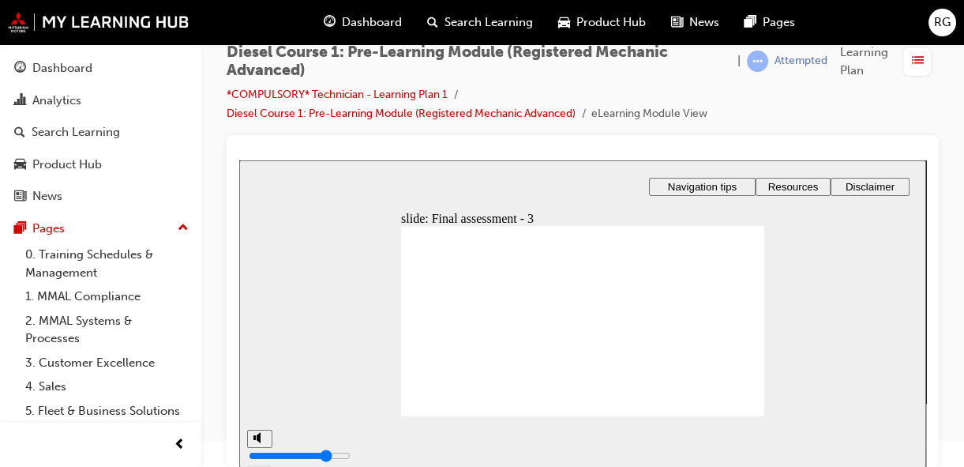
checkbox input "true"
checkbox input "false"
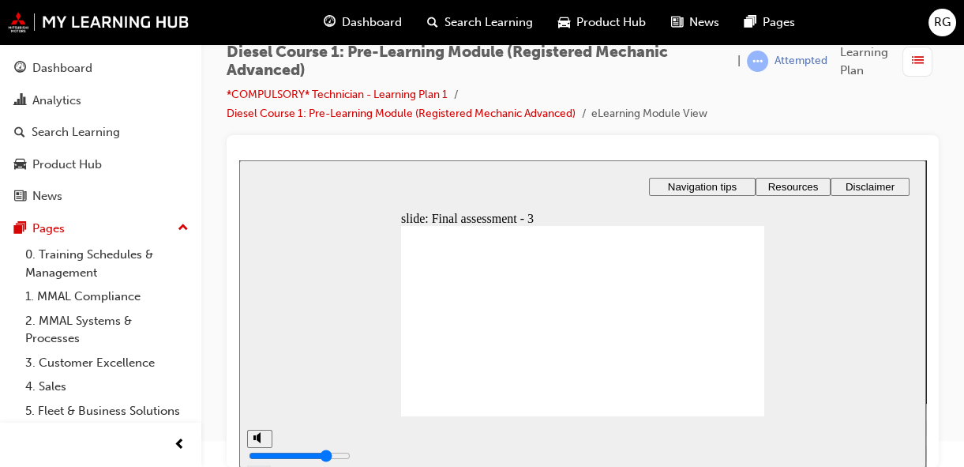
checkbox input "true"
radio input "true"
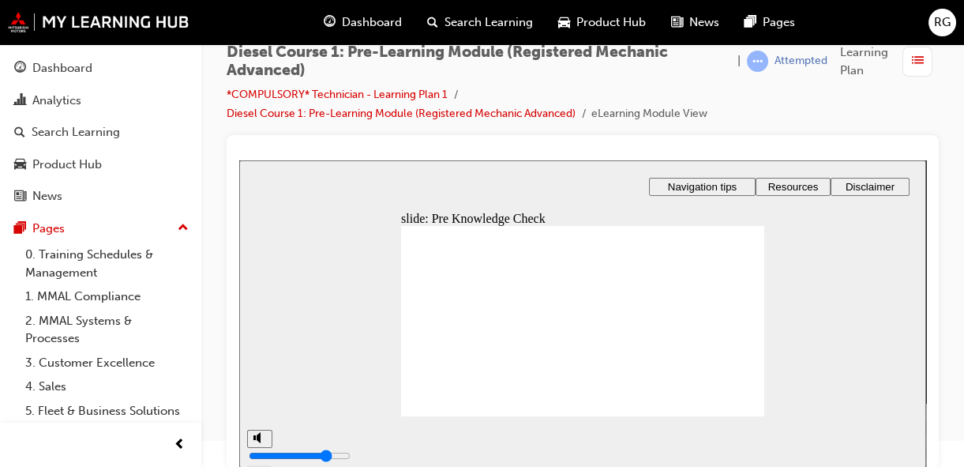
radio input "true"
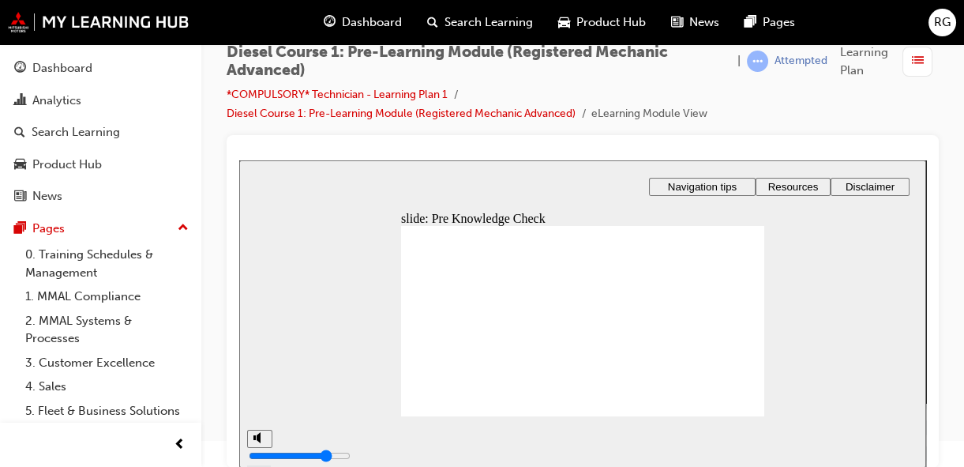
radio input "true"
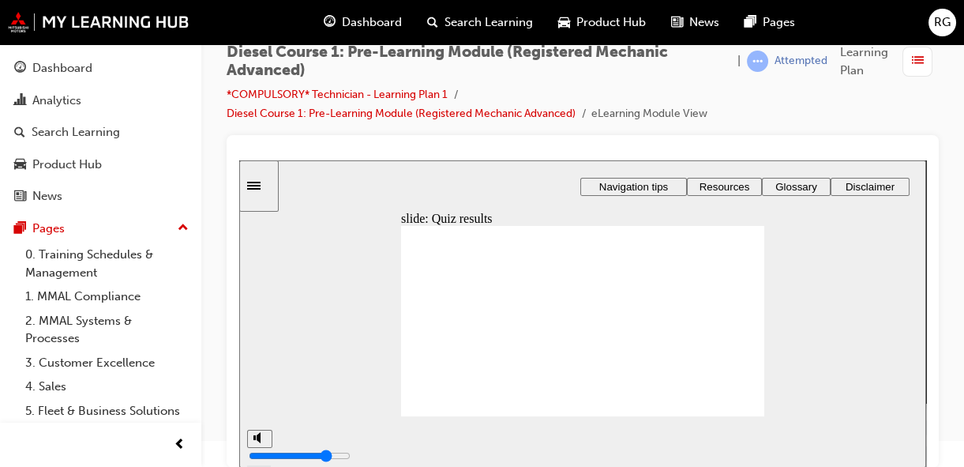
click at [239, 160] on image at bounding box center [239, 160] width 0 height 0
type input "84"
radio input "true"
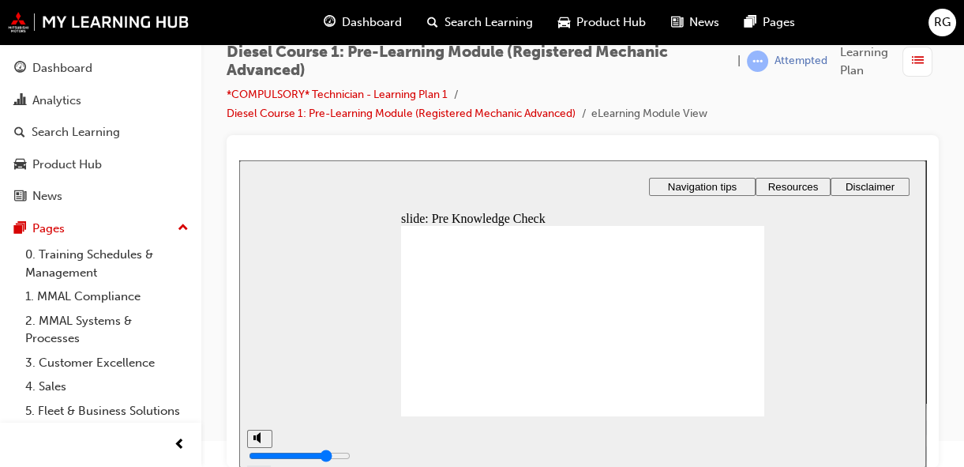
radio input "true"
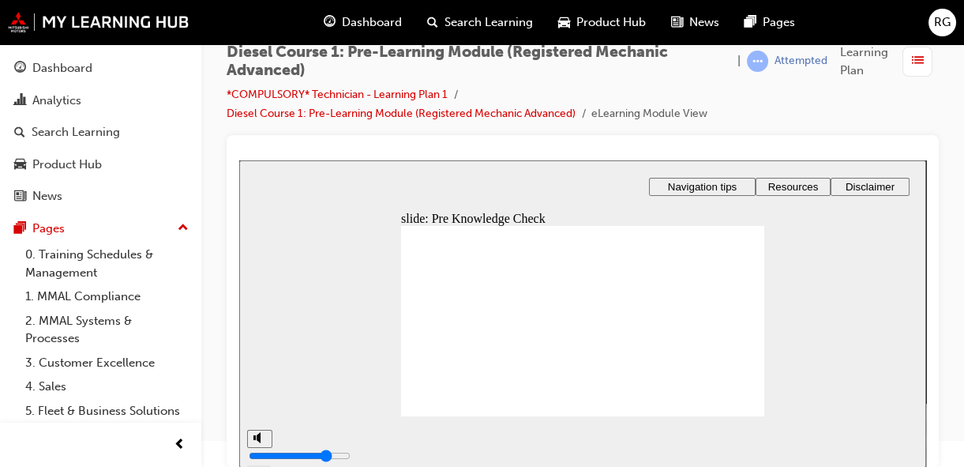
radio input "true"
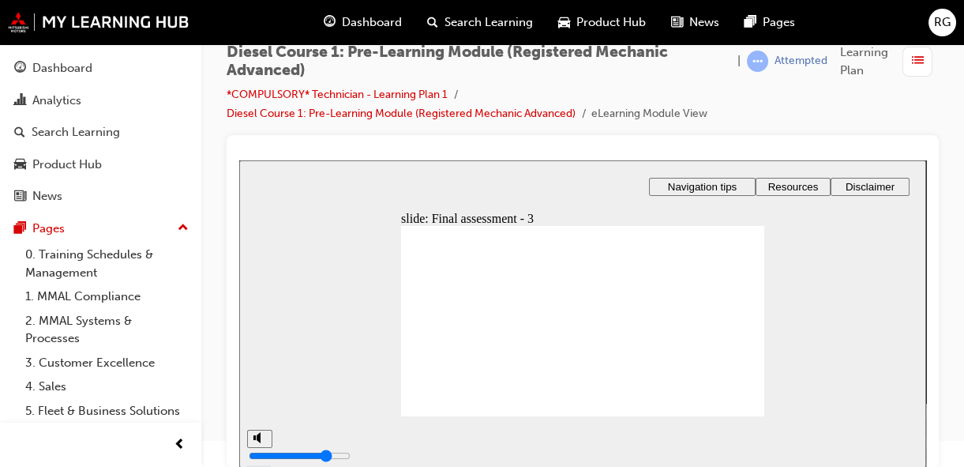
type input "88"
checkbox input "true"
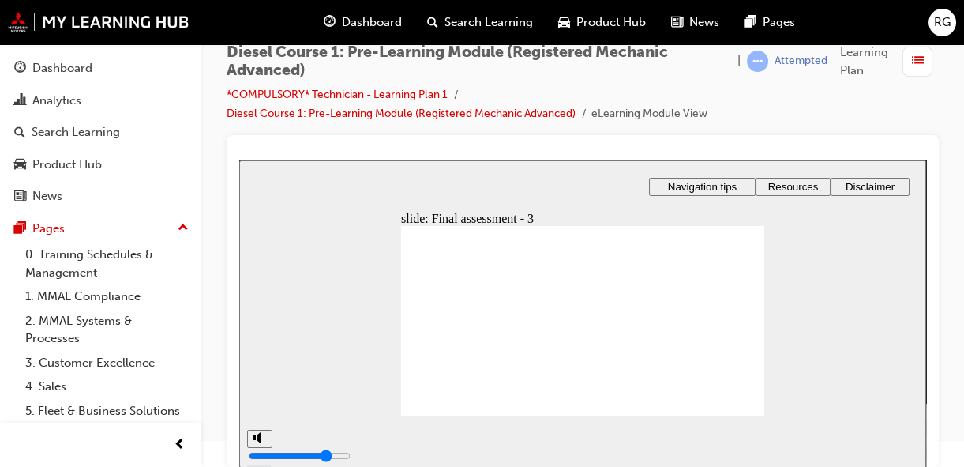
type input "89"
radio input "true"
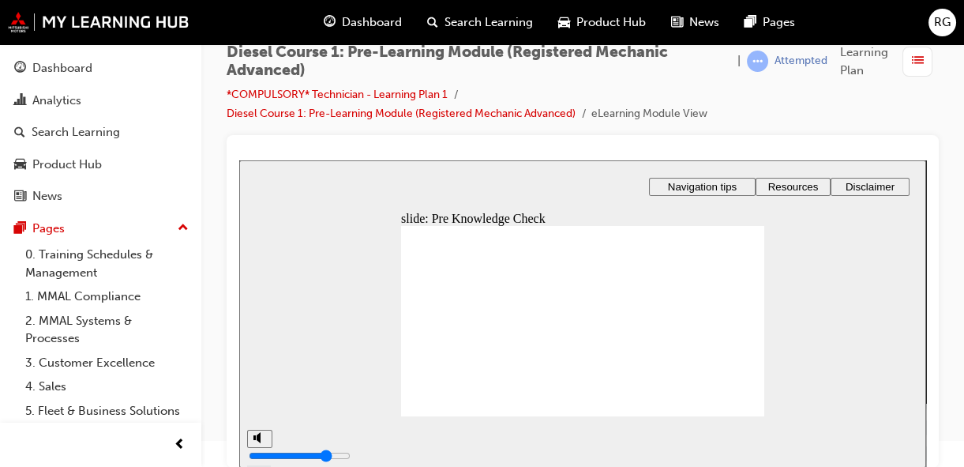
radio input "true"
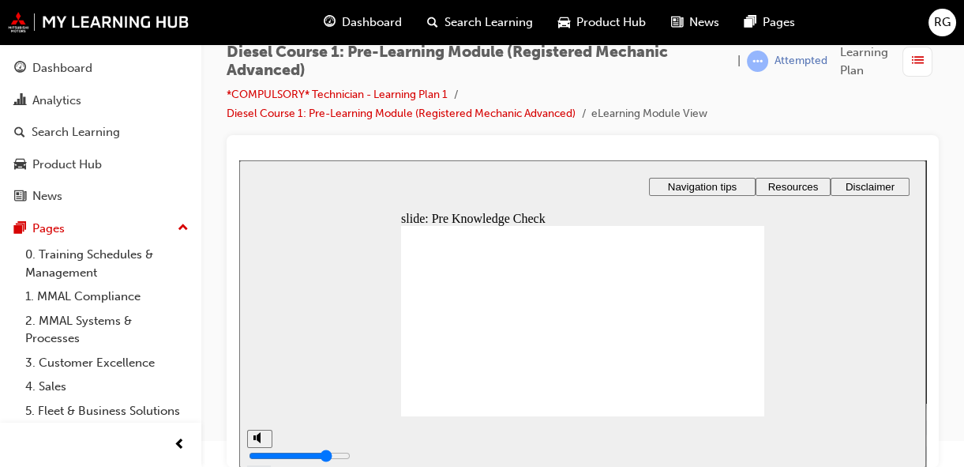
radio input "true"
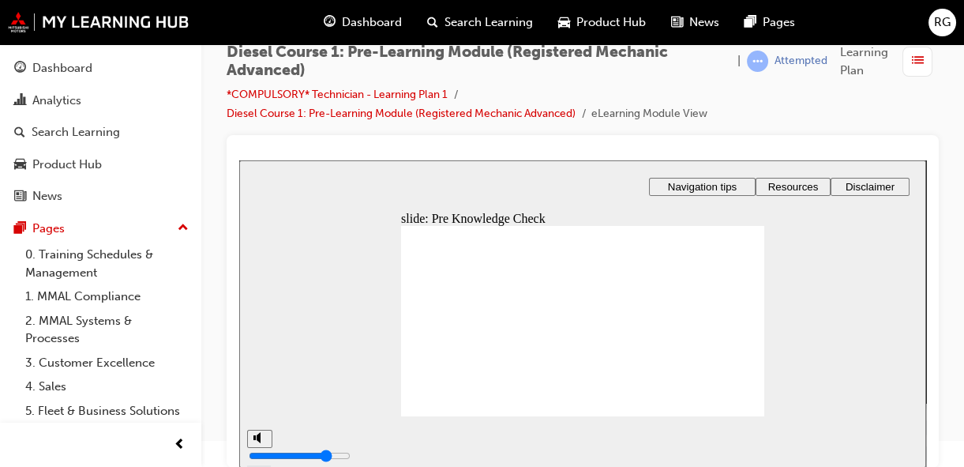
radio input "true"
checkbox input "true"
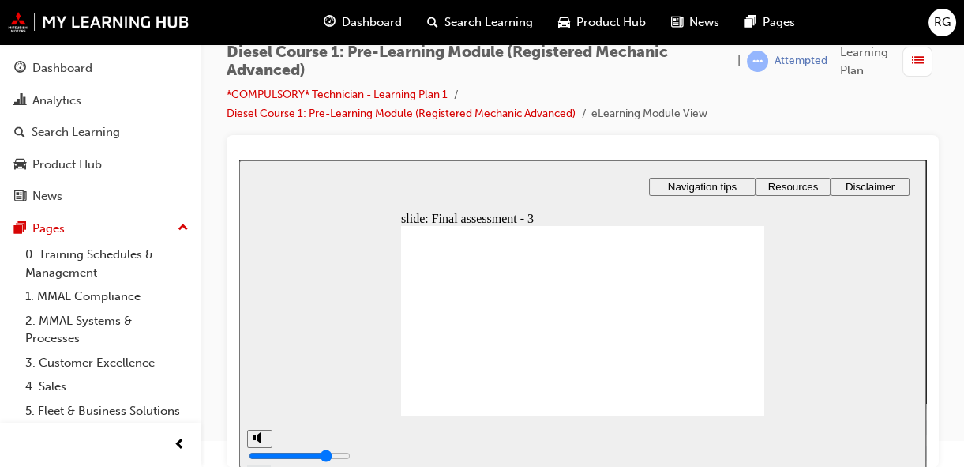
checkbox input "true"
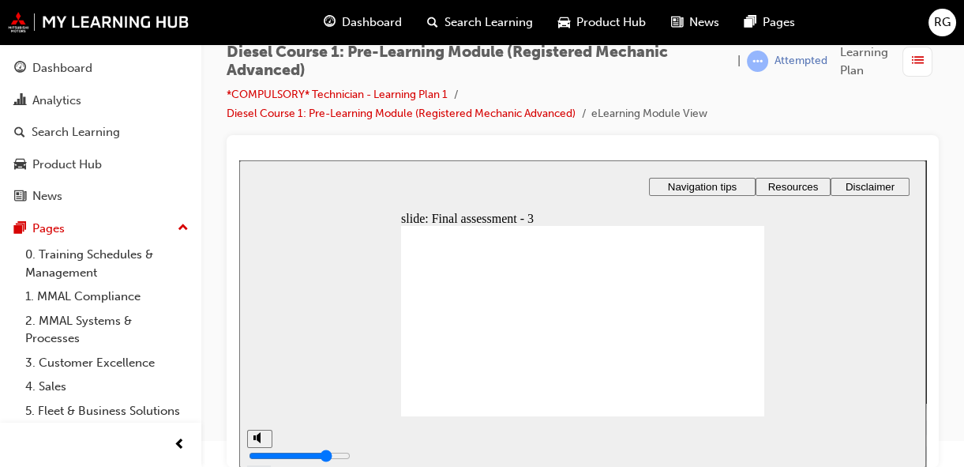
checkbox input "false"
type input "97"
radio input "true"
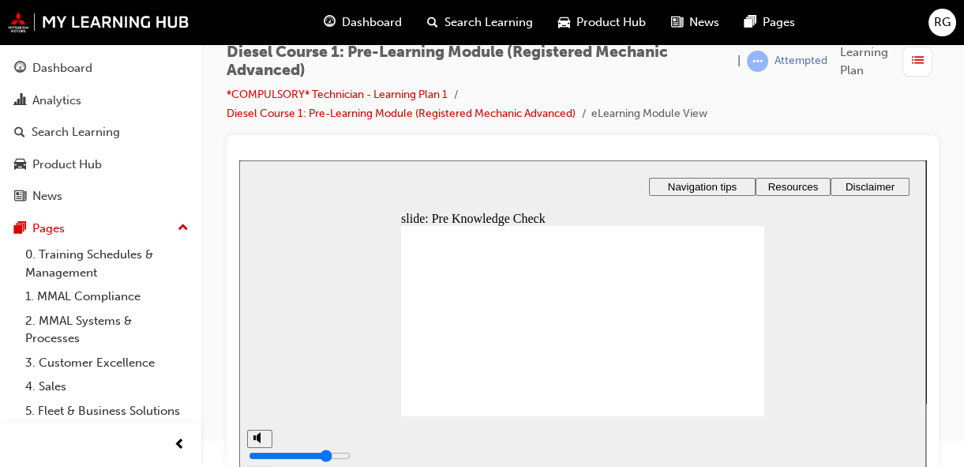
radio input "true"
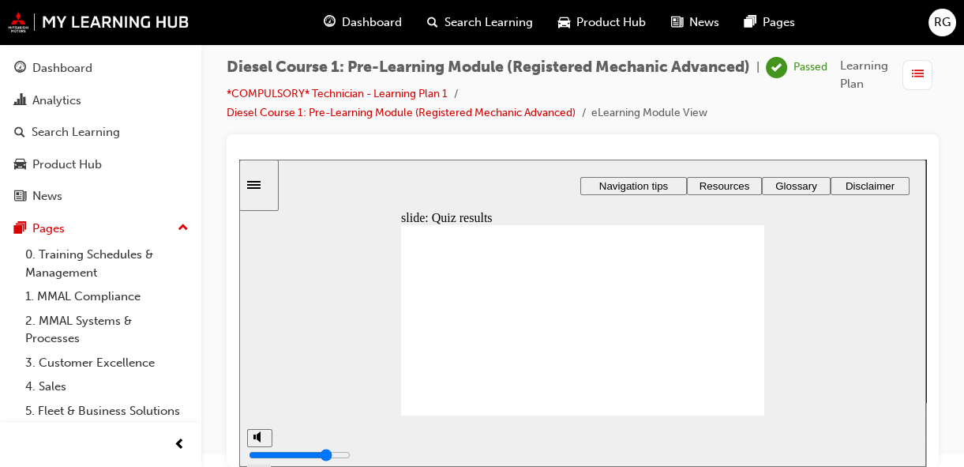
type input "100"
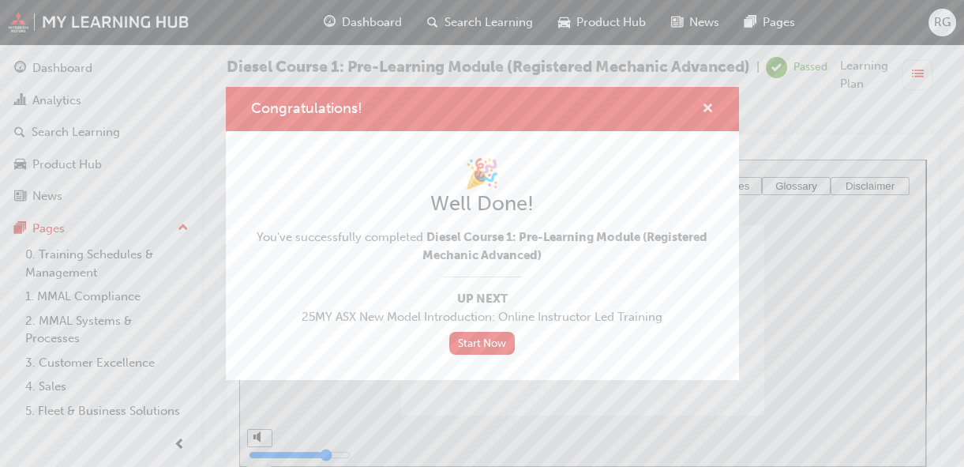
click at [703, 112] on span "cross-icon" at bounding box center [708, 110] width 12 height 14
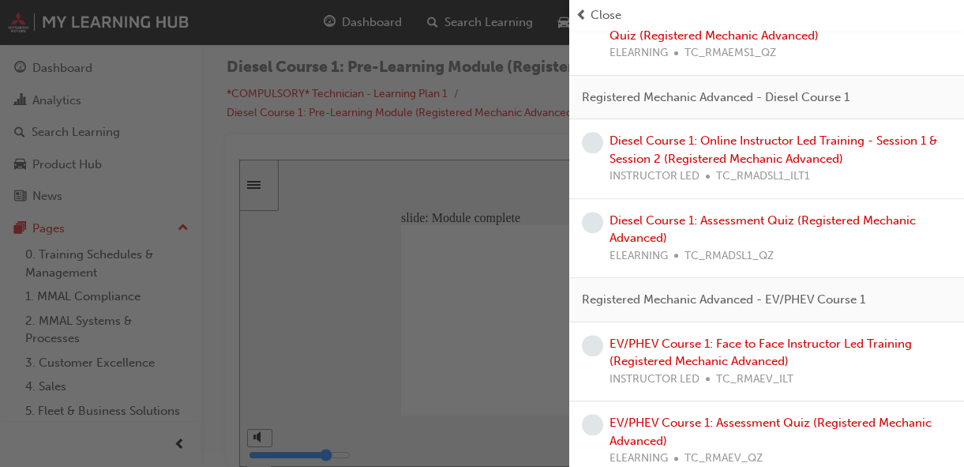
scroll to position [1152, 0]
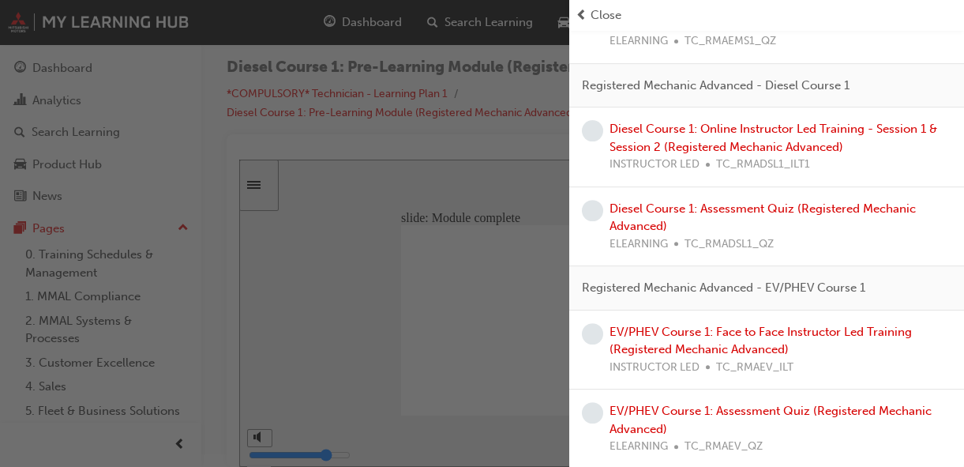
click at [395, 12] on div "button" at bounding box center [284, 233] width 569 height 467
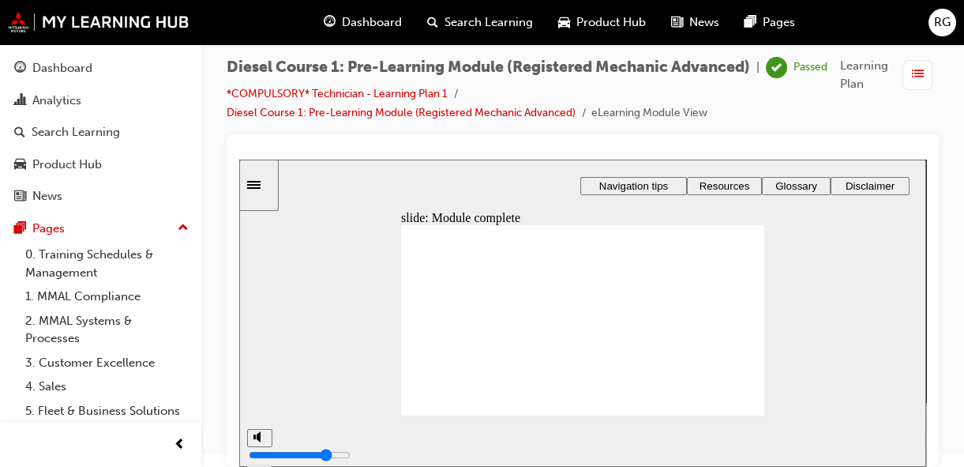
click at [395, 12] on div "Dashboard" at bounding box center [362, 22] width 103 height 32
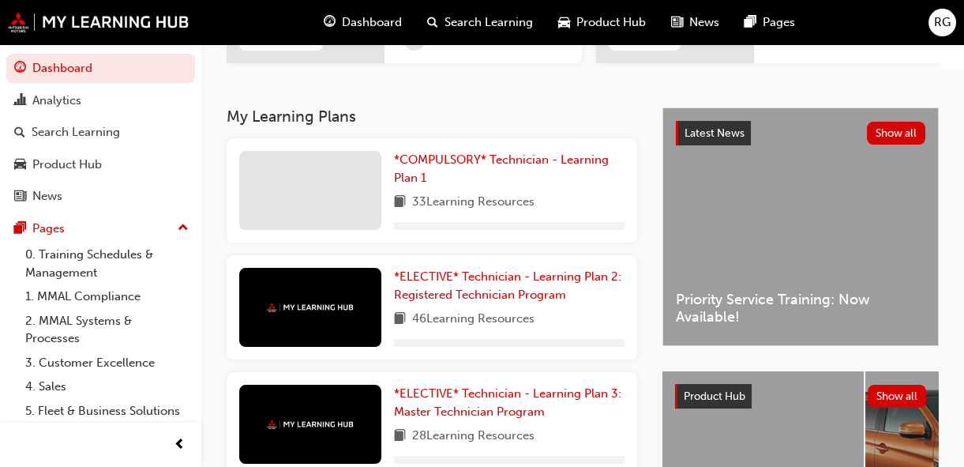
scroll to position [354, 0]
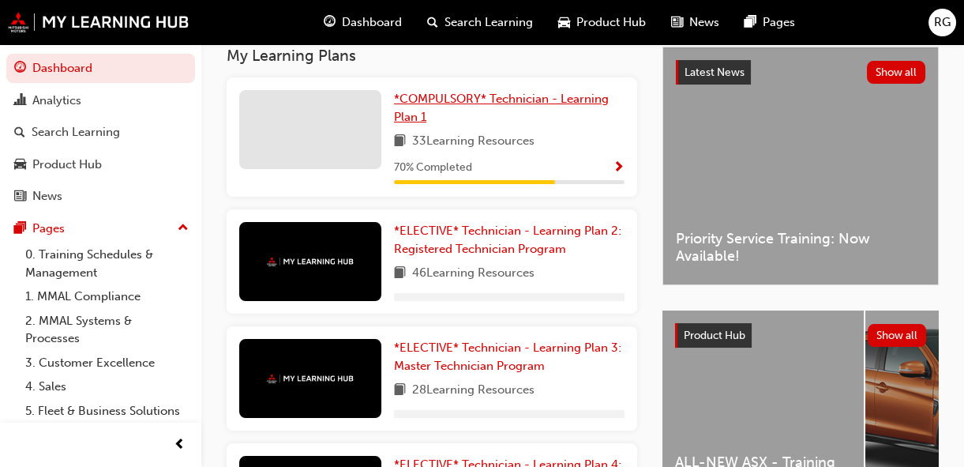
click at [442, 103] on span "*COMPULSORY* Technician - Learning Plan 1" at bounding box center [501, 108] width 215 height 32
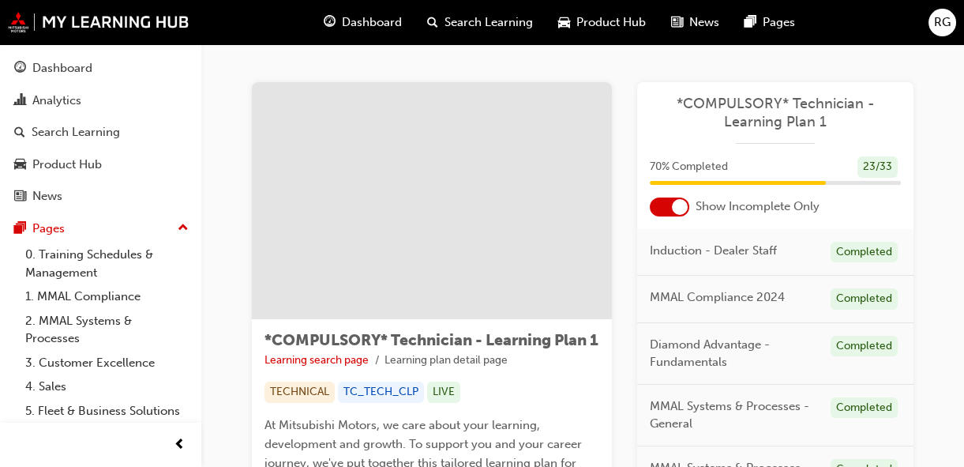
click at [336, 16] on div "Dashboard" at bounding box center [362, 22] width 103 height 32
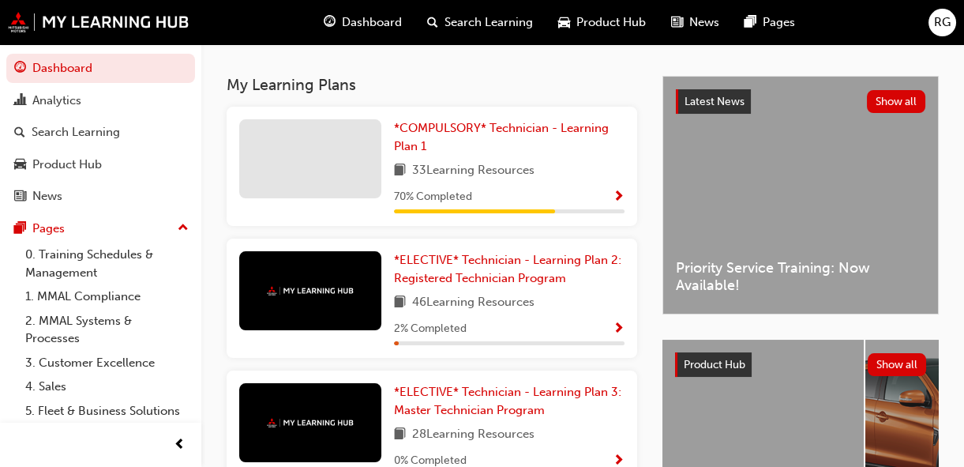
scroll to position [330, 0]
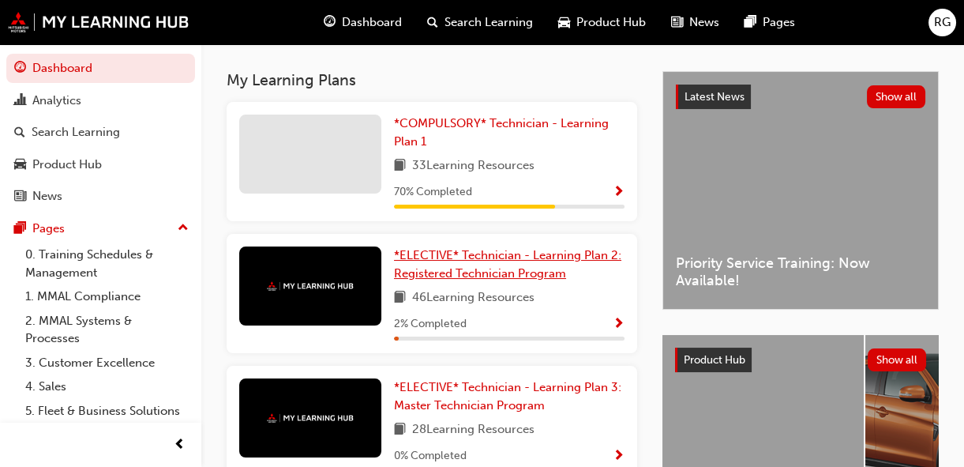
click at [462, 262] on span "*ELECTIVE* Technician - Learning Plan 2: Registered Technician Program" at bounding box center [507, 264] width 227 height 32
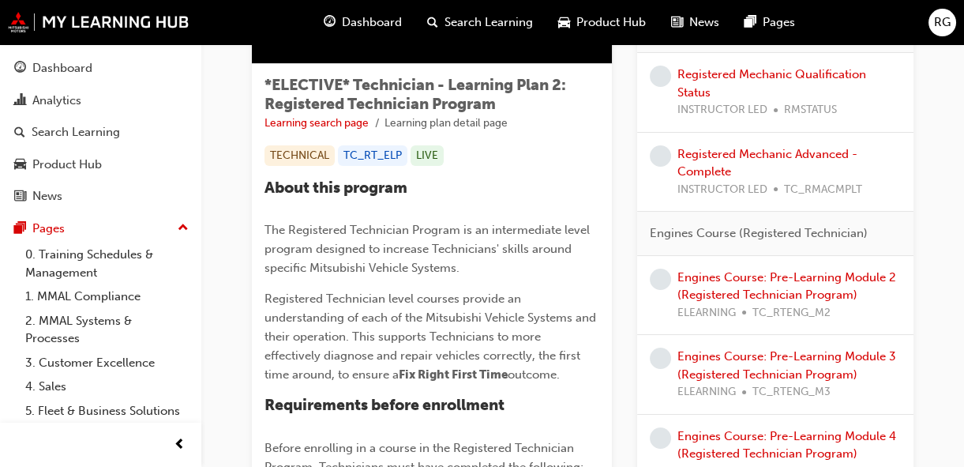
scroll to position [256, 0]
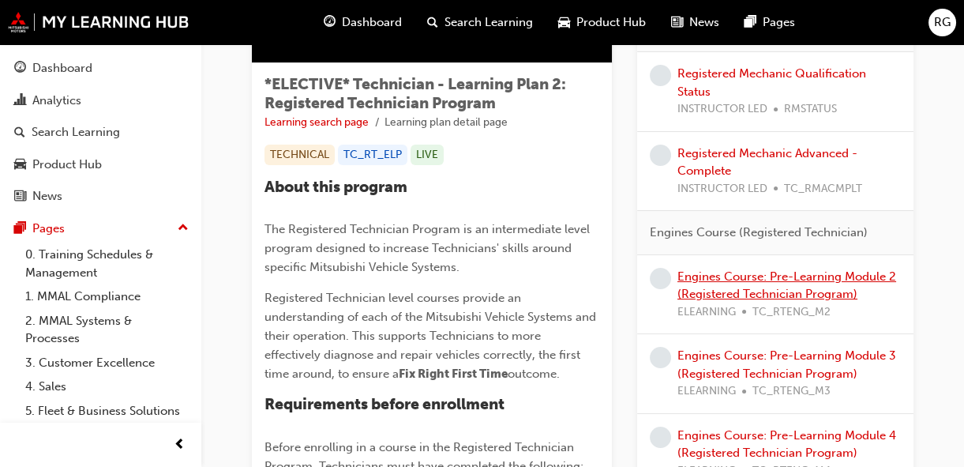
click at [716, 276] on link "Engines Course: Pre-Learning Module 2 (Registered Technician Program)" at bounding box center [786, 285] width 219 height 32
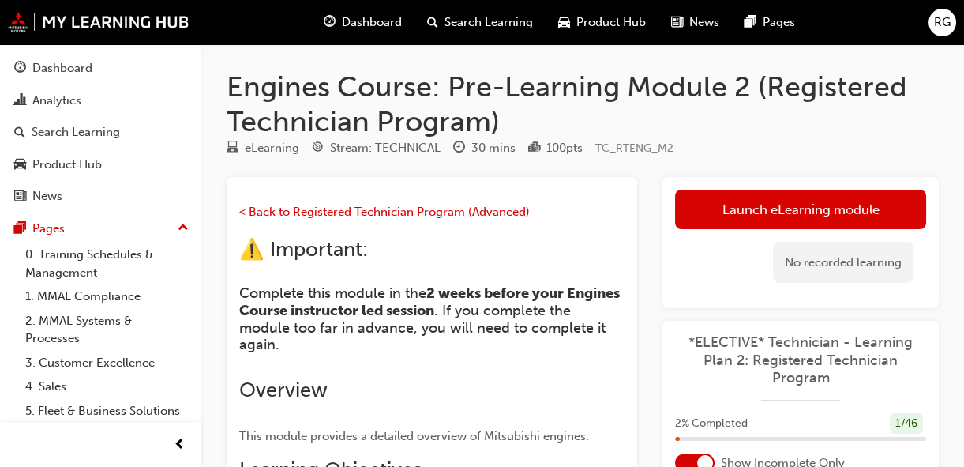
click at [729, 229] on div "No recorded learning" at bounding box center [800, 262] width 251 height 67
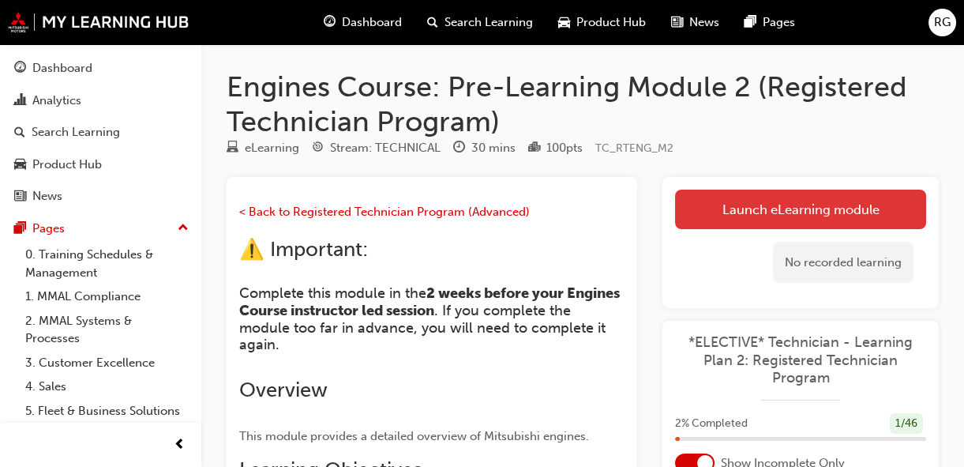
click at [698, 213] on link "Launch eLearning module" at bounding box center [800, 208] width 251 height 39
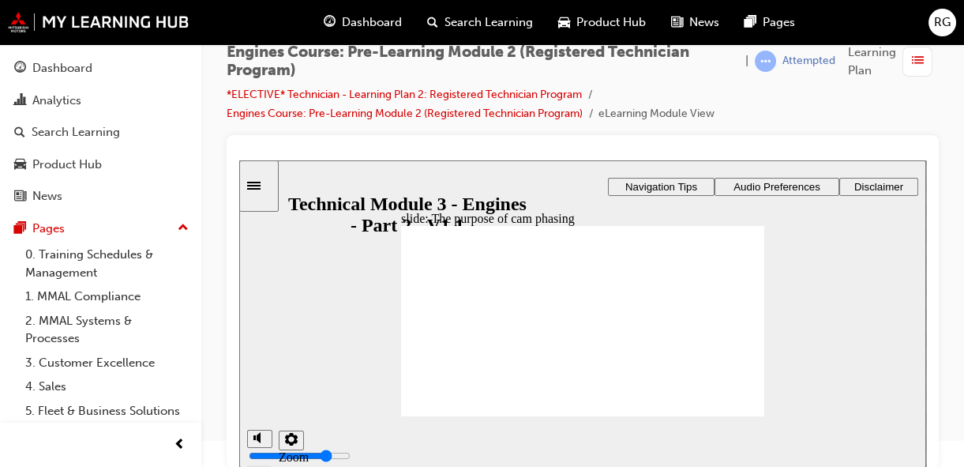
click at [426, 305] on div "Image of Cylinder Head with Camshafts Image of Cylinder Head with Camshafts sli…" at bounding box center [582, 382] width 687 height 444
click at [594, 296] on div "Image of Cylinder Head with Camshafts Image of Cylinder Head with Camshafts sli…" at bounding box center [582, 382] width 687 height 444
drag, startPoint x: 588, startPoint y: 343, endPoint x: 591, endPoint y: 352, distance: 9.0
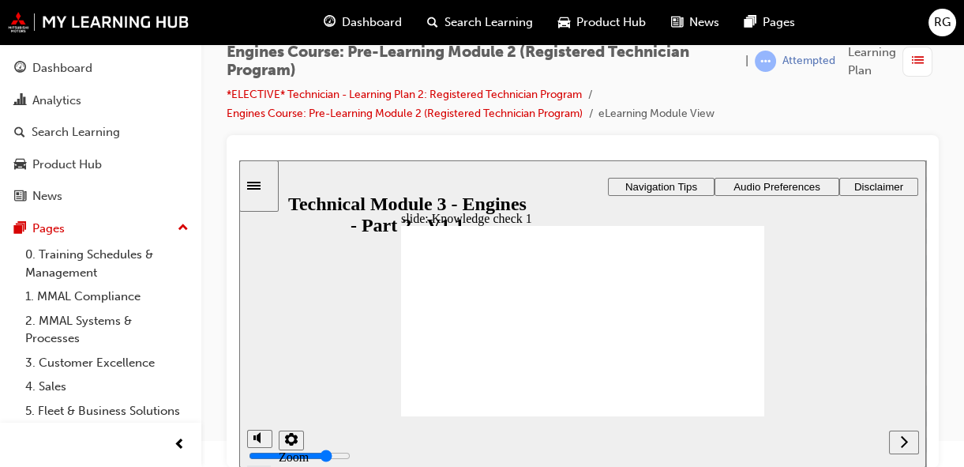
radio input "true"
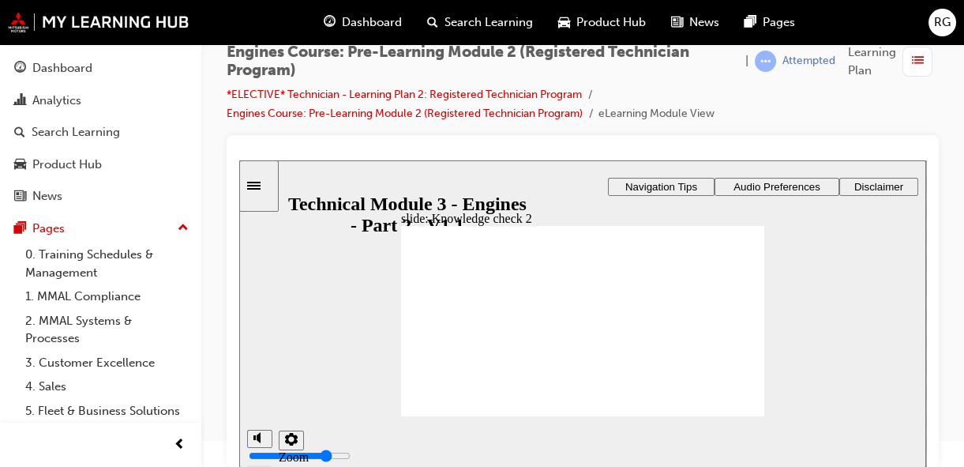
radio input "true"
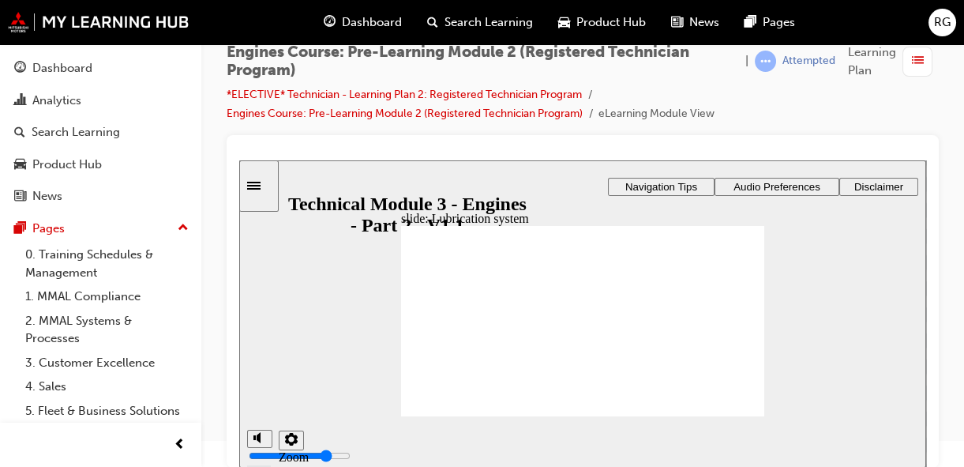
drag, startPoint x: 719, startPoint y: 347, endPoint x: 467, endPoint y: 292, distance: 257.7
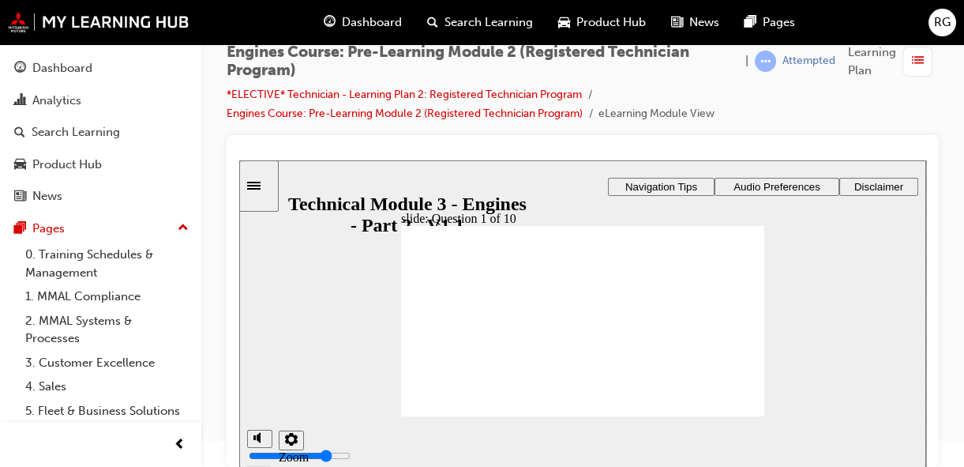
drag, startPoint x: 630, startPoint y: 347, endPoint x: 504, endPoint y: 313, distance: 130.0
radio input "true"
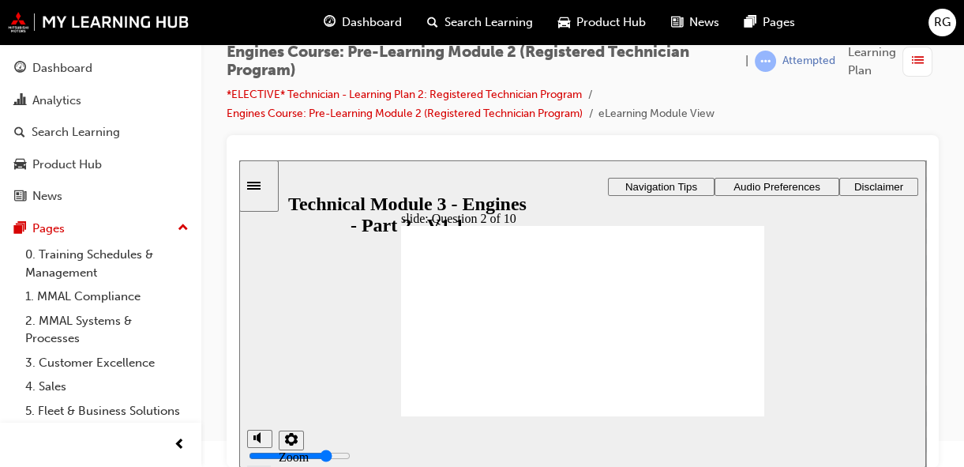
radio input "true"
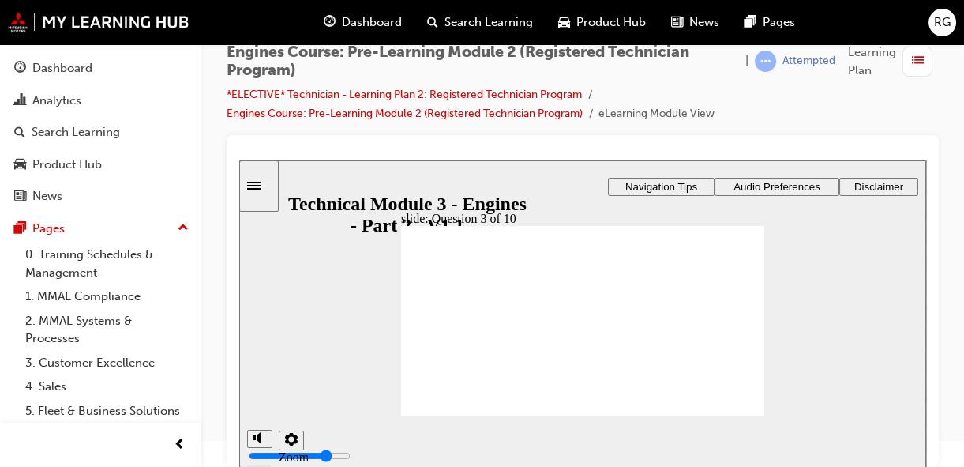
radio input "true"
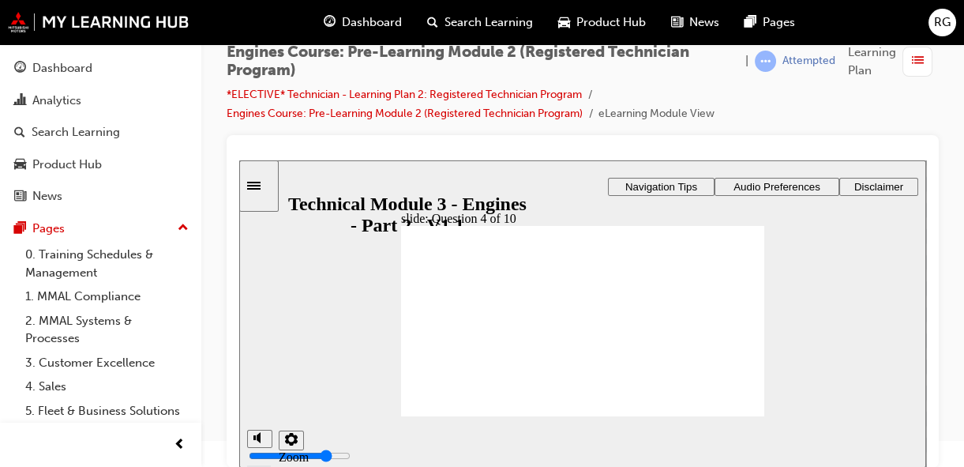
click at [470, 275] on div "Image of Cylinder Head with Camshafts Image of Cylinder Head with Camshafts sli…" at bounding box center [582, 382] width 687 height 444
click at [553, 329] on div "Image of Cylinder Head with Camshafts Image of Cylinder Head with Camshafts sli…" at bounding box center [582, 382] width 687 height 444
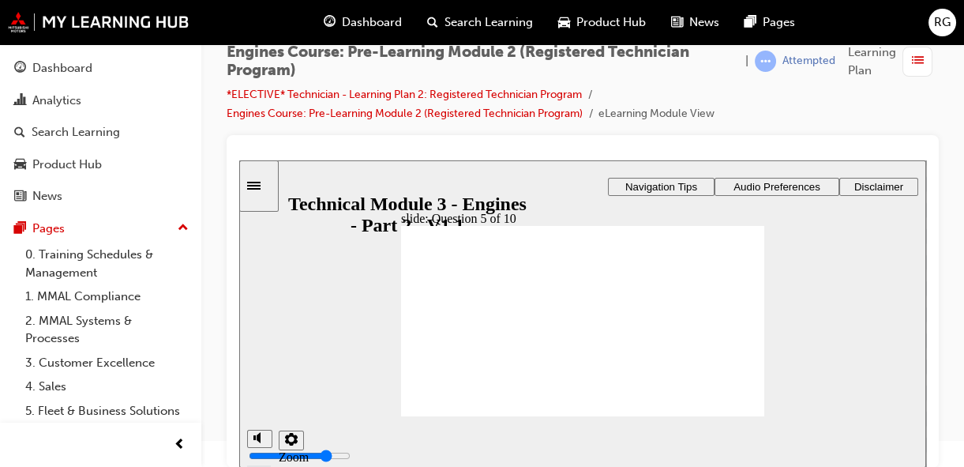
click at [782, 316] on div "Image of Cylinder Head with Camshafts Image of Cylinder Head with Camshafts sli…" at bounding box center [582, 382] width 687 height 444
radio input "true"
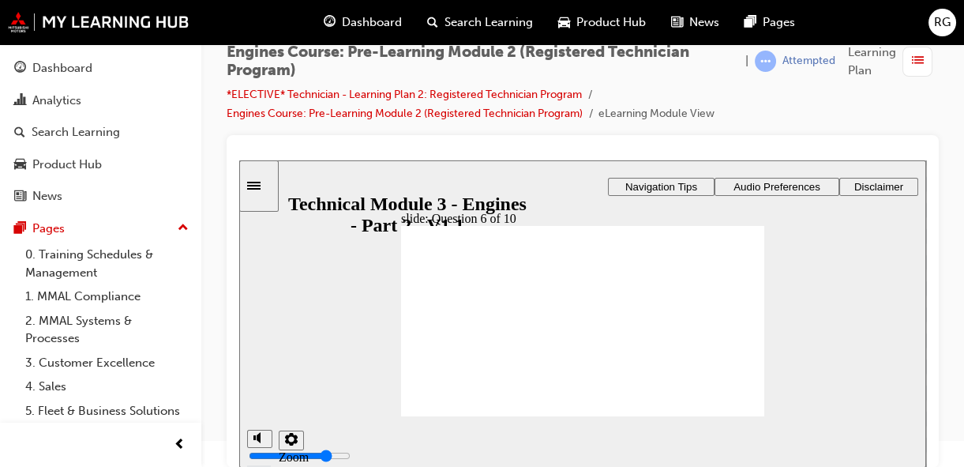
radio input "true"
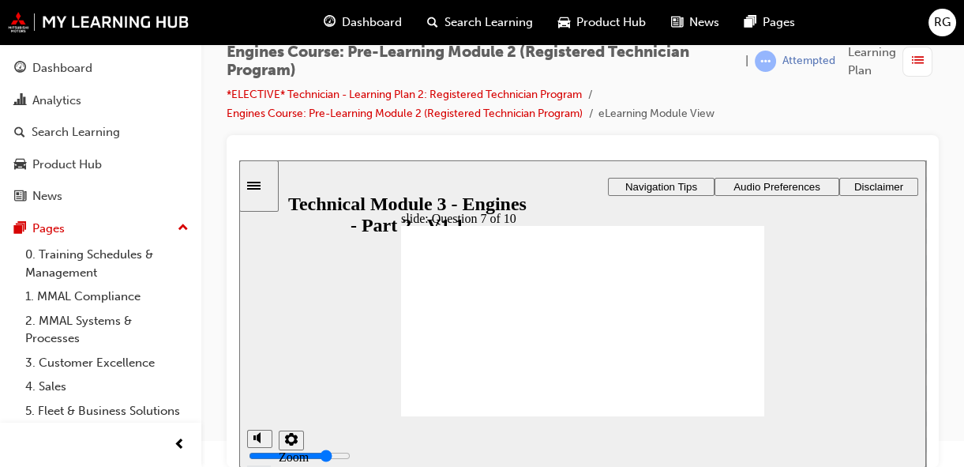
radio input "true"
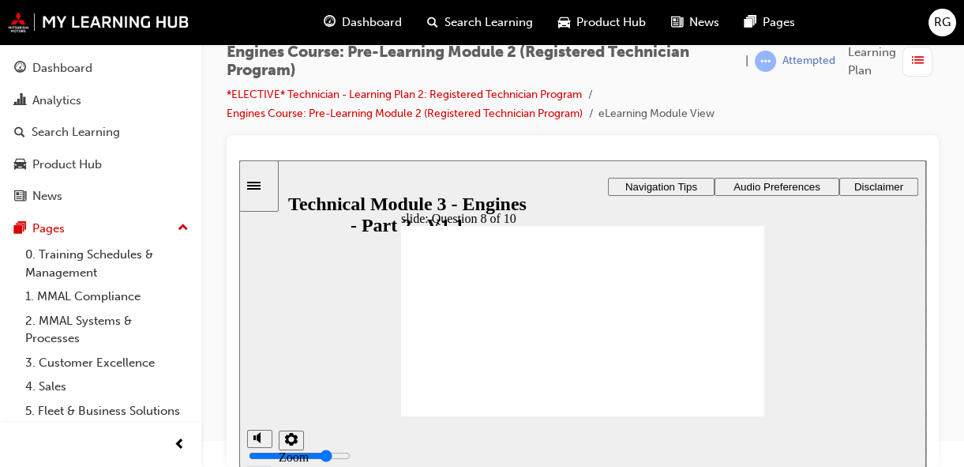
radio input "true"
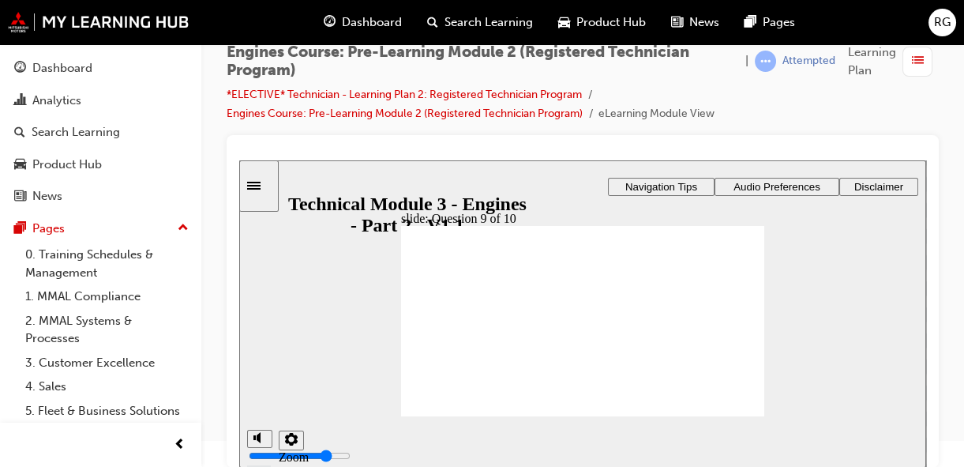
radio input "true"
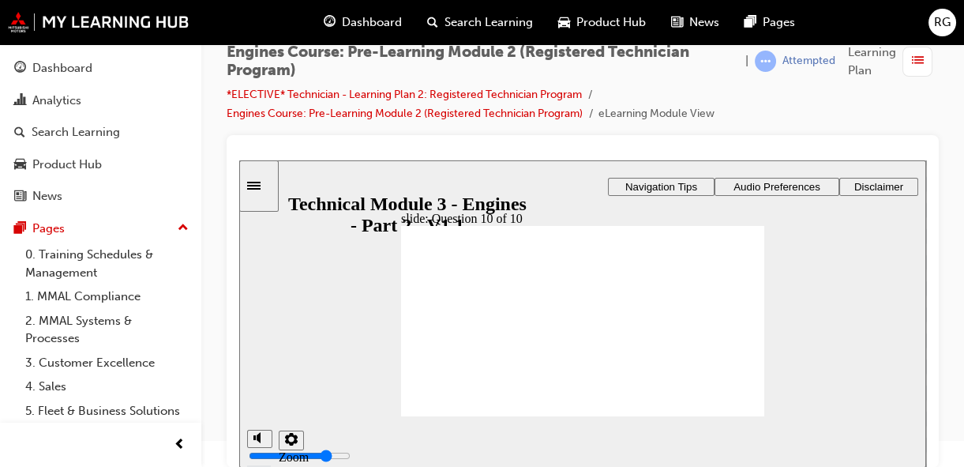
radio input "true"
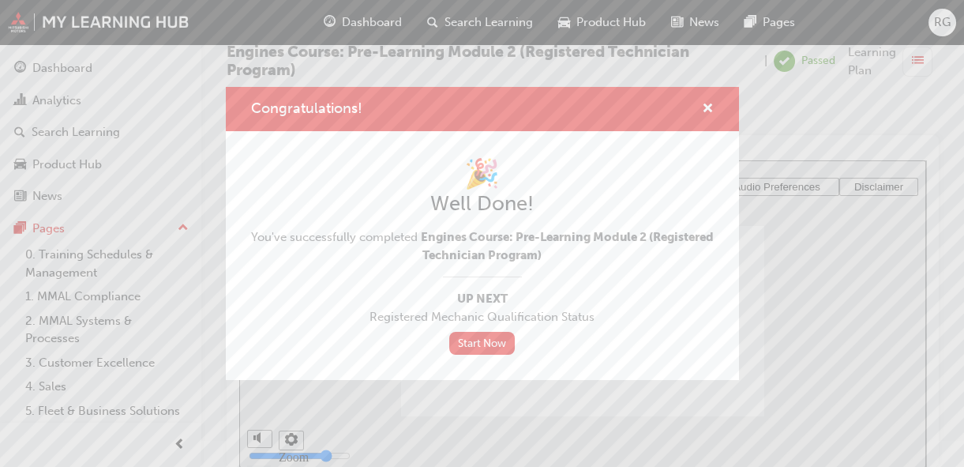
click at [716, 112] on div "Congratulations!" at bounding box center [482, 109] width 513 height 45
click at [703, 110] on span "cross-icon" at bounding box center [708, 110] width 12 height 14
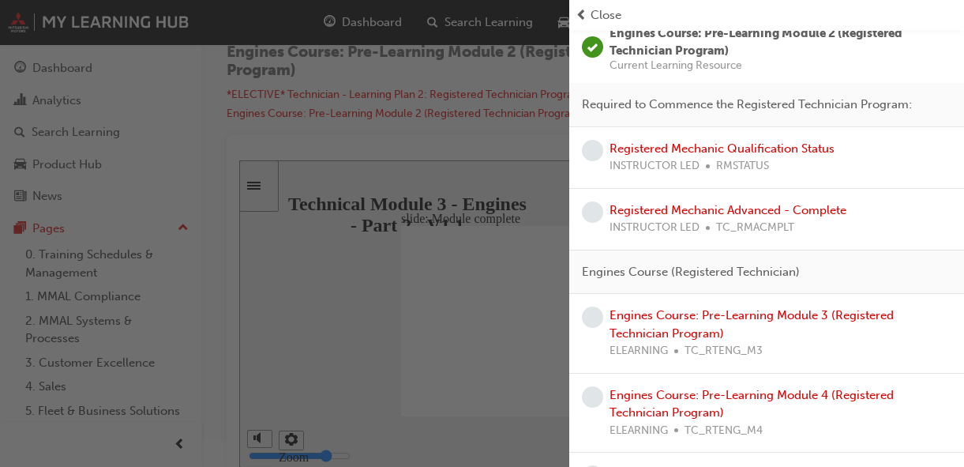
scroll to position [159, 0]
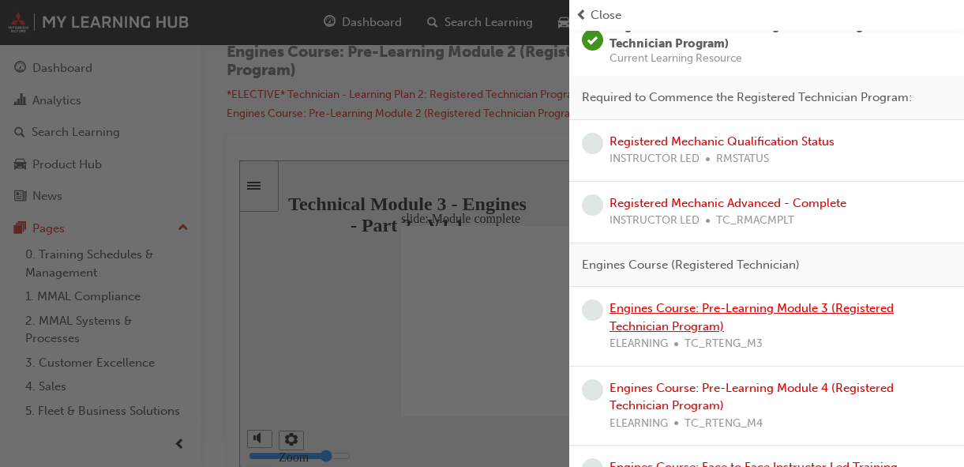
click at [709, 313] on link "Engines Course: Pre-Learning Module 3 (Registered Technician Program)" at bounding box center [751, 317] width 284 height 32
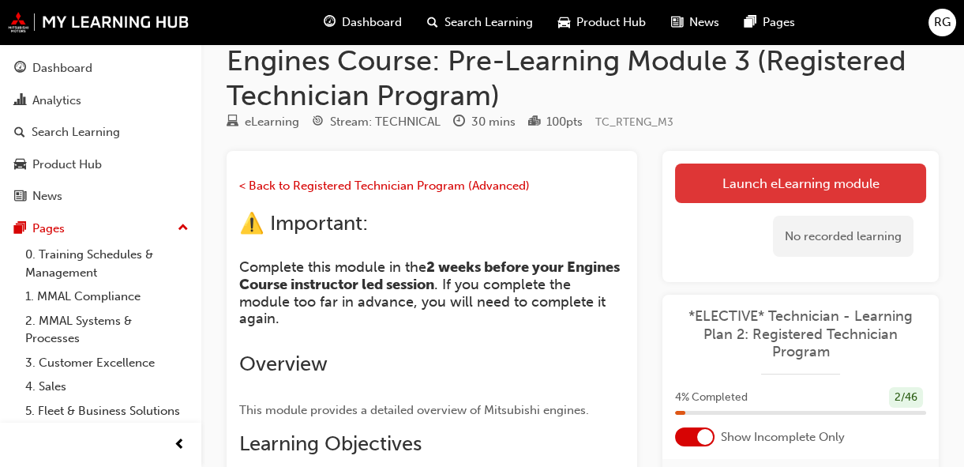
click at [732, 196] on link "Launch eLearning module" at bounding box center [800, 182] width 251 height 39
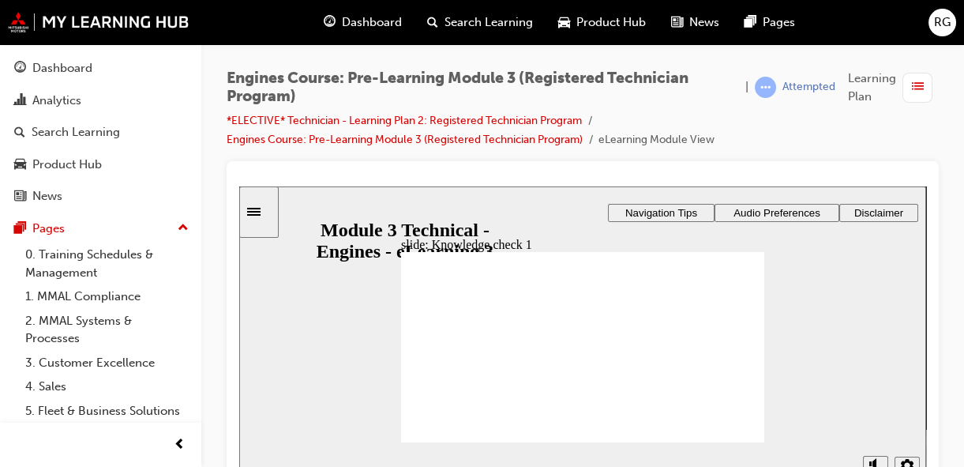
radio input "true"
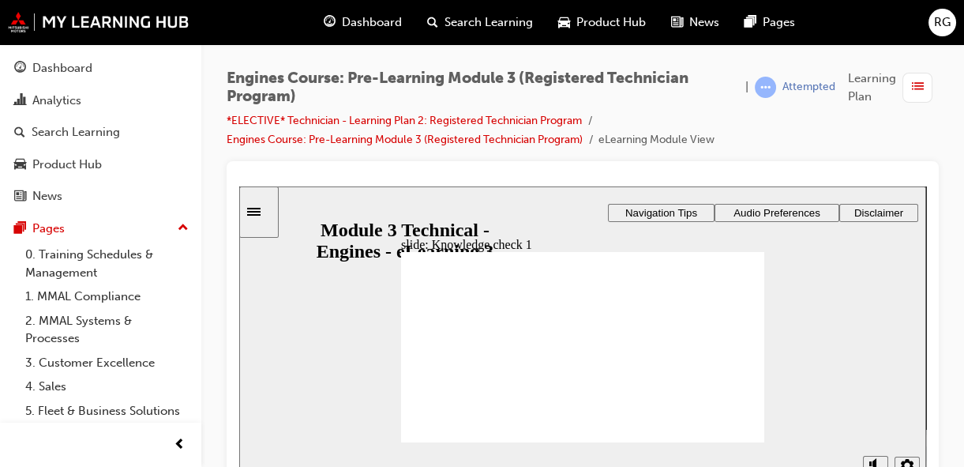
radio input "true"
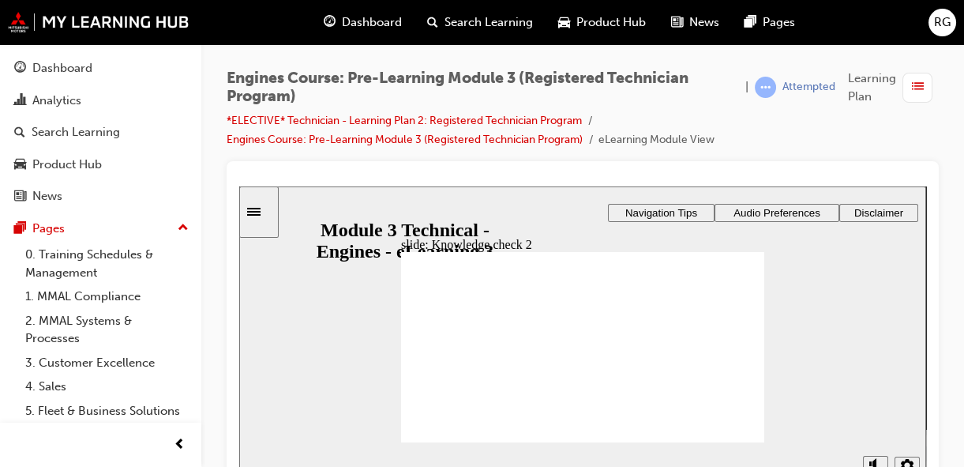
radio input "true"
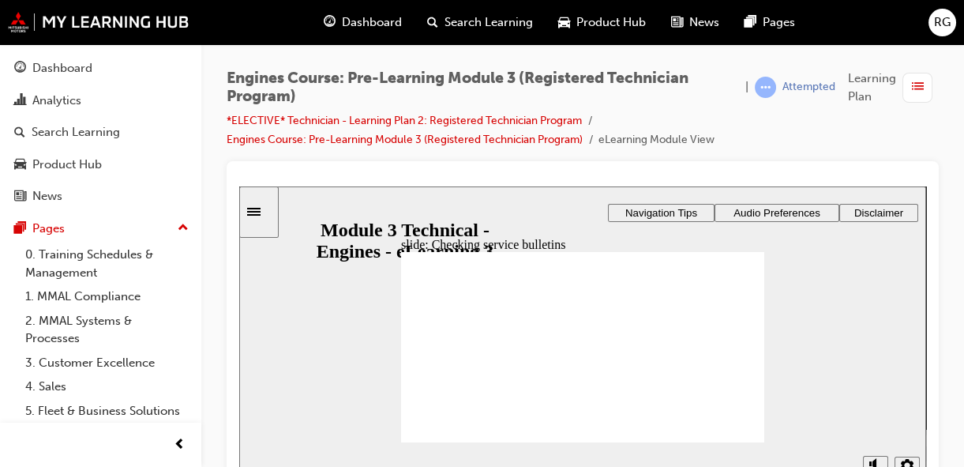
radio input "true"
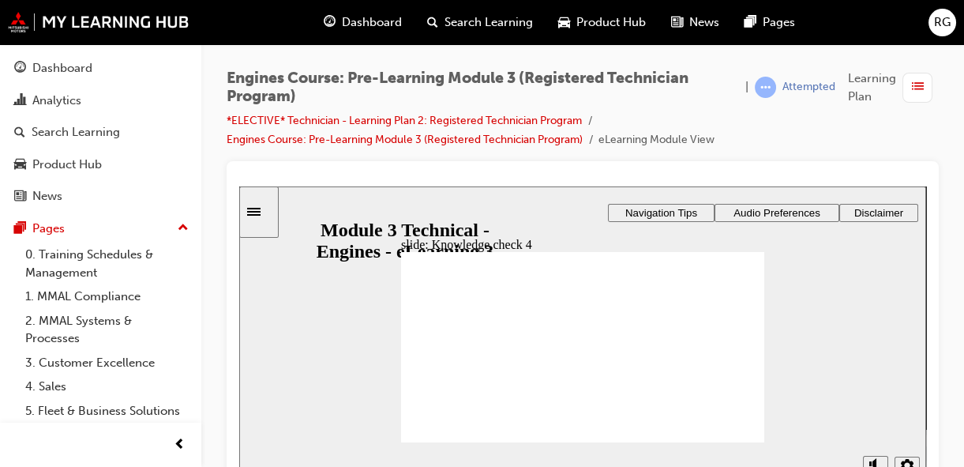
radio input "true"
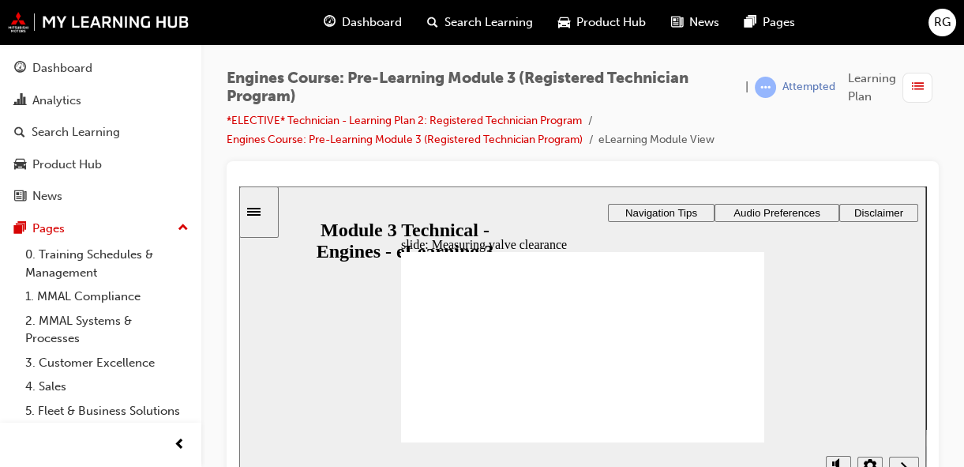
radio input "true"
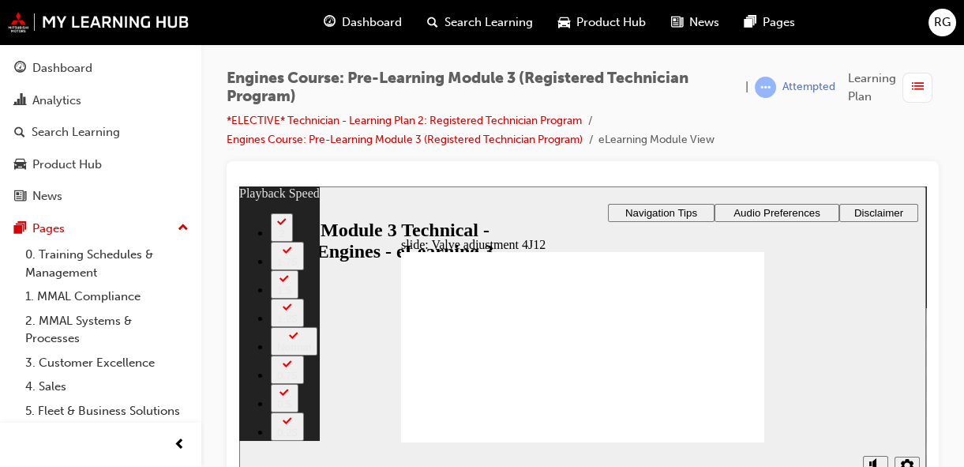
drag, startPoint x: 750, startPoint y: 267, endPoint x: 752, endPoint y: 281, distance: 14.3
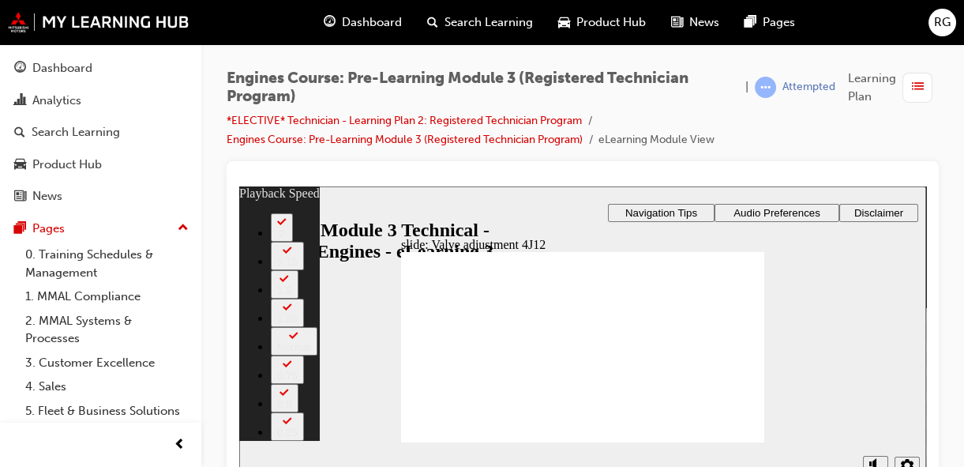
drag, startPoint x: 426, startPoint y: 411, endPoint x: 414, endPoint y: 408, distance: 12.9
type input "660"
